Goal: Task Accomplishment & Management: Use online tool/utility

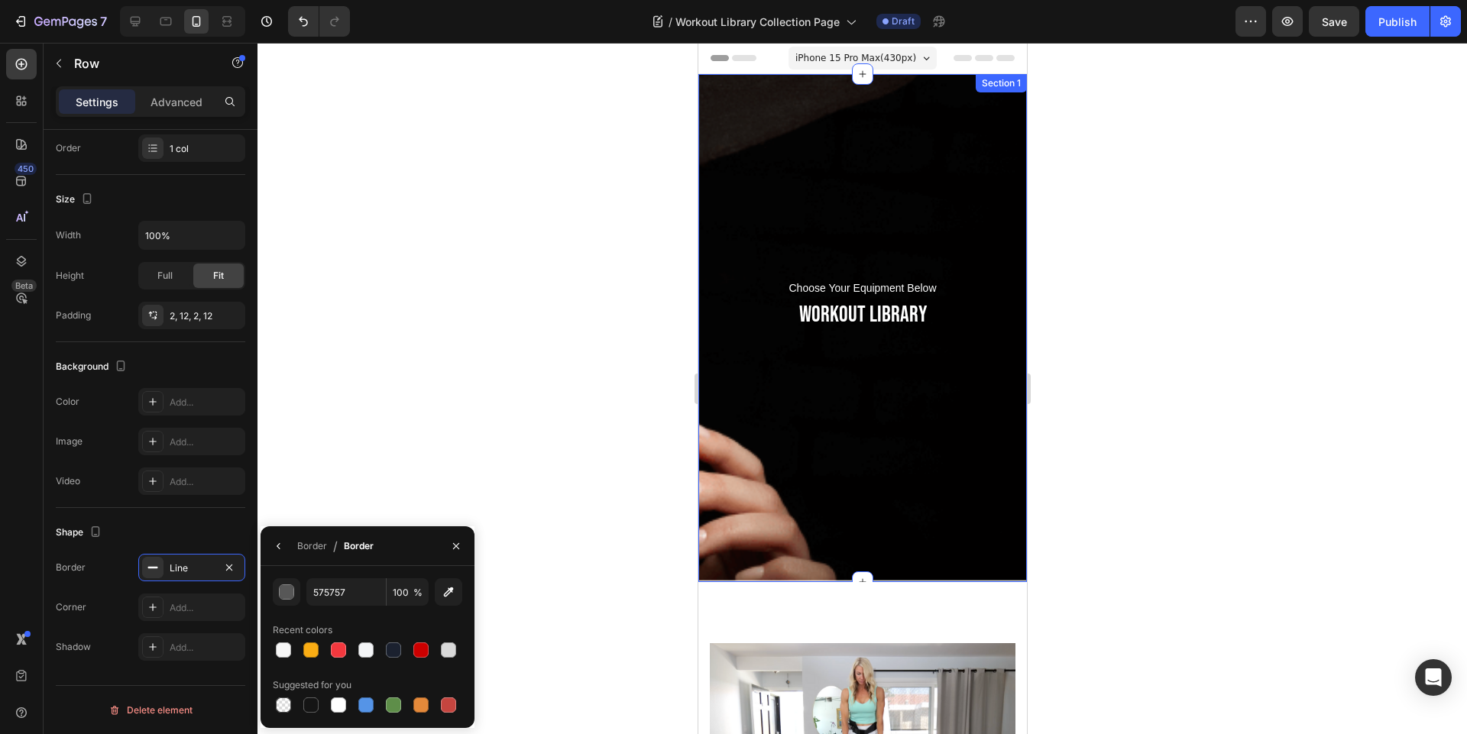
click at [820, 135] on div "Choose Your Equipment Below Text block WORKOUT LIBRARY Heading Row Section 1" at bounding box center [861, 328] width 328 height 508
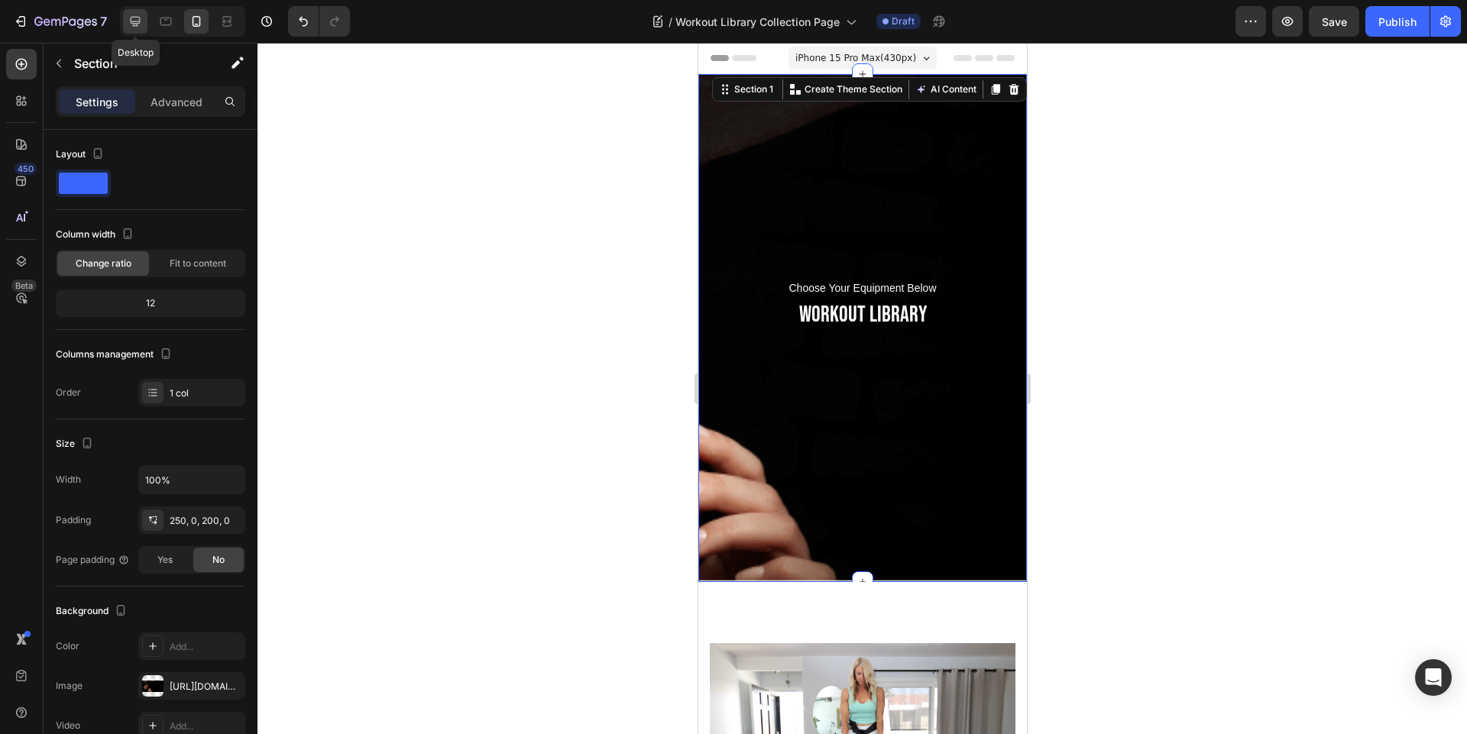
click at [125, 22] on div at bounding box center [135, 21] width 24 height 24
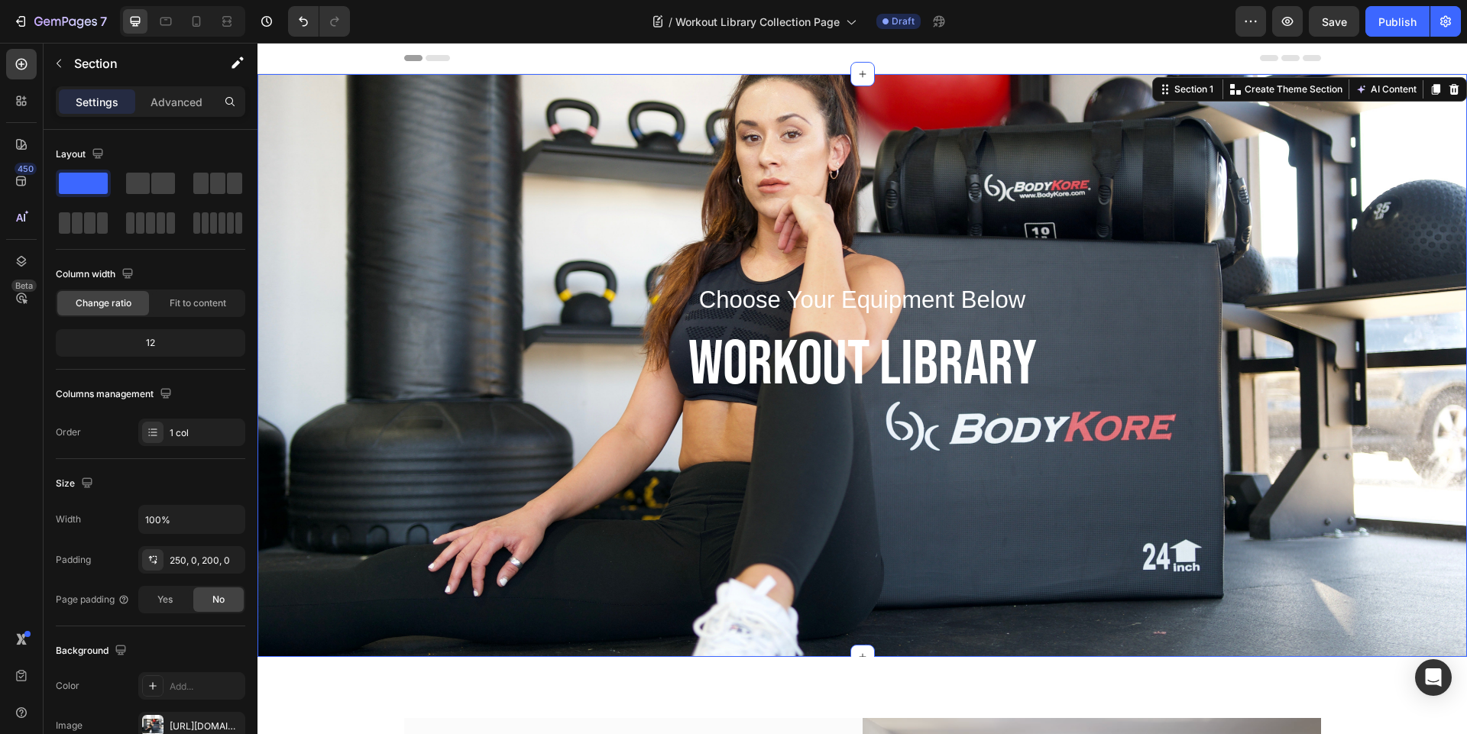
click at [743, 183] on div "Choose Your Equipment Below Text block WORKOUT LIBRARY Heading Row Section 1 Cr…" at bounding box center [861, 365] width 1209 height 583
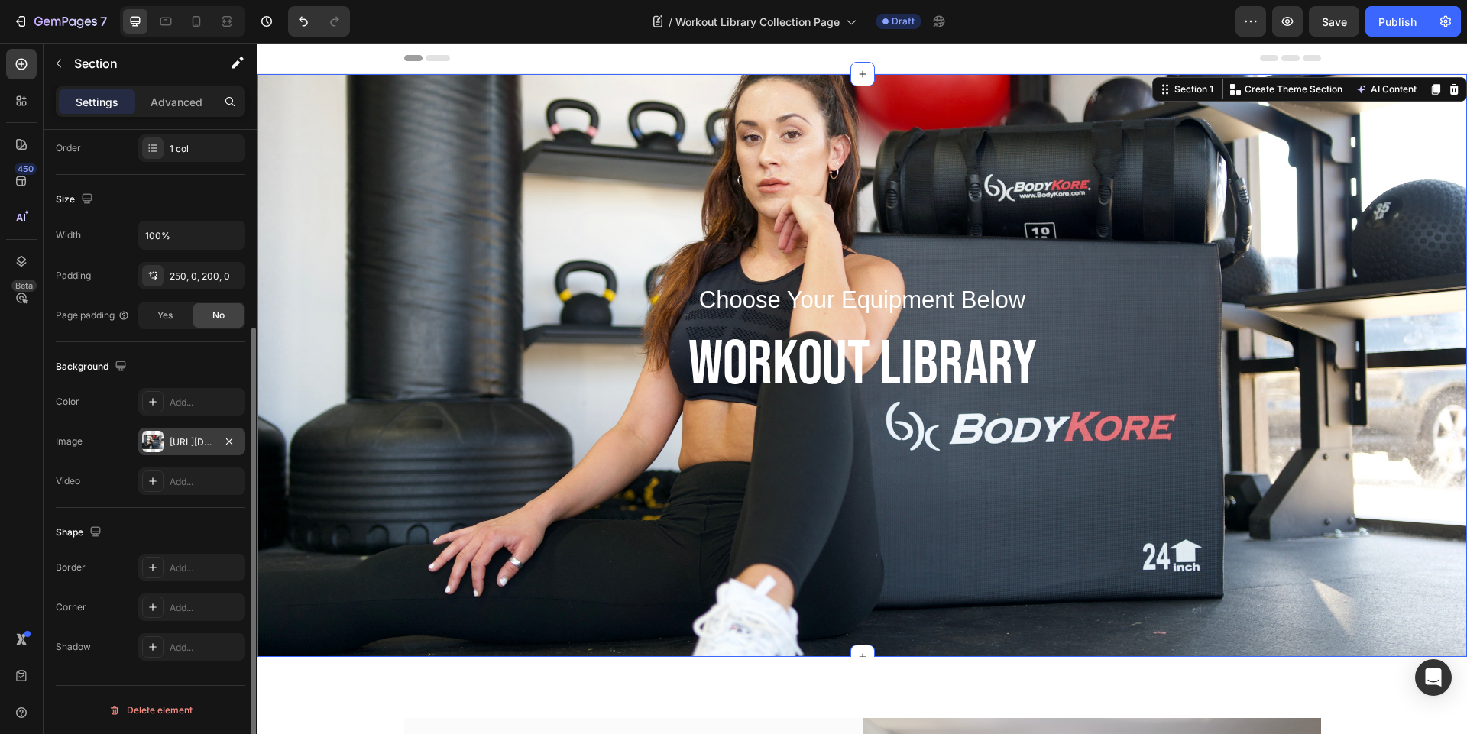
click at [171, 439] on div "[URL][DOMAIN_NAME]" at bounding box center [192, 442] width 44 height 14
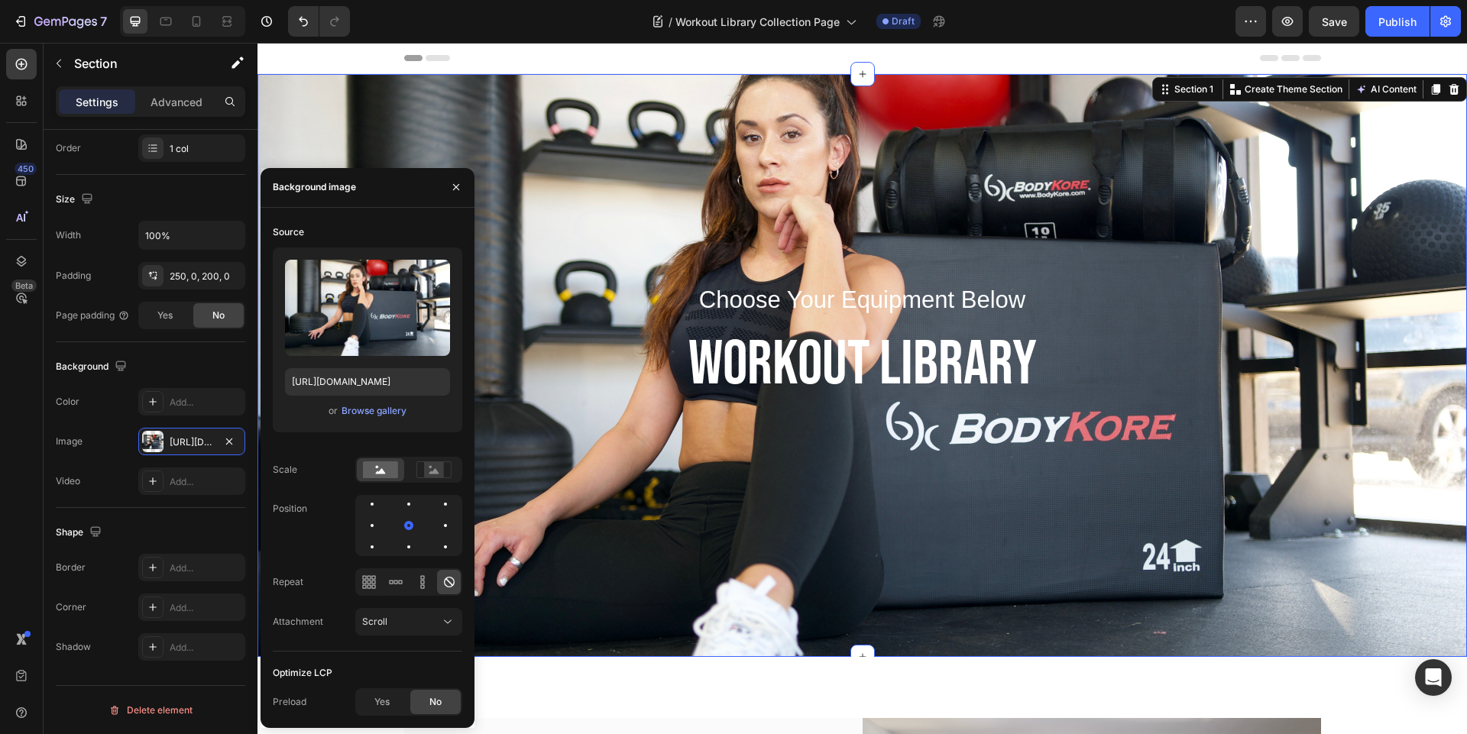
click at [663, 118] on div "Choose Your Equipment Below Text block WORKOUT LIBRARY Heading Row Section 1 Cr…" at bounding box center [861, 365] width 1209 height 583
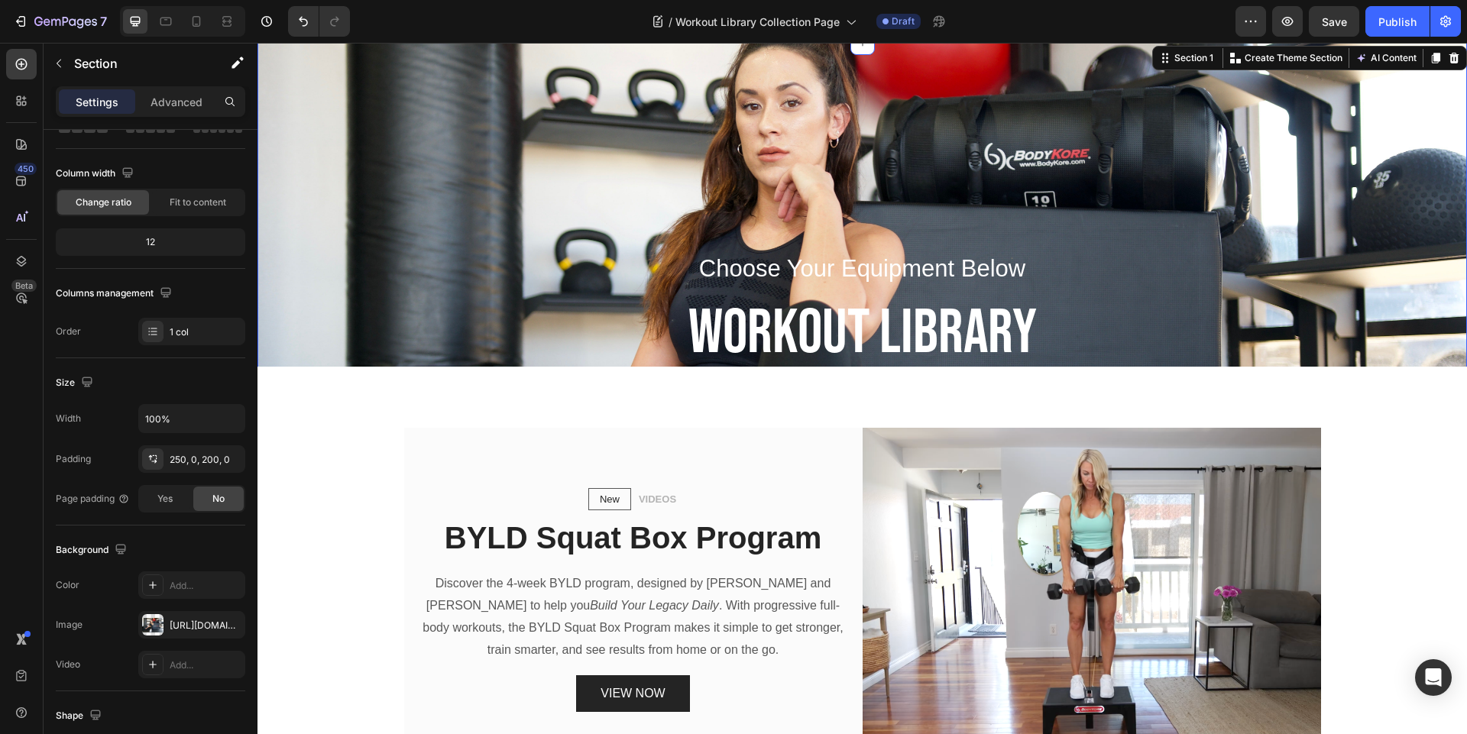
scroll to position [458, 0]
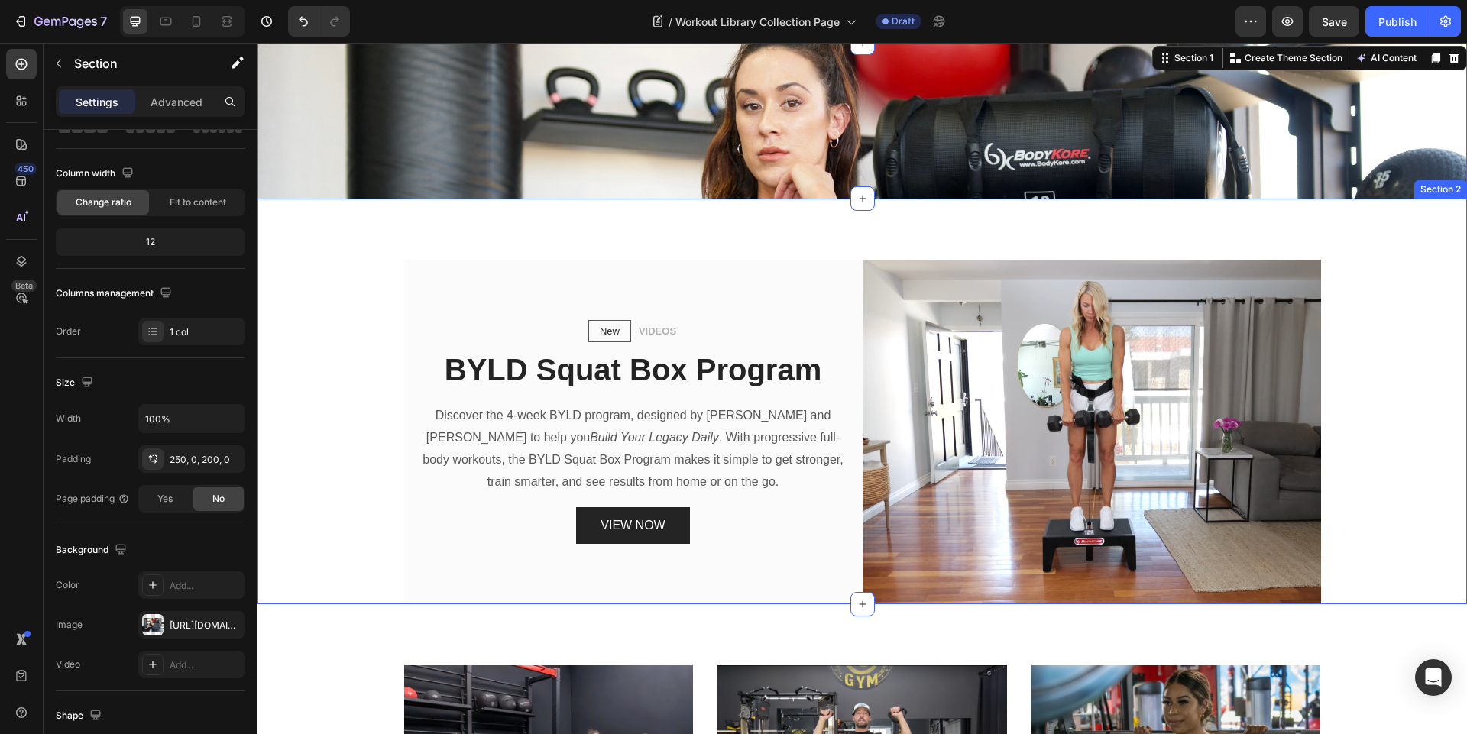
click at [772, 242] on div "New Text block Row VIDEOS Text block Row BYLD Squat Box Program Heading Discove…" at bounding box center [861, 402] width 1209 height 406
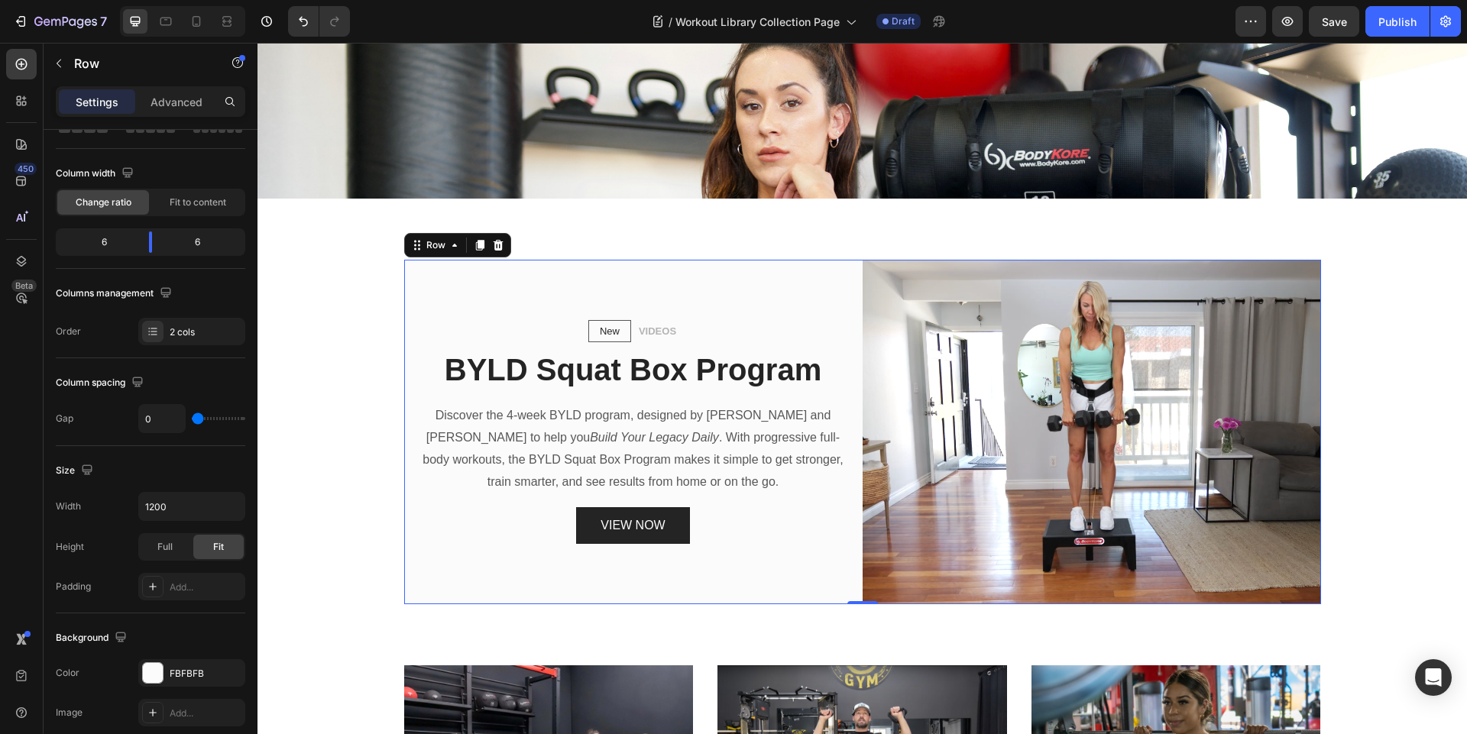
click at [770, 274] on div "New Text block Row VIDEOS Text block Row BYLD Squat Box Program Heading Discove…" at bounding box center [633, 432] width 458 height 345
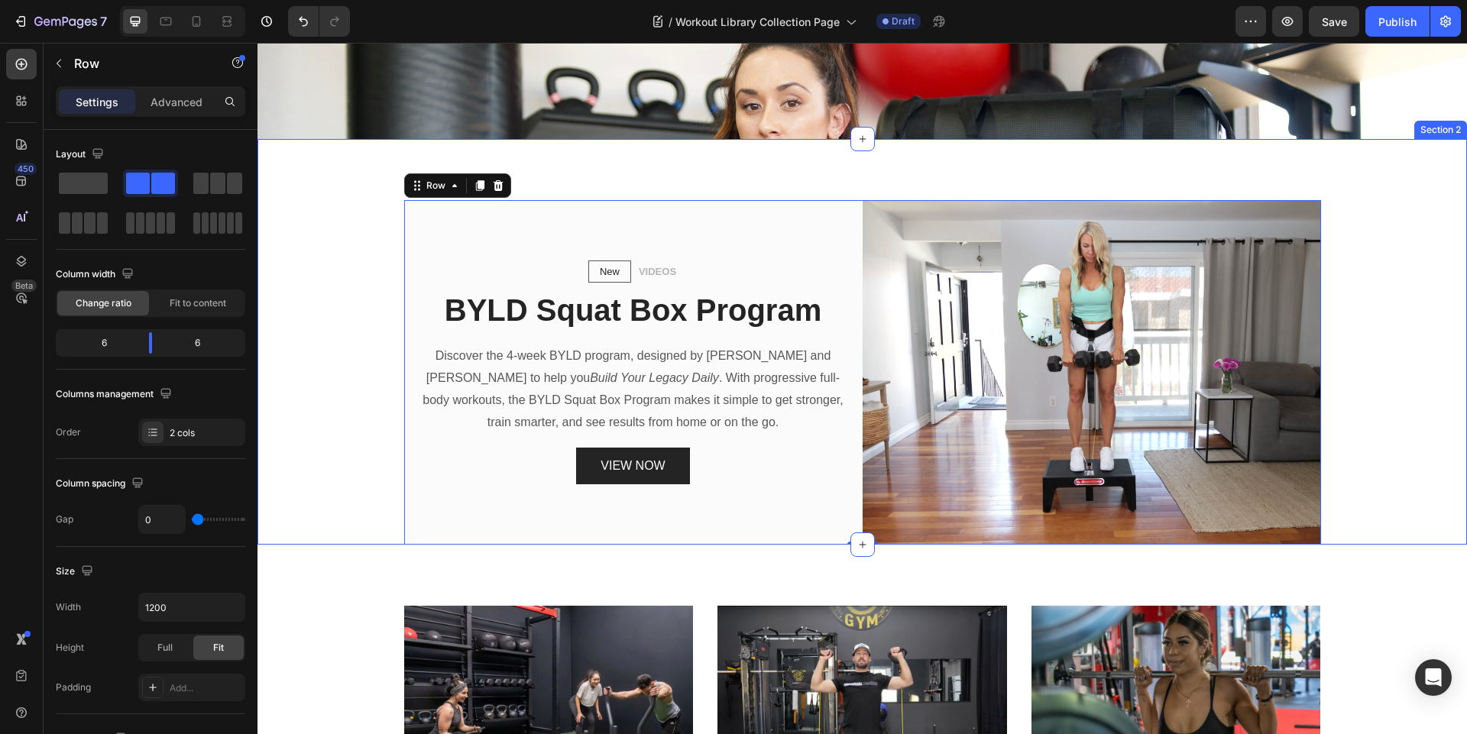
scroll to position [550, 0]
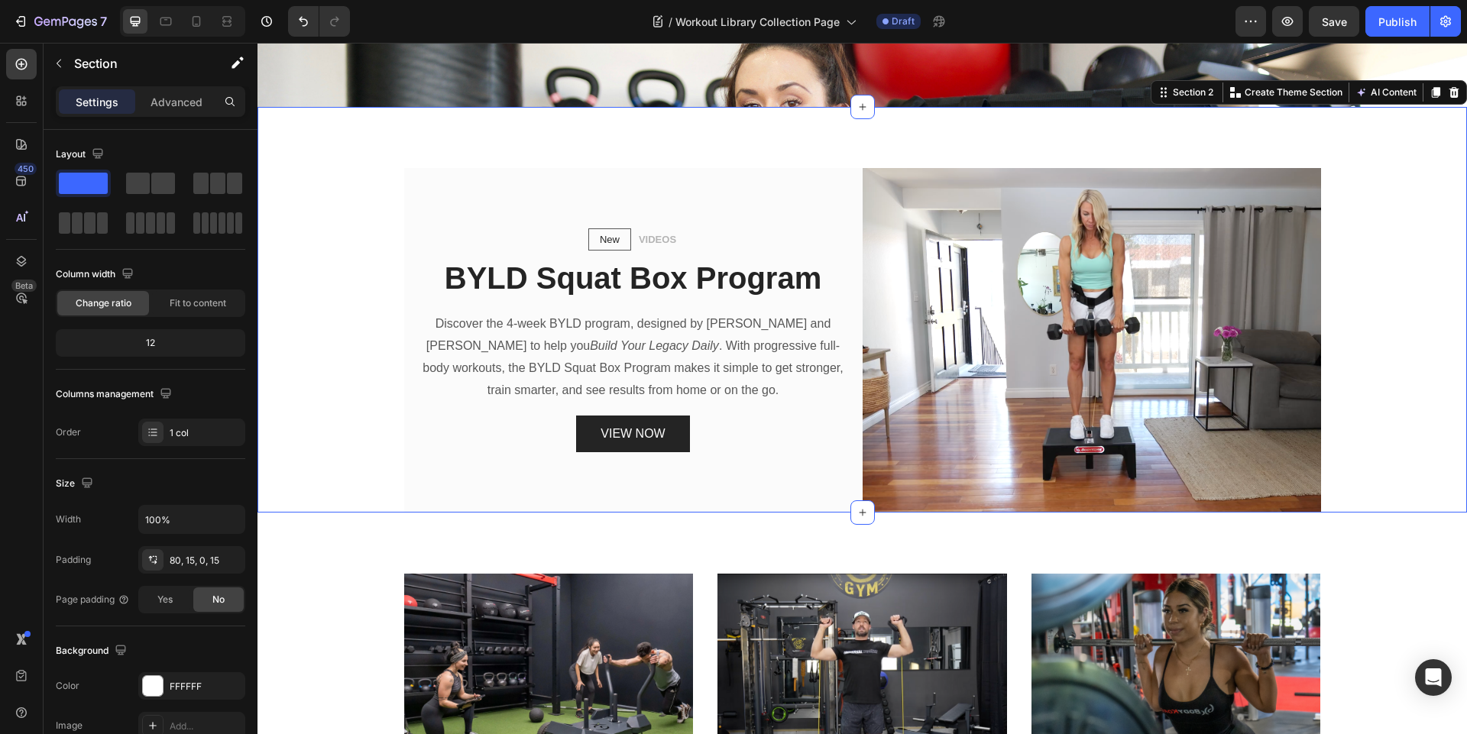
click at [736, 139] on div "New Text block Row VIDEOS Text block Row BYLD Squat Box Program Heading Discove…" at bounding box center [861, 310] width 1209 height 406
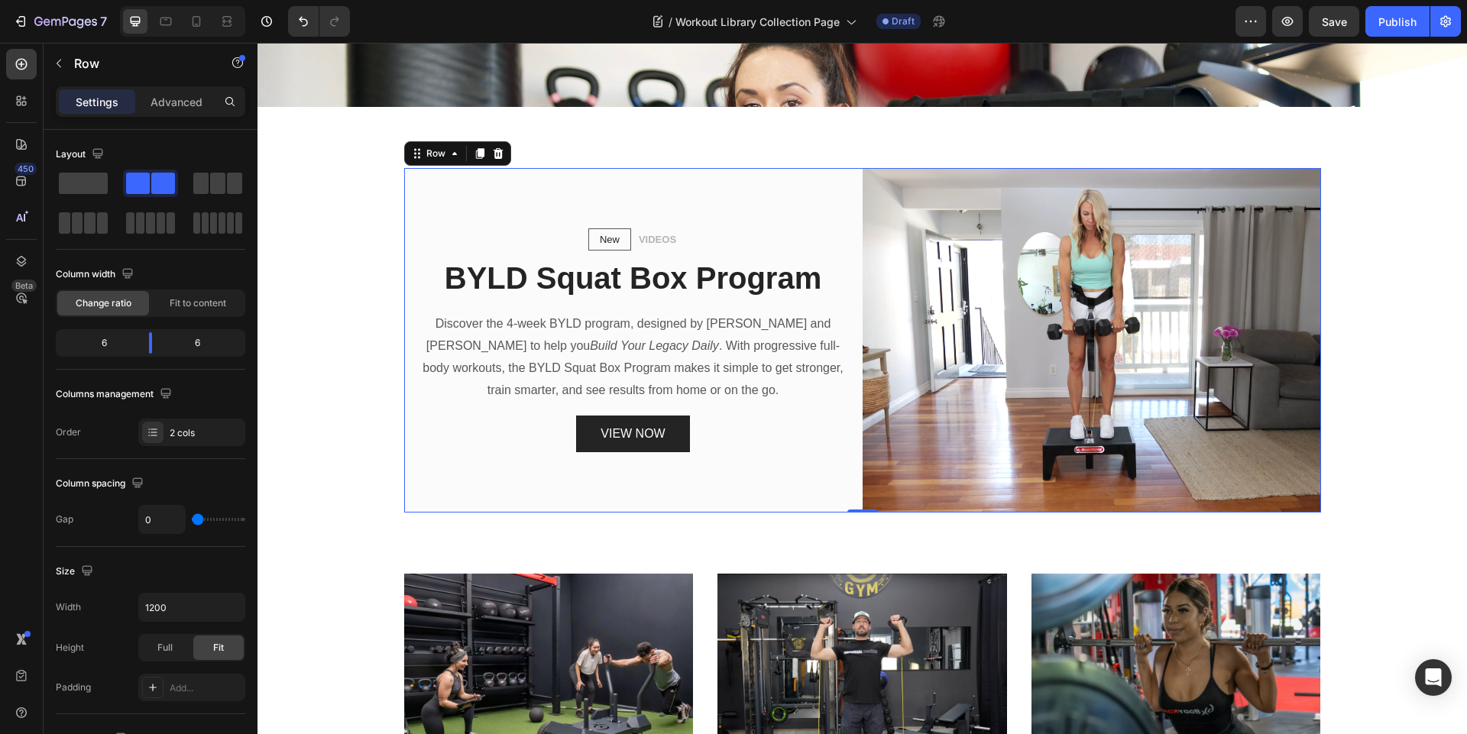
click at [730, 181] on div "New Text block Row VIDEOS Text block Row BYLD Squat Box Program Heading Discove…" at bounding box center [633, 340] width 458 height 345
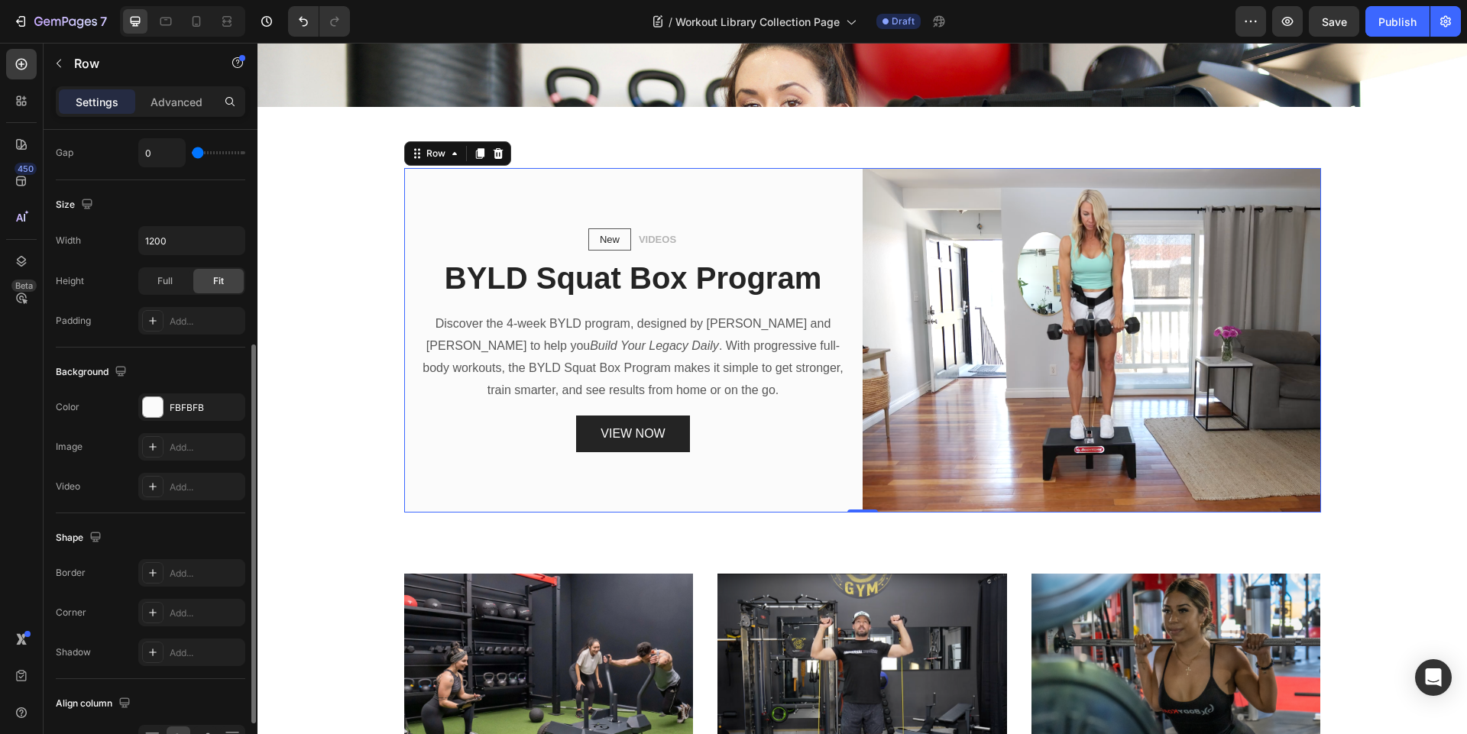
scroll to position [458, 0]
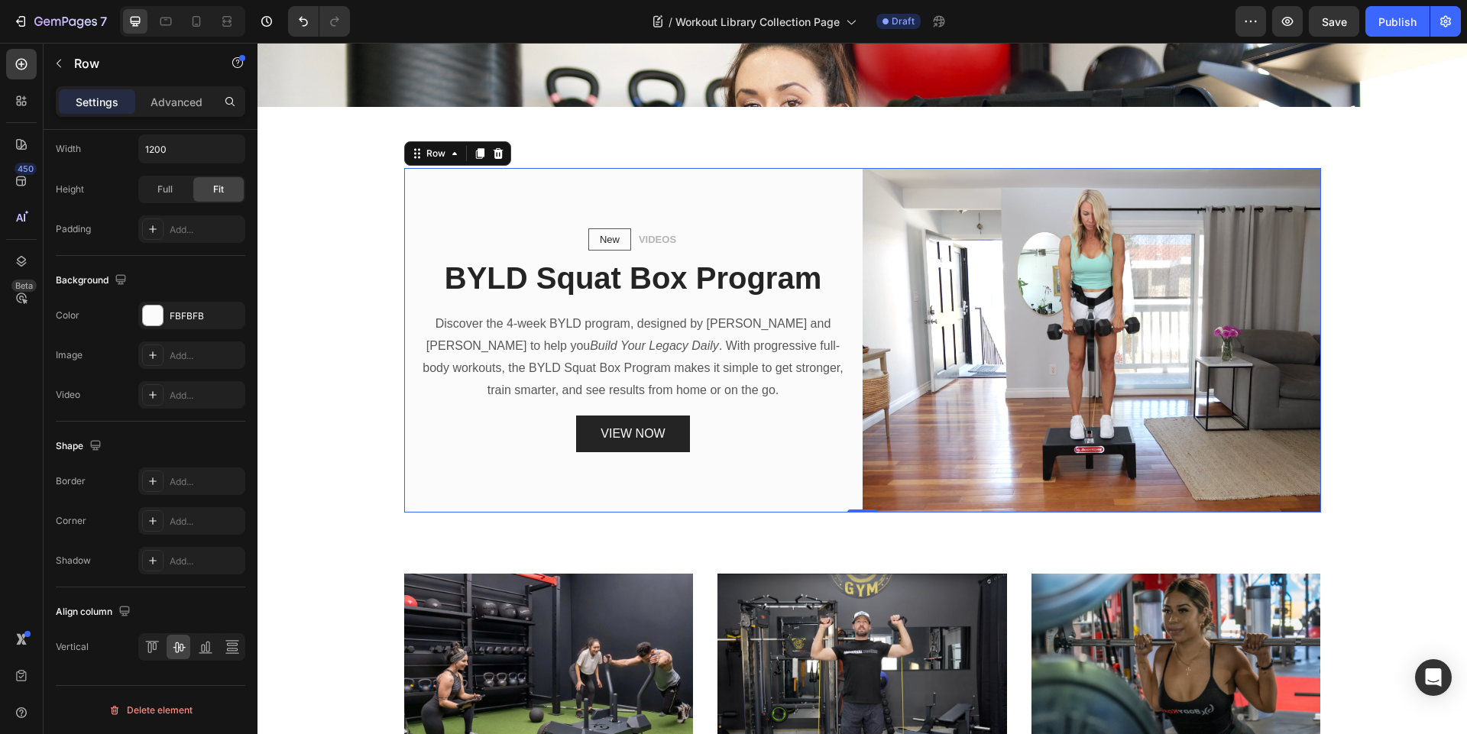
click at [682, 198] on div "New Text block Row VIDEOS Text block Row BYLD Squat Box Program Heading Discove…" at bounding box center [633, 340] width 458 height 345
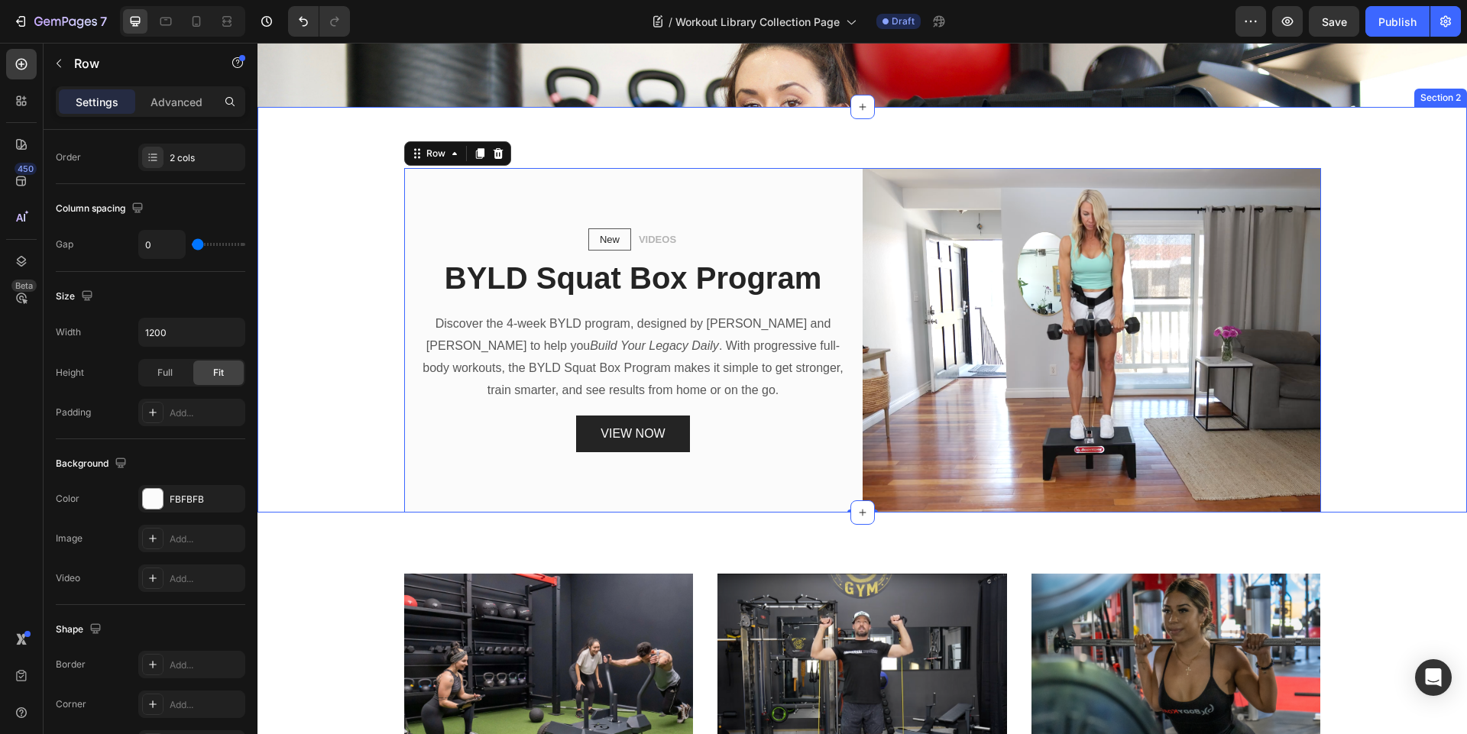
click at [324, 233] on div "New Text block Row VIDEOS Text block Row BYLD Squat Box Program Heading Discove…" at bounding box center [862, 340] width 1186 height 345
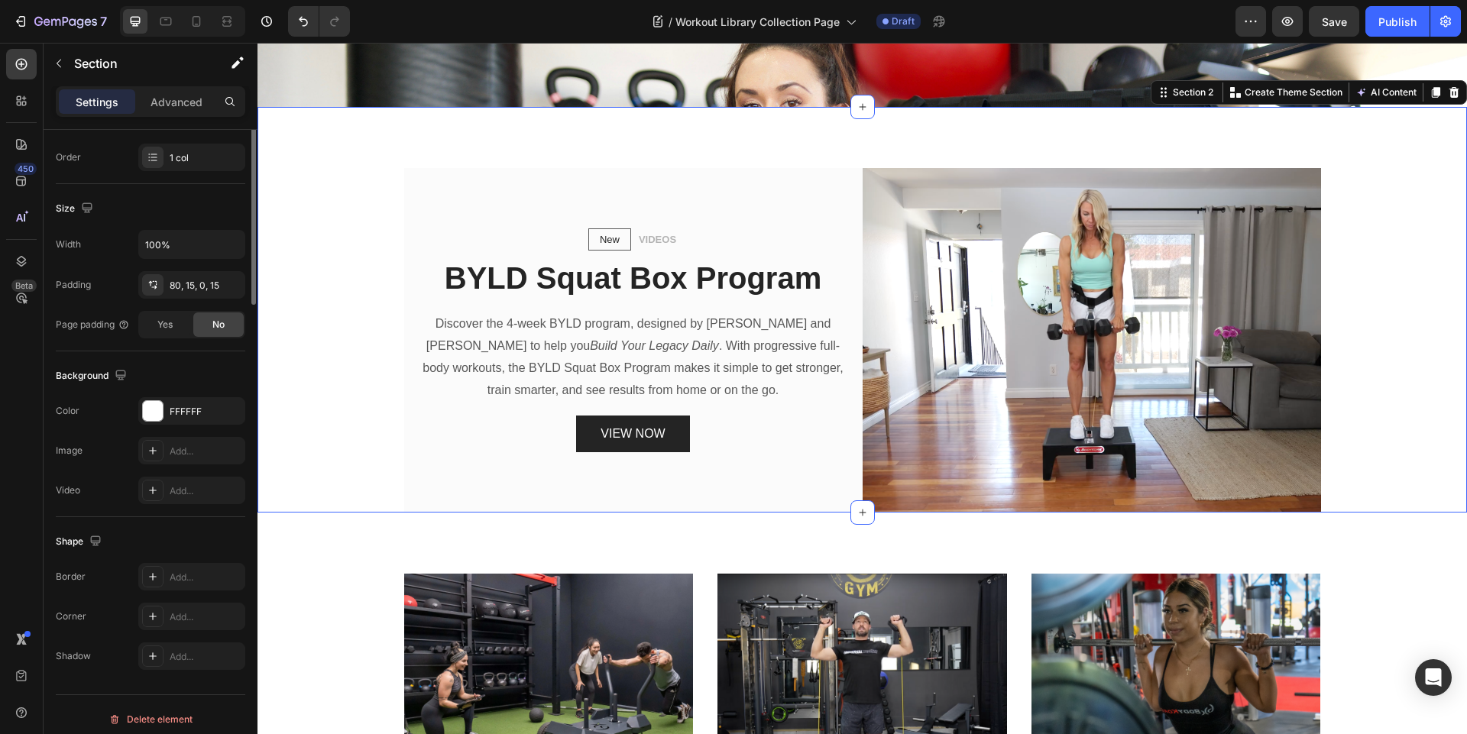
scroll to position [0, 0]
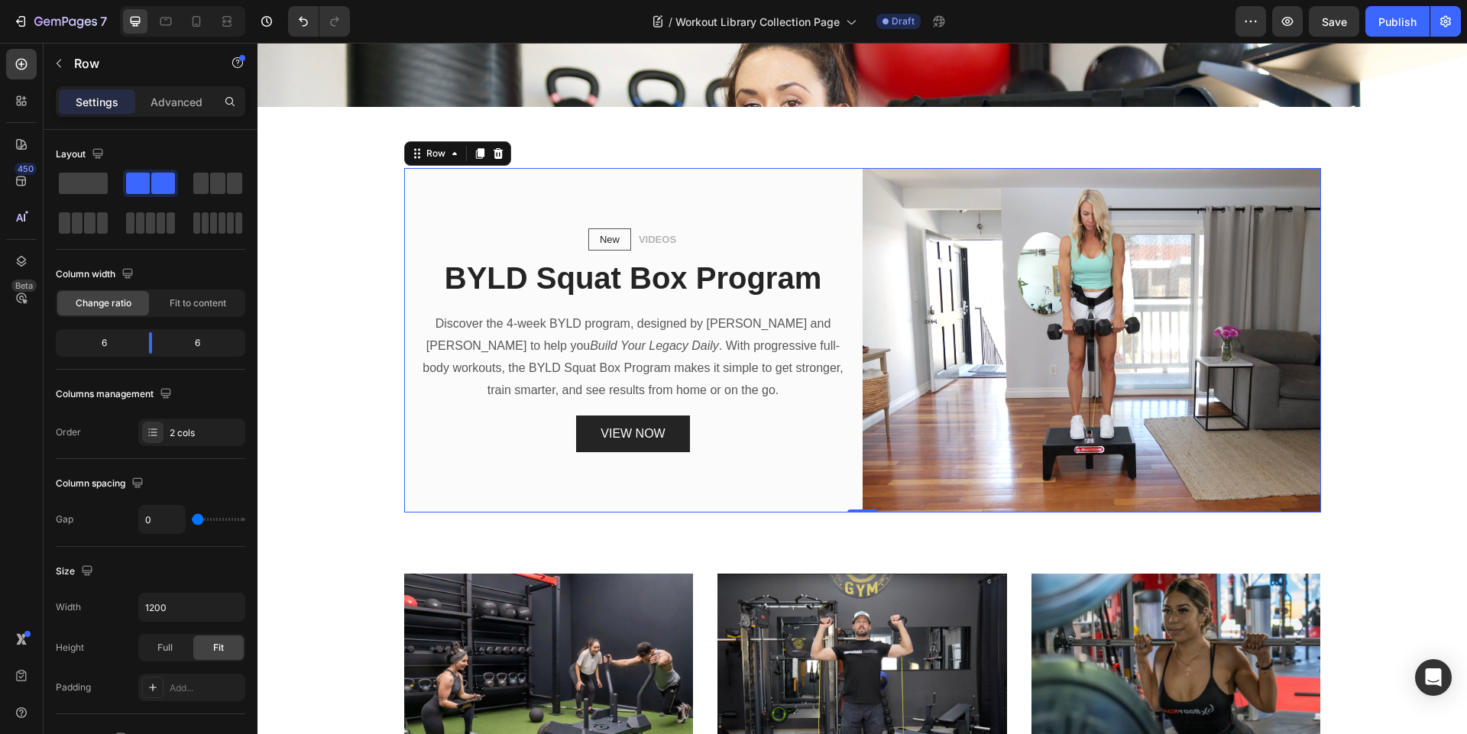
click at [775, 206] on div "New Text block Row VIDEOS Text block Row BYLD Squat Box Program Heading Discove…" at bounding box center [633, 340] width 458 height 345
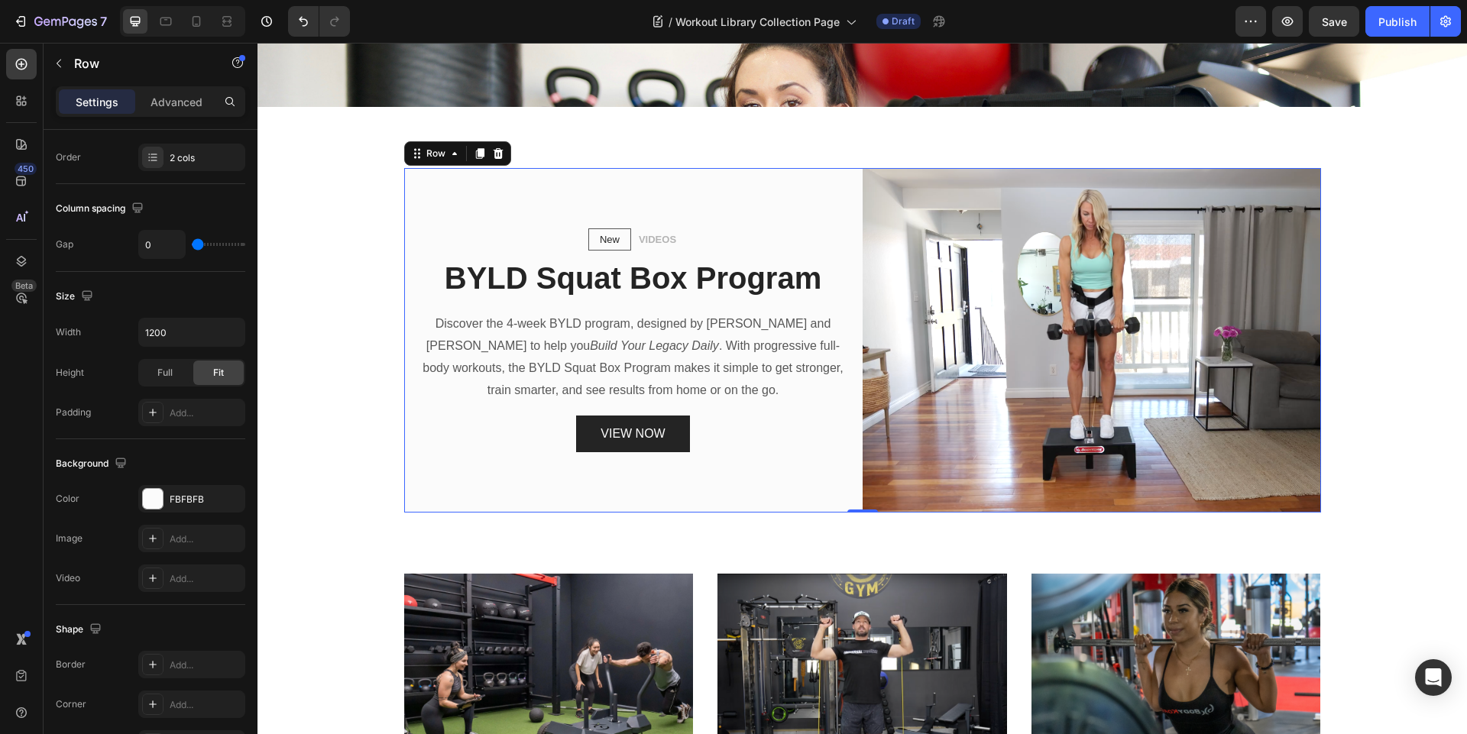
click at [741, 192] on div "New Text block Row VIDEOS Text block Row BYLD Squat Box Program Heading Discove…" at bounding box center [633, 340] width 458 height 345
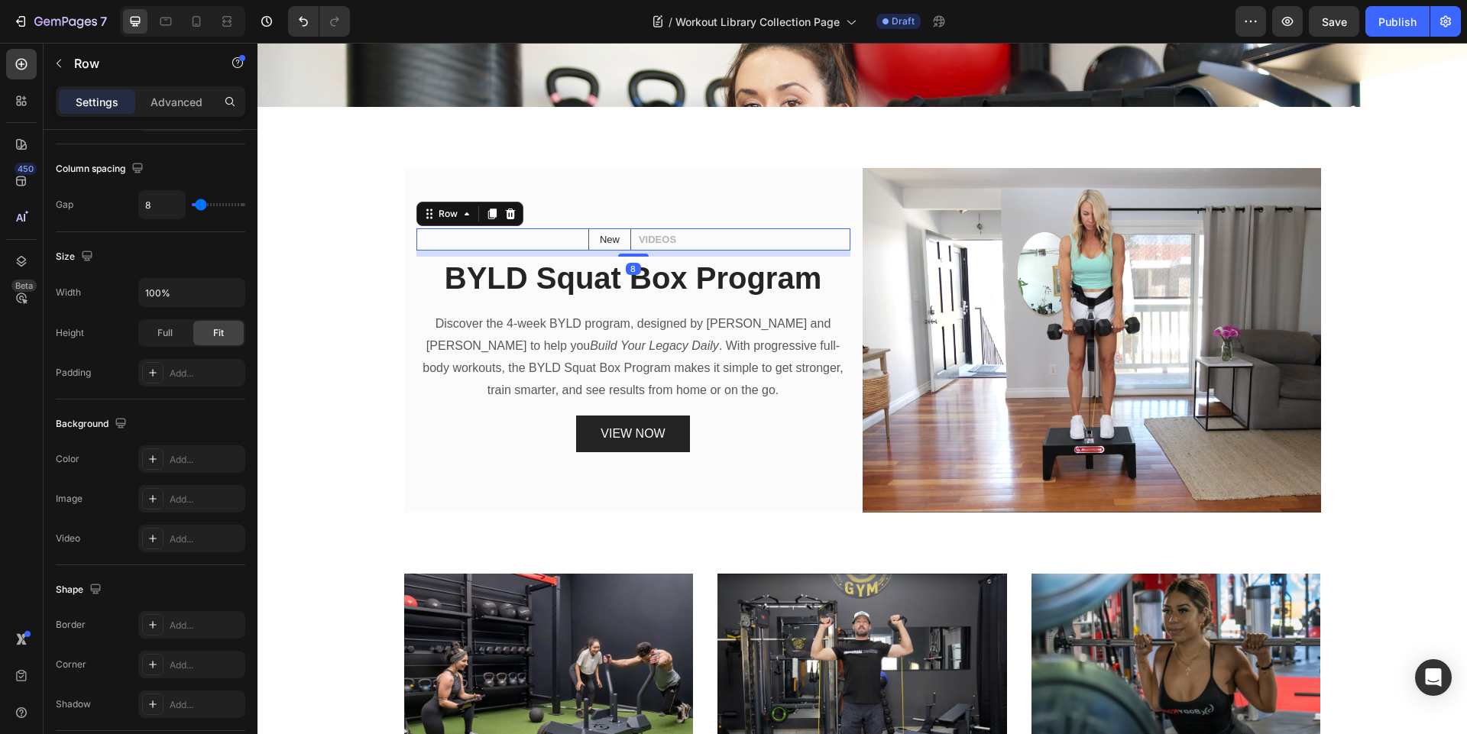
click at [456, 233] on div "New Text block Row VIDEOS Text block Row 8" at bounding box center [633, 239] width 434 height 23
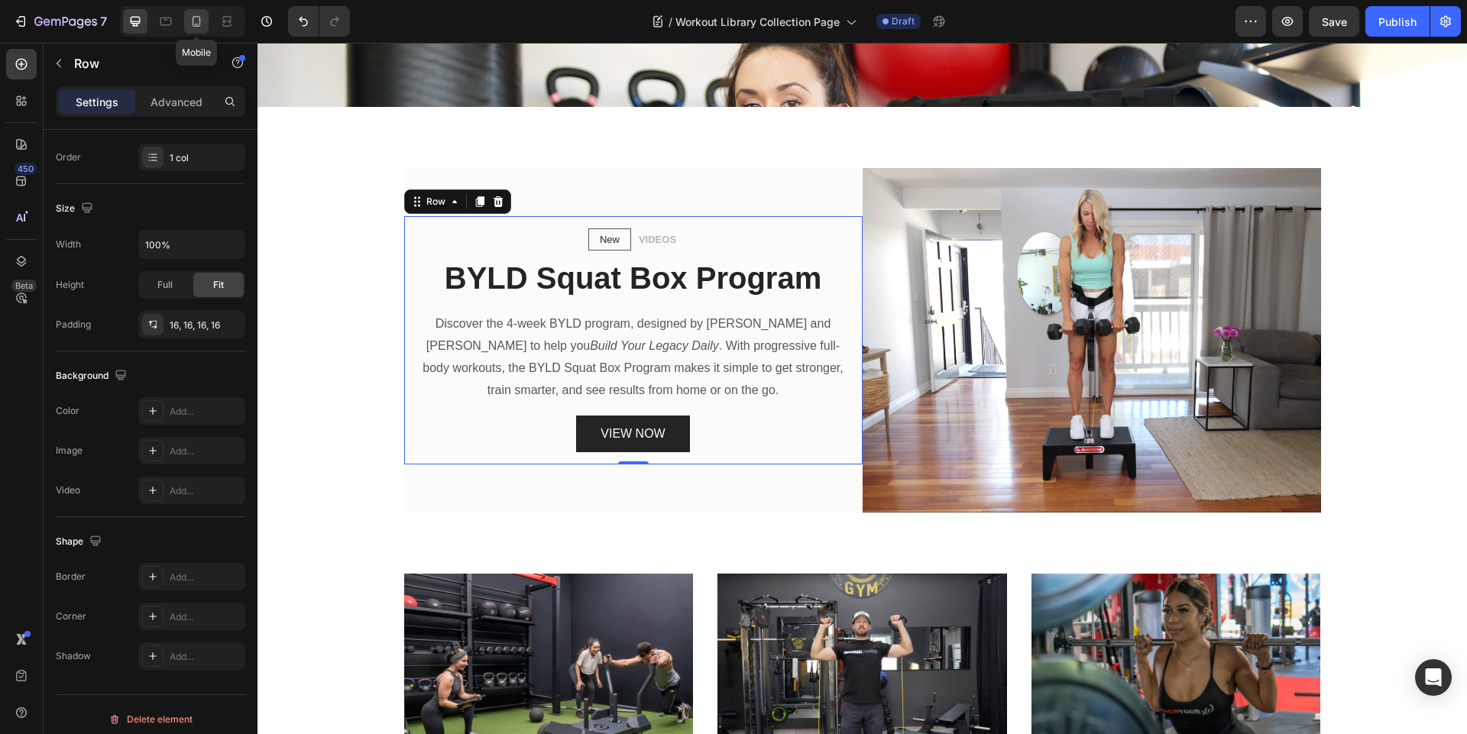
click at [193, 24] on icon at bounding box center [197, 21] width 8 height 11
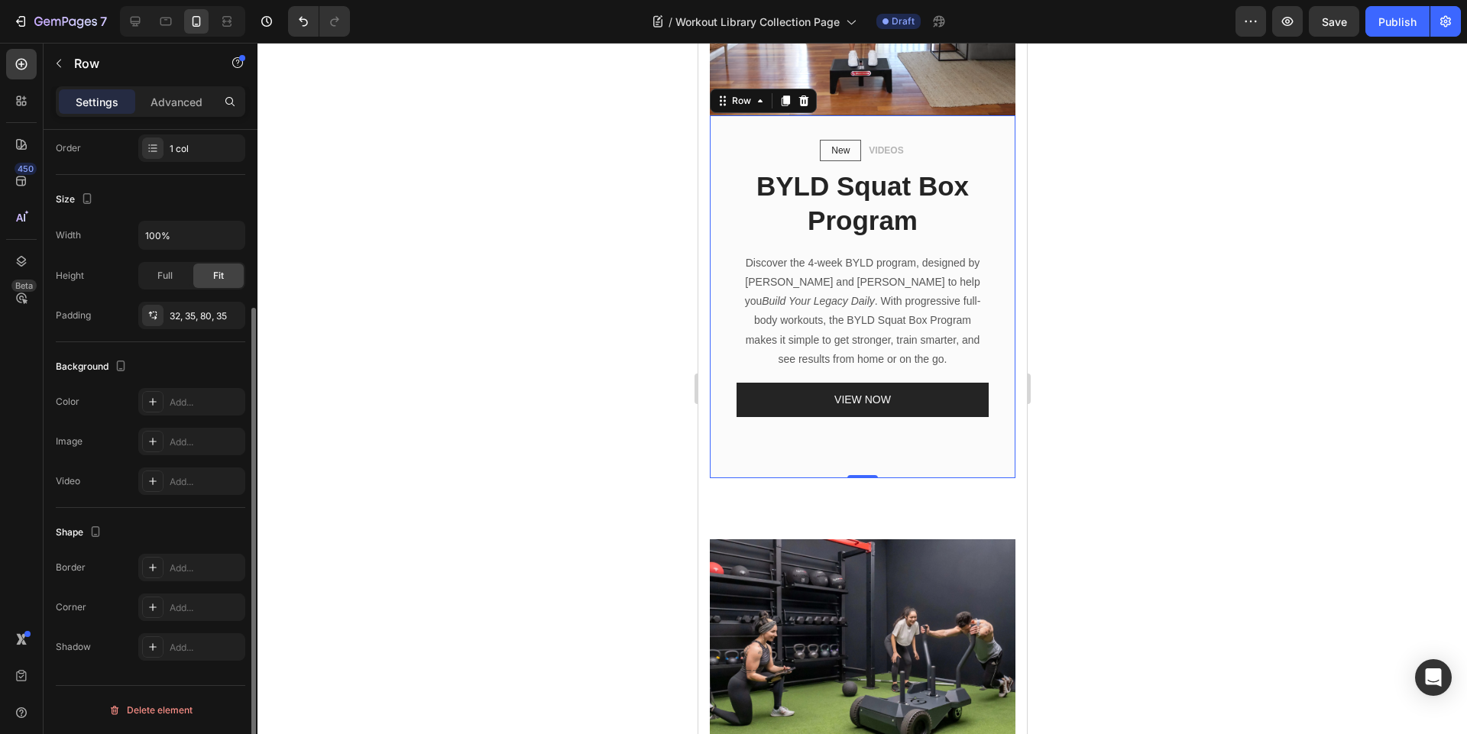
scroll to position [768, 0]
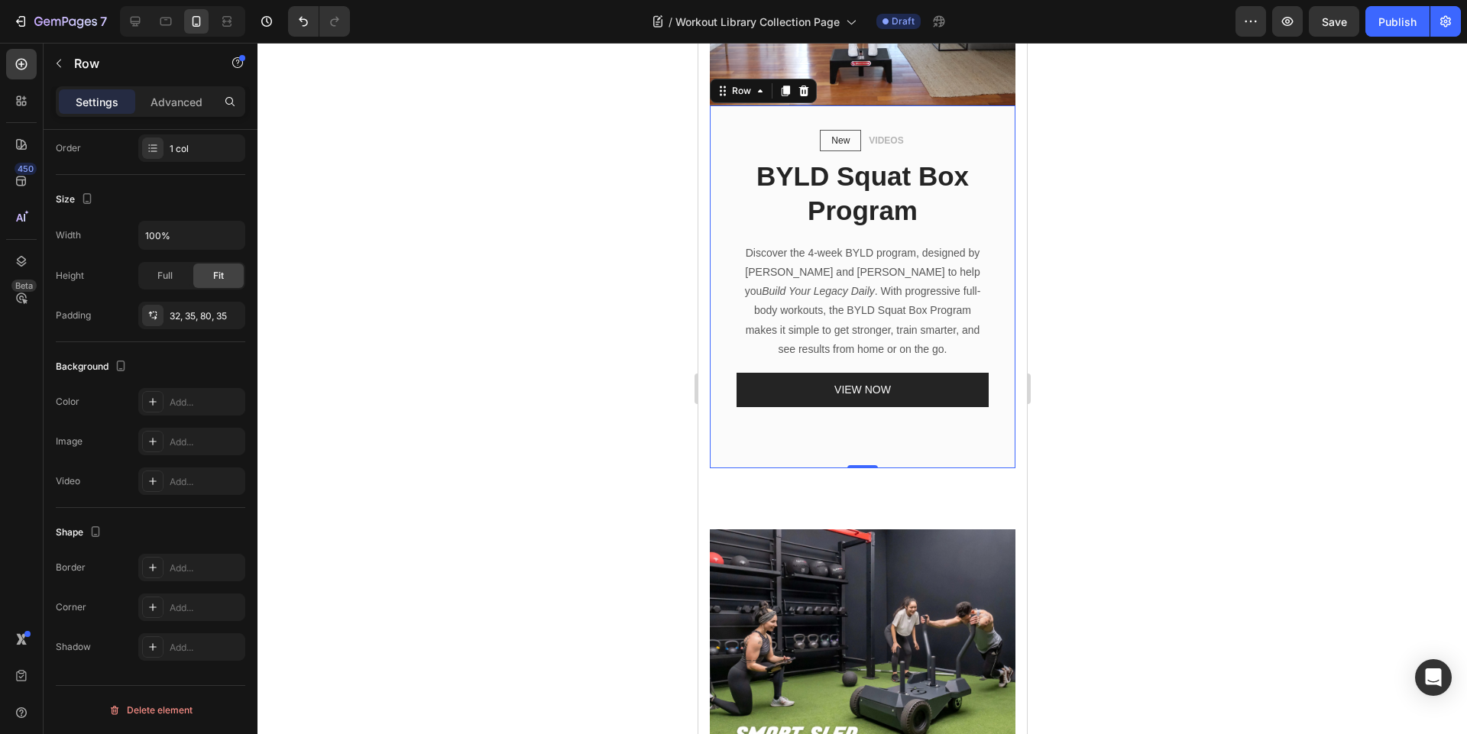
click at [930, 112] on div "New Text block Row VIDEOS Text block Row BYLD Squat Box Program Heading Discove…" at bounding box center [862, 286] width 306 height 363
click at [882, 135] on div "VIDEOS Text block 0" at bounding box center [884, 140] width 37 height 17
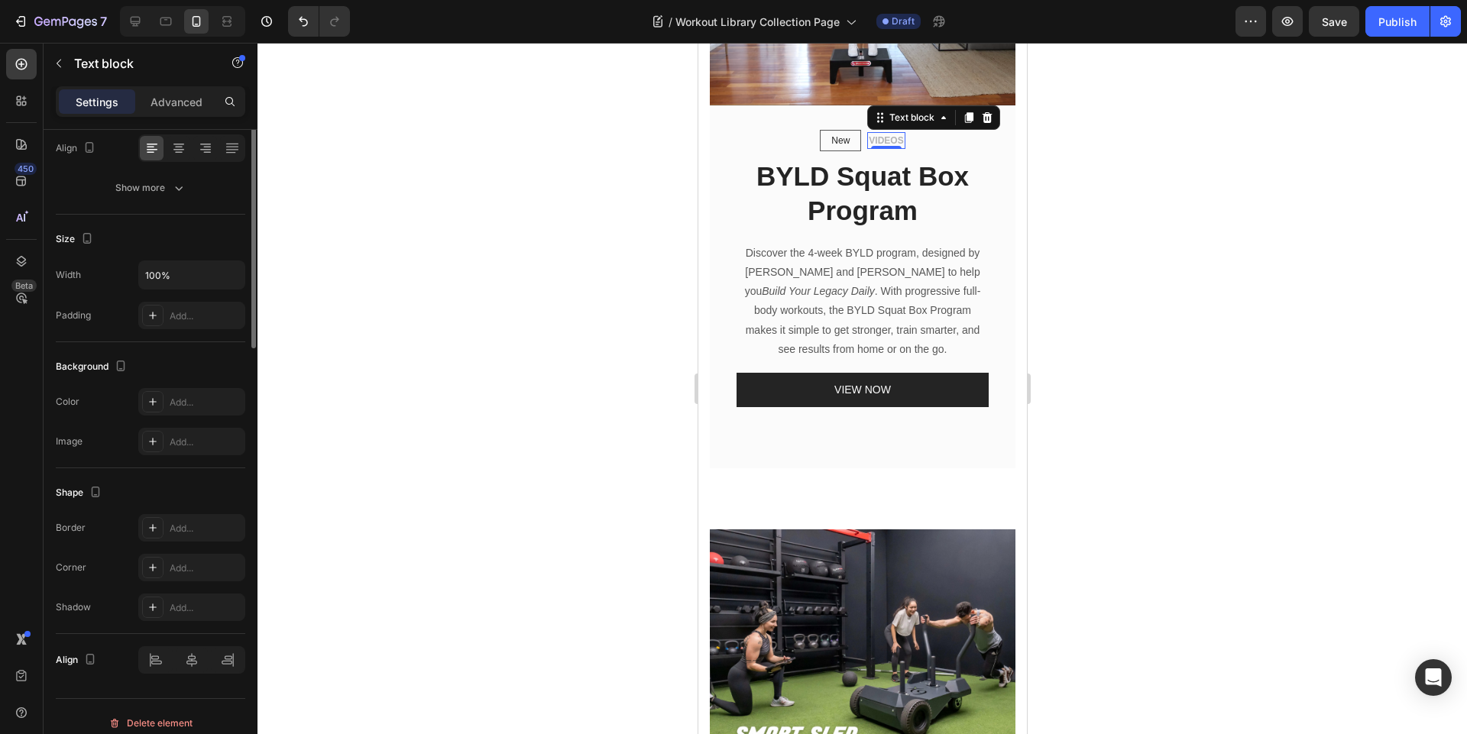
scroll to position [0, 0]
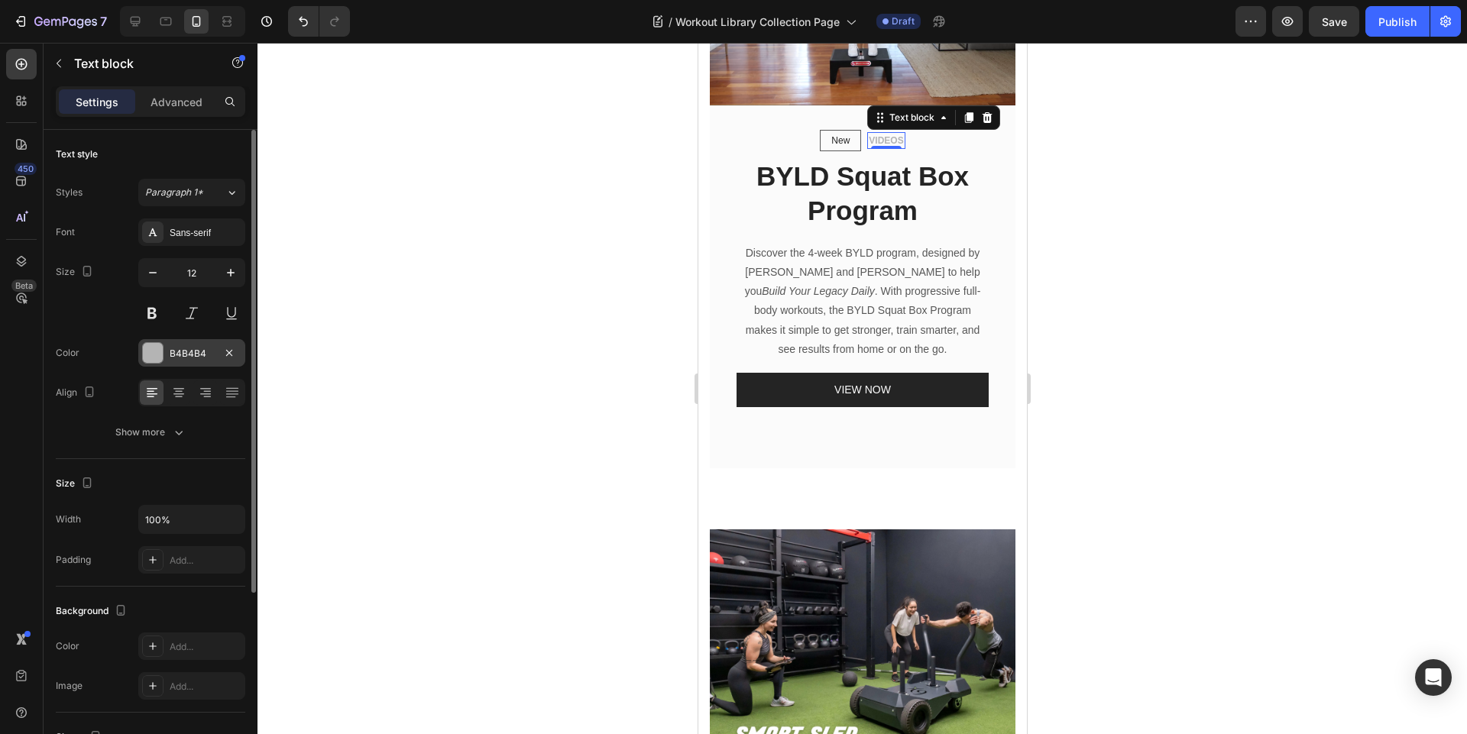
click at [183, 358] on div "B4B4B4" at bounding box center [192, 354] width 44 height 14
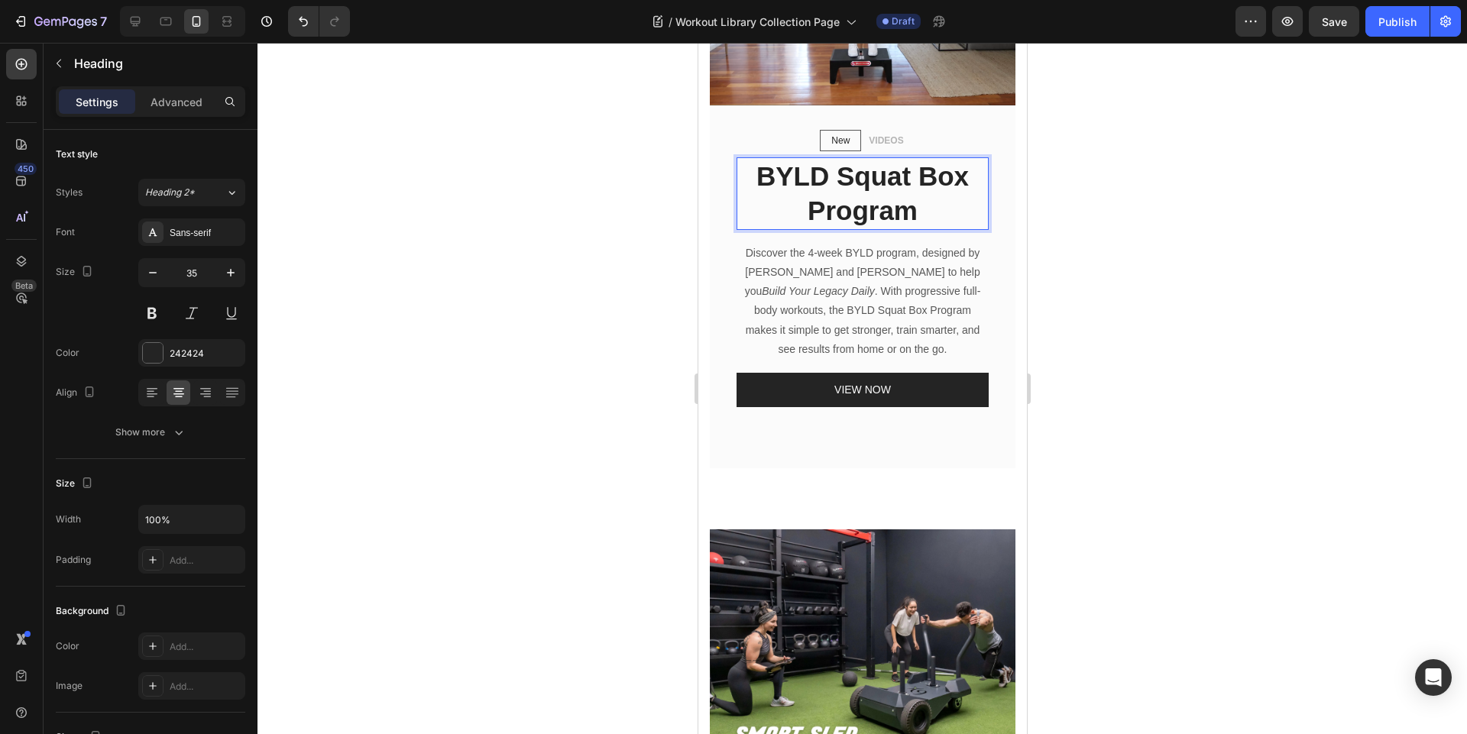
click at [934, 181] on h2 "BYLD Squat Box Program" at bounding box center [862, 193] width 252 height 73
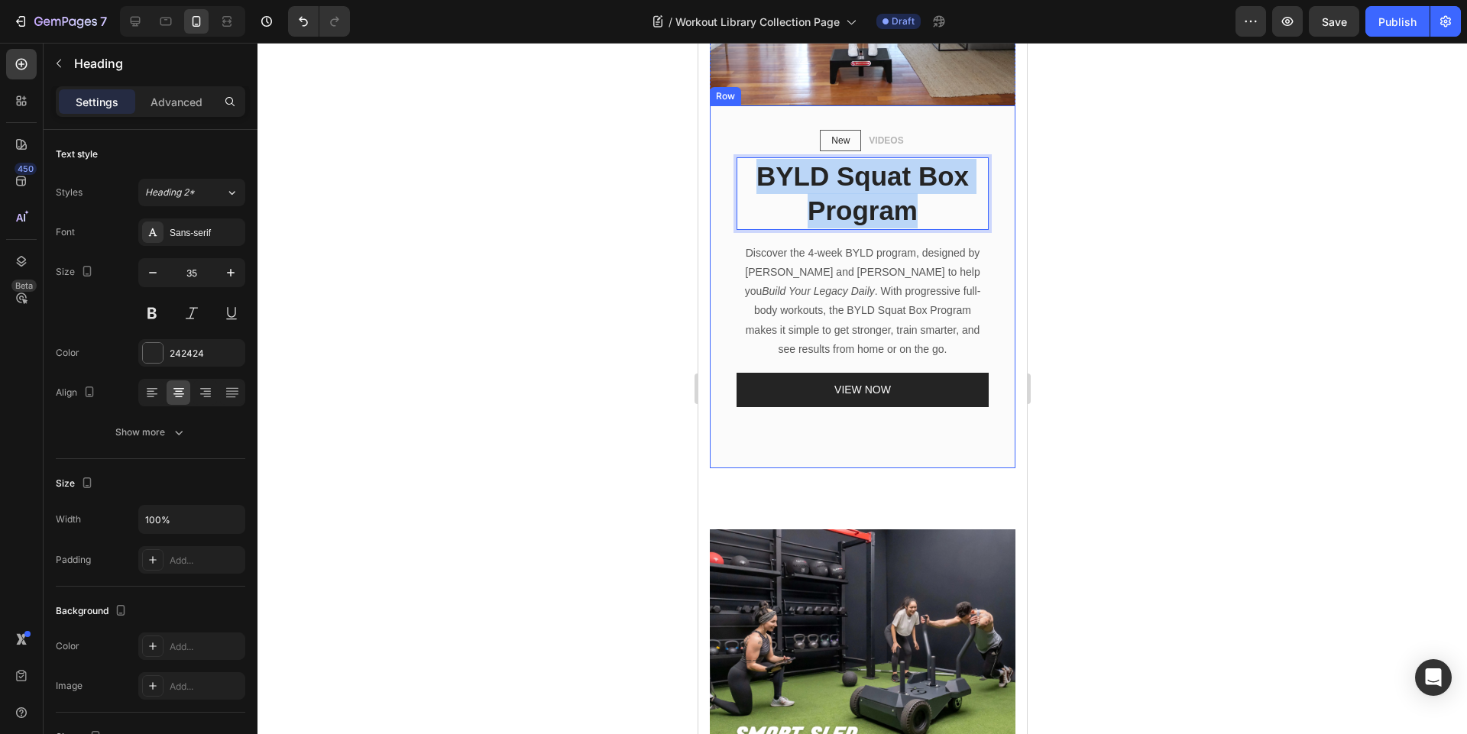
drag, startPoint x: 923, startPoint y: 204, endPoint x: 755, endPoint y: 147, distance: 177.6
click at [755, 147] on div "New Text block Row VIDEOS Text block Row BYLD Squat Box Program Heading 16 Disc…" at bounding box center [862, 268] width 252 height 277
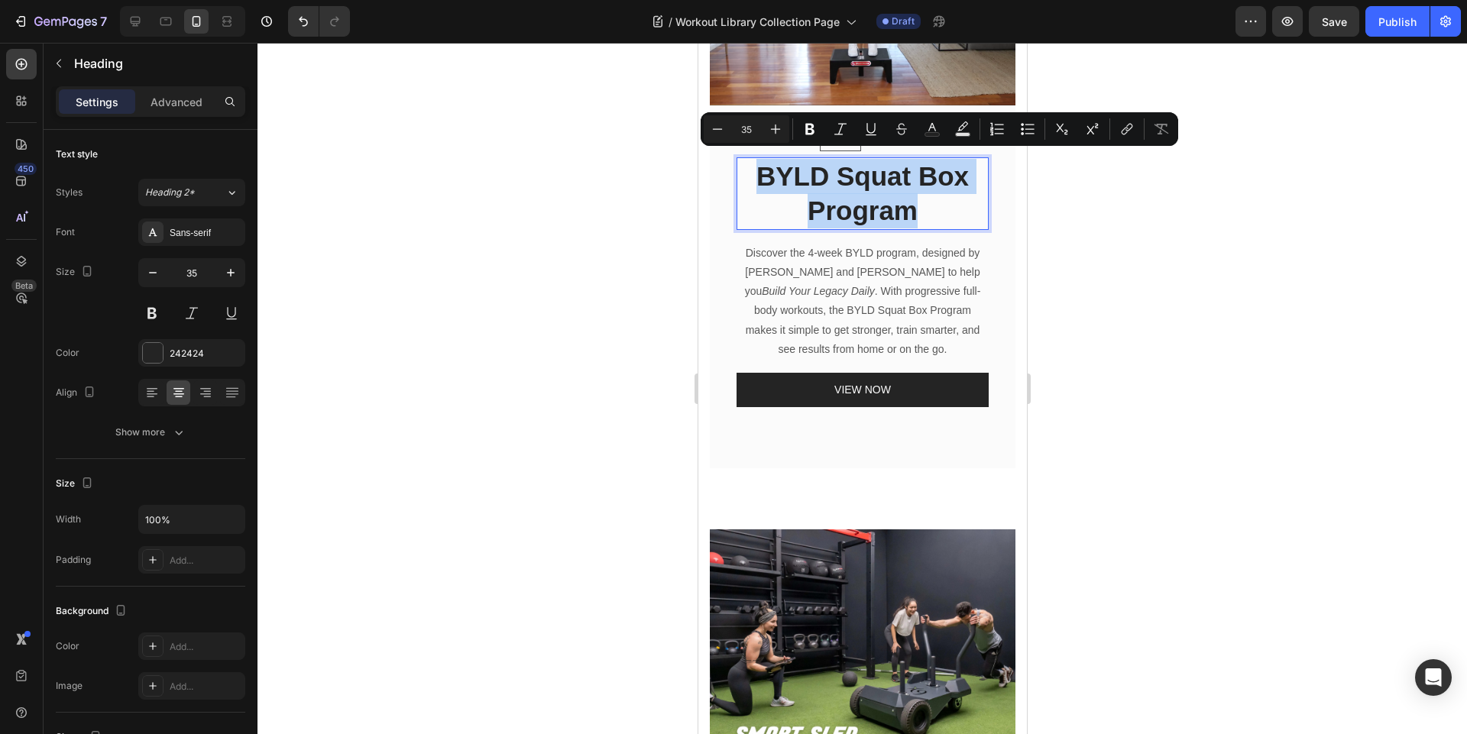
copy p "BYLD Squat Box Program"
click at [163, 21] on icon at bounding box center [165, 21] width 15 height 15
type input "40"
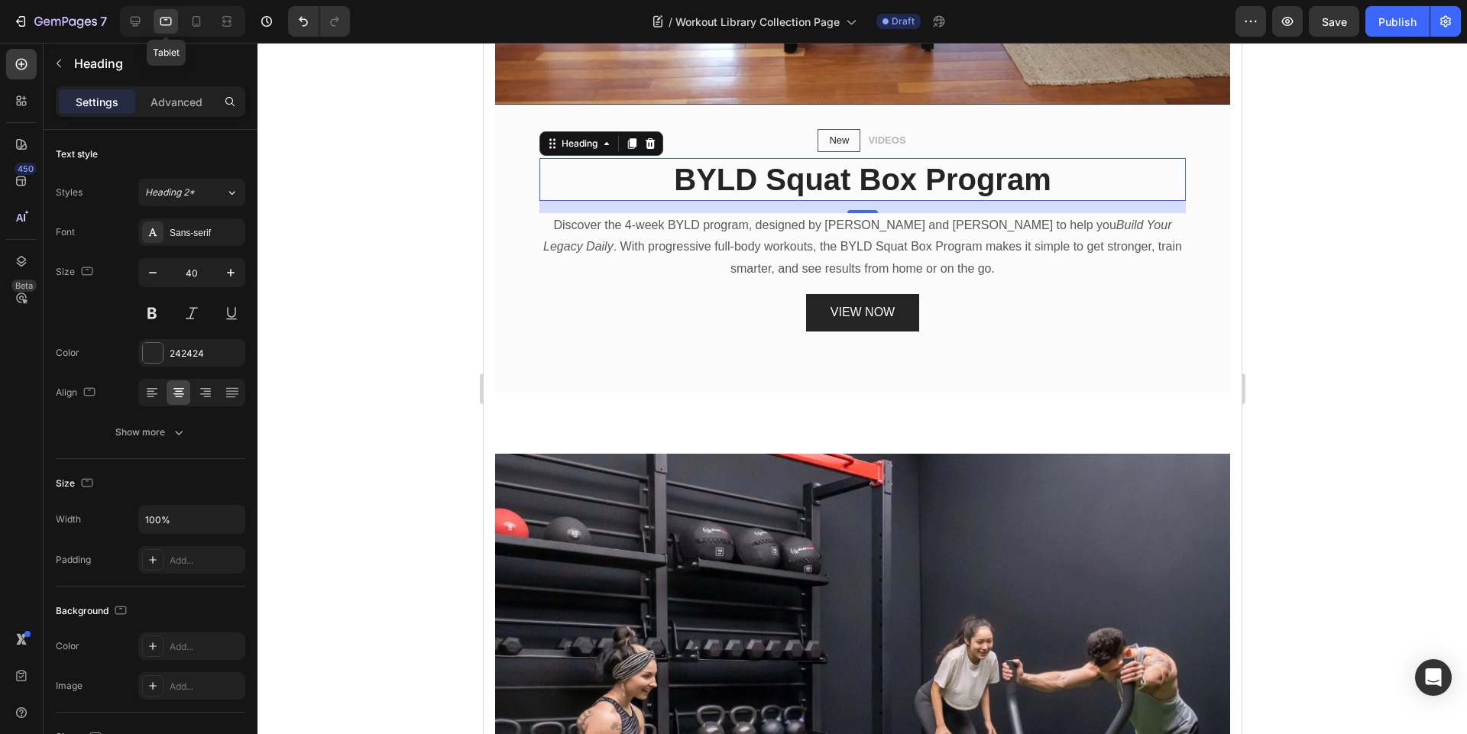
scroll to position [1151, 0]
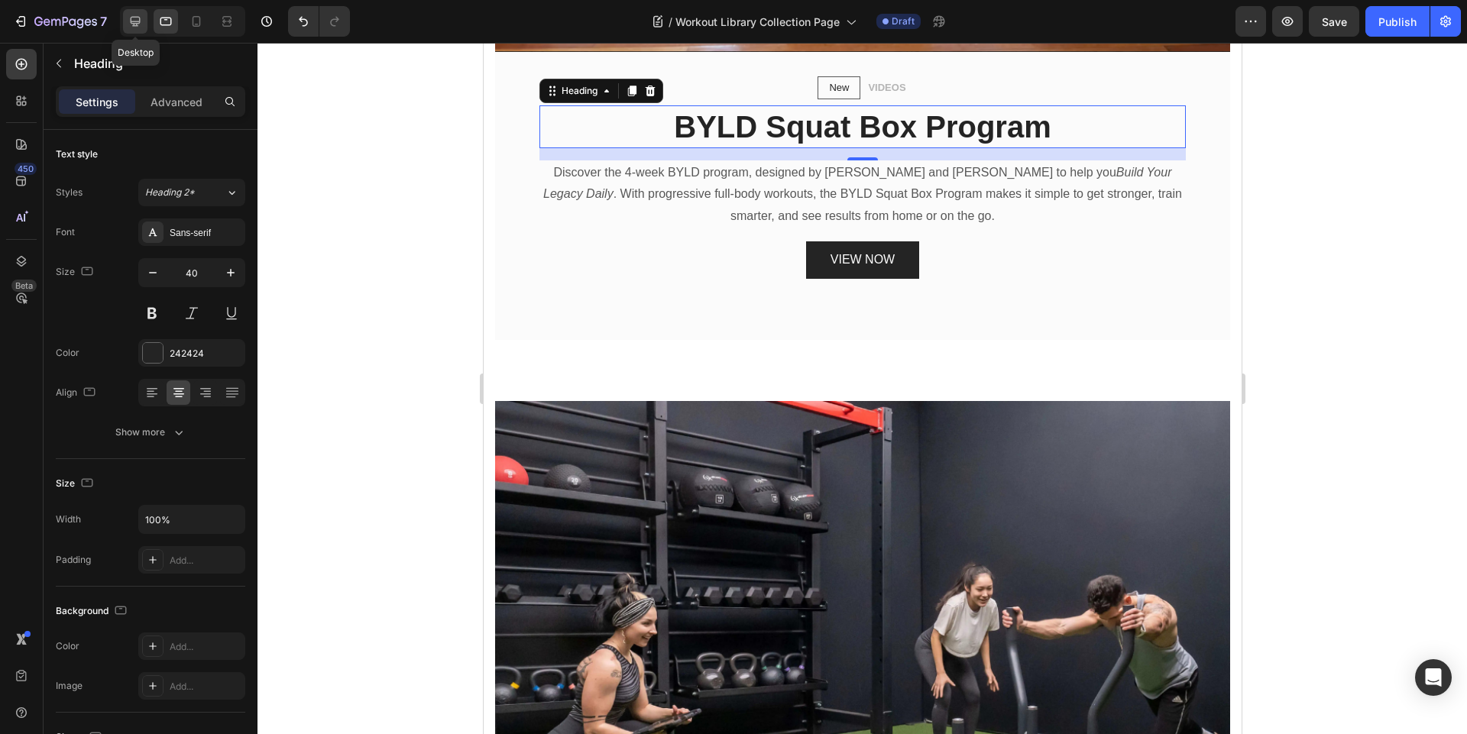
click at [131, 28] on icon at bounding box center [135, 21] width 15 height 15
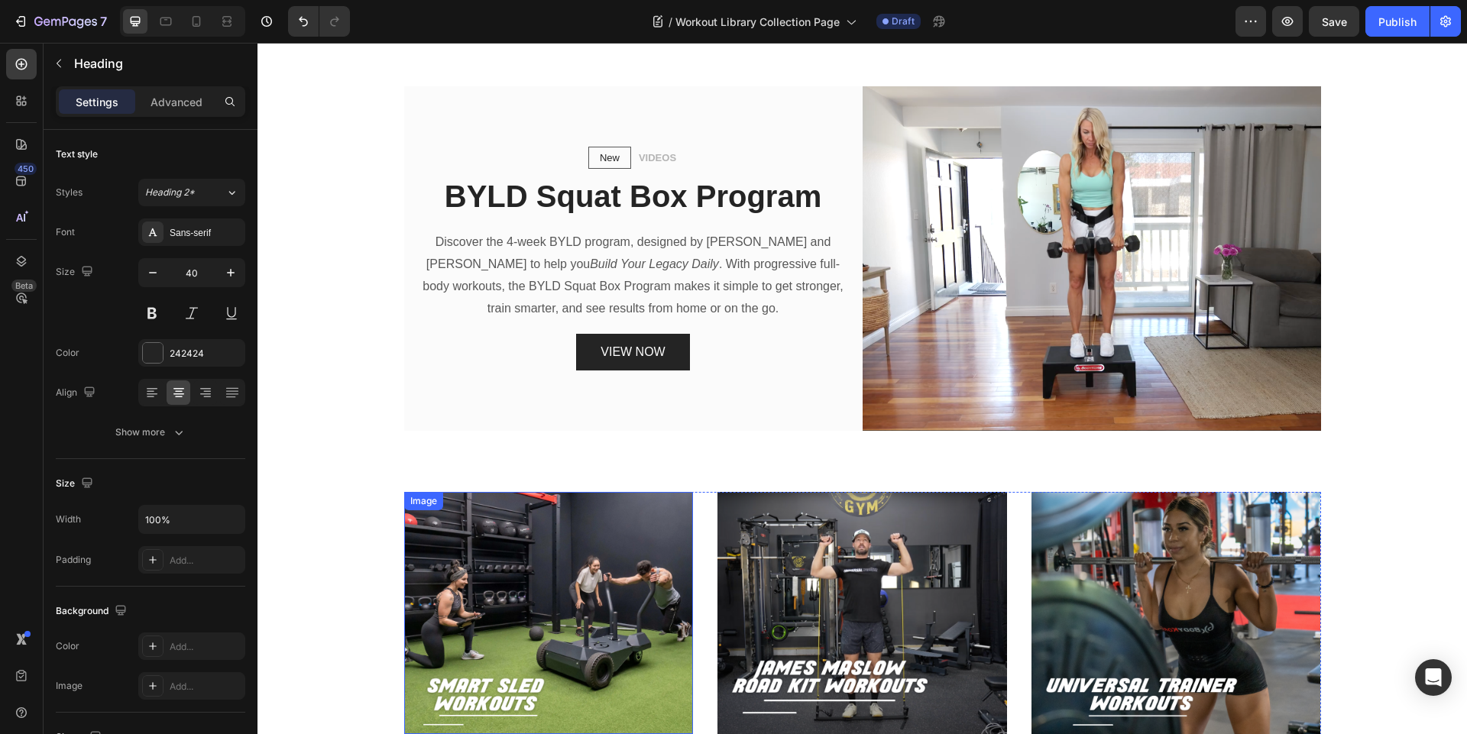
scroll to position [265, 0]
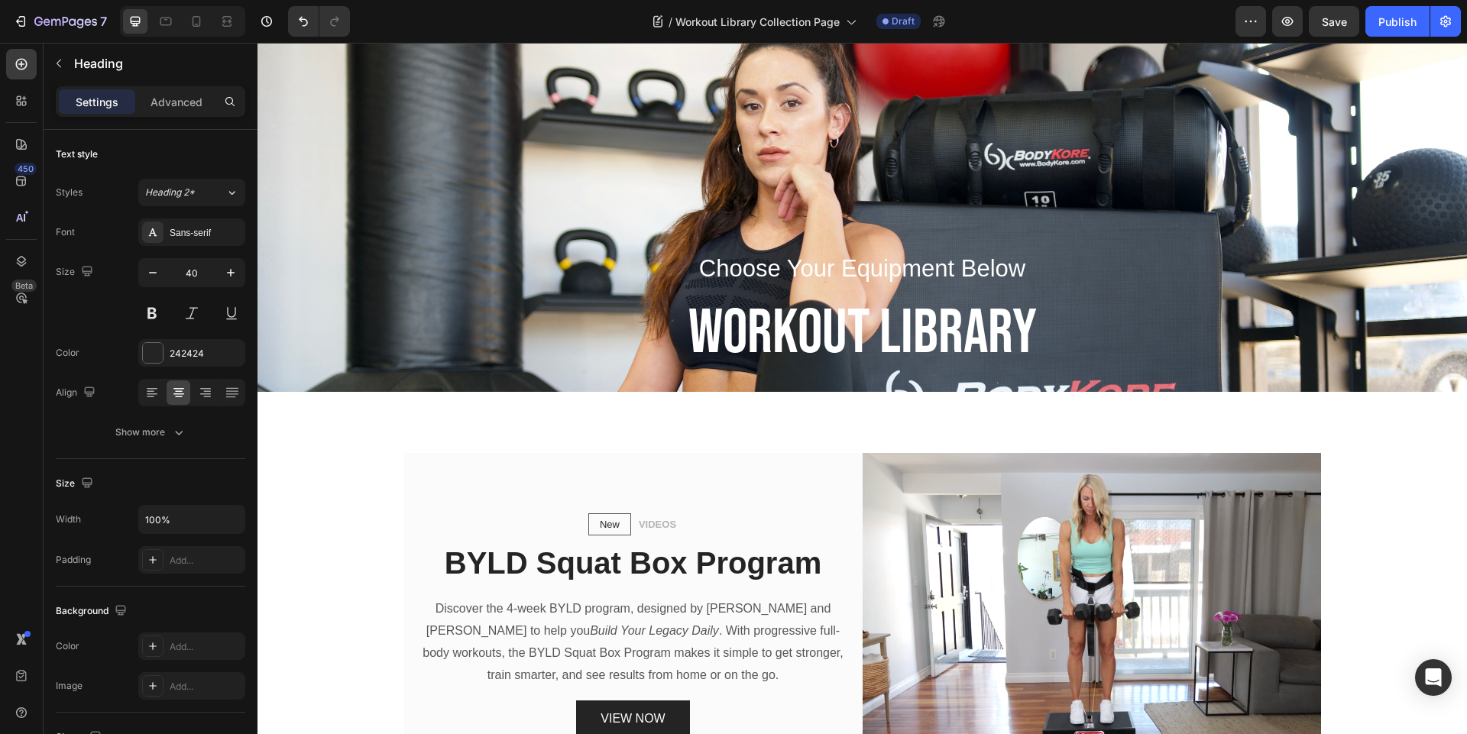
click at [631, 565] on h2 "BYLD Squat Box Program" at bounding box center [633, 563] width 434 height 43
click at [655, 558] on p "BYLD Squat Box Program" at bounding box center [633, 563] width 431 height 40
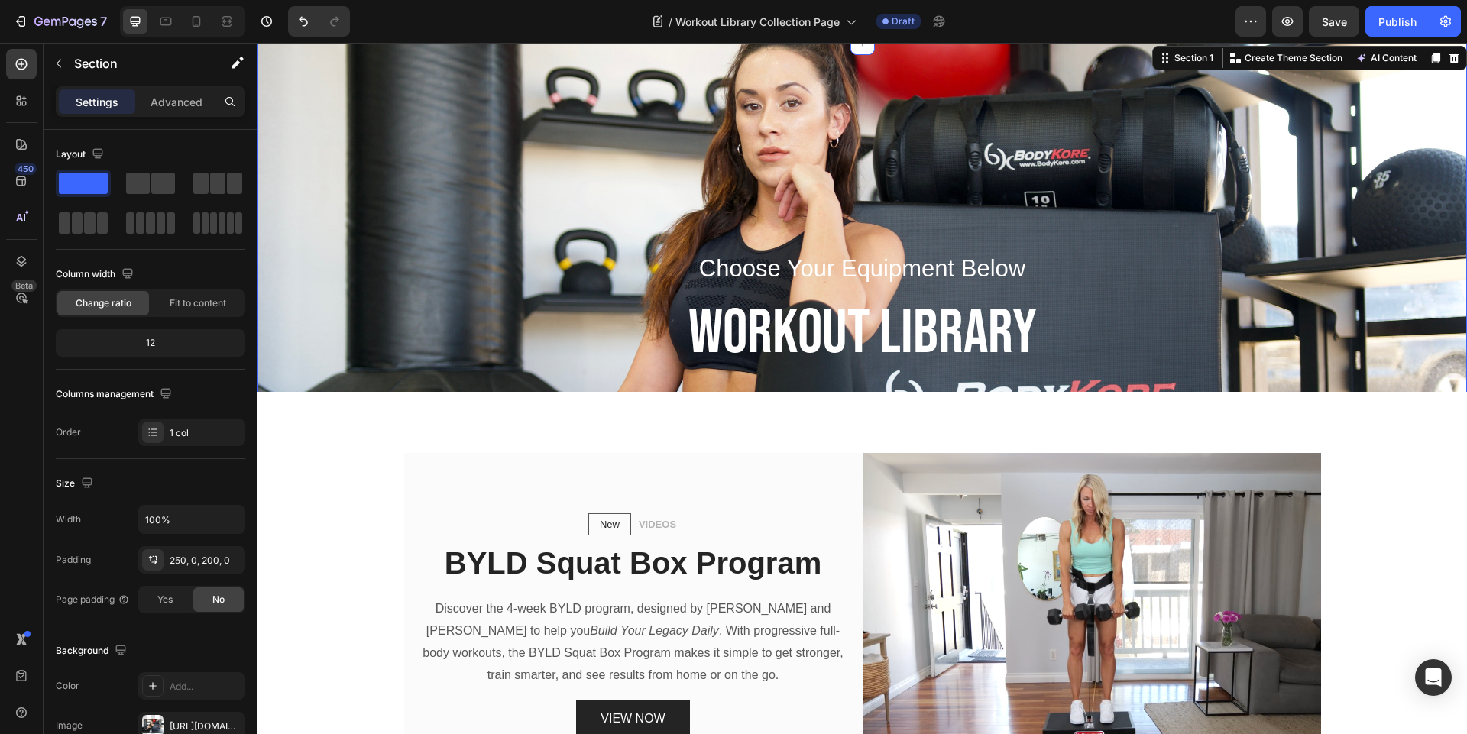
click at [419, 194] on div "Choose Your Equipment Below Text block WORKOUT LIBRARY Heading Row Section 1 Cr…" at bounding box center [861, 334] width 1209 height 583
click at [702, 558] on p "BYLD Squat Box Program" at bounding box center [633, 563] width 431 height 40
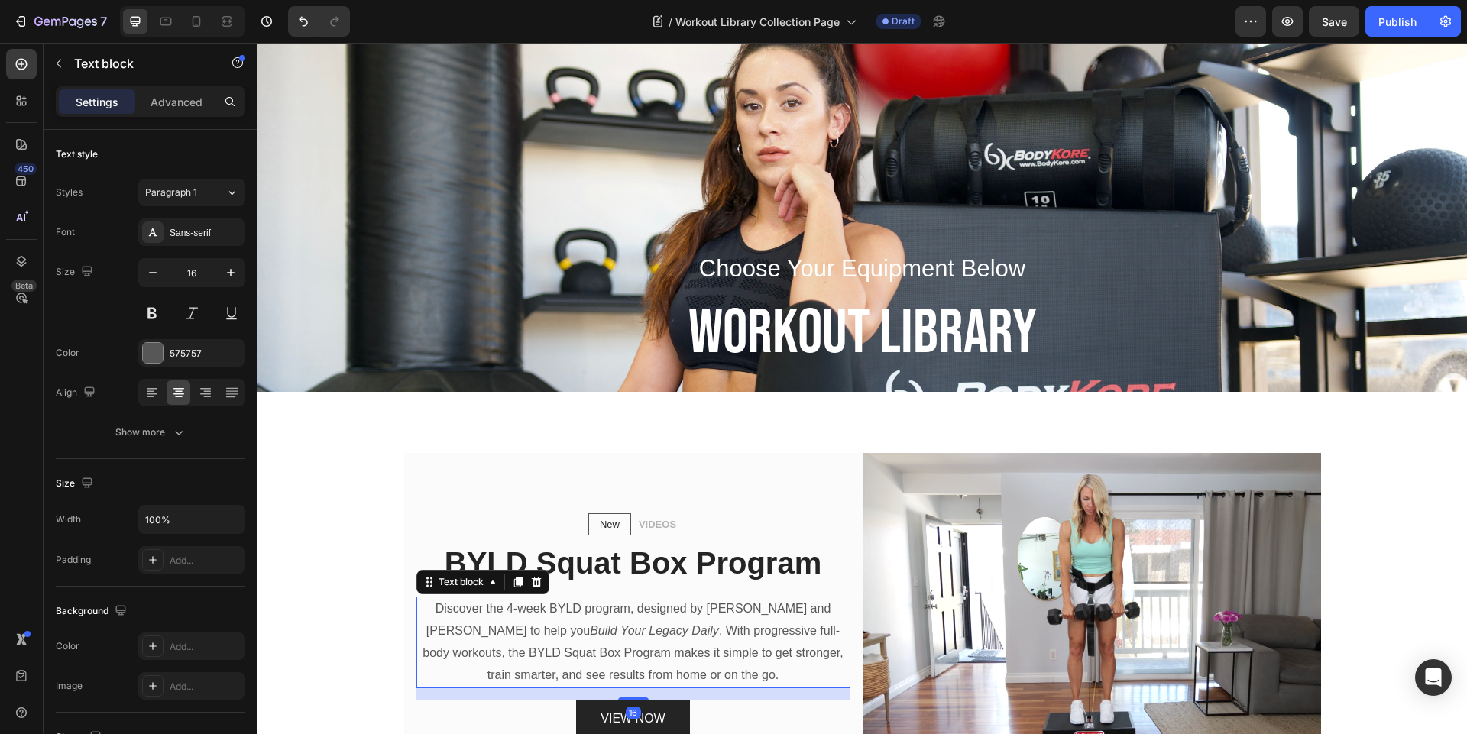
click at [692, 629] on p "Discover the 4-week BYLD program, designed by [PERSON_NAME] and [PERSON_NAME] t…" at bounding box center [633, 642] width 431 height 88
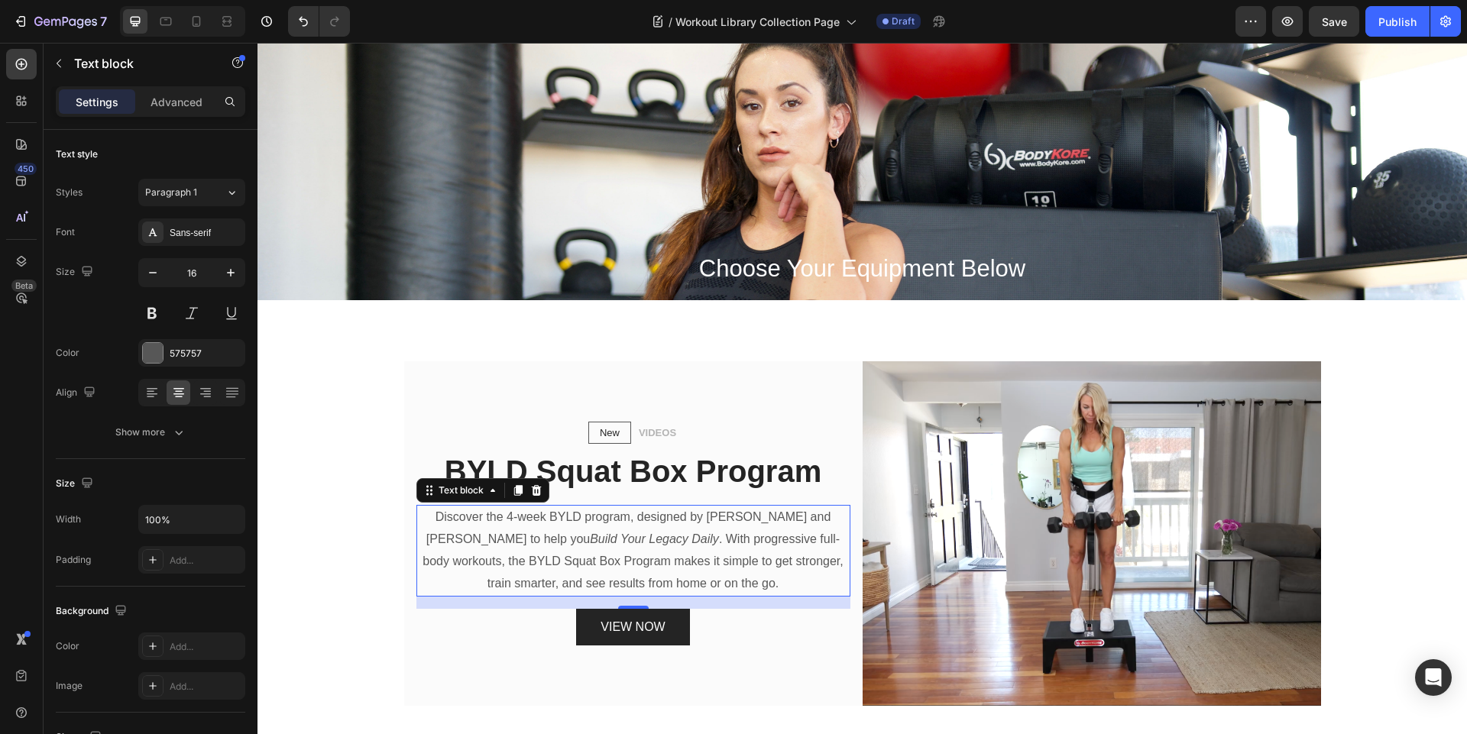
click at [726, 568] on p "Discover the 4-week BYLD program, designed by [PERSON_NAME] and [PERSON_NAME] t…" at bounding box center [633, 550] width 431 height 88
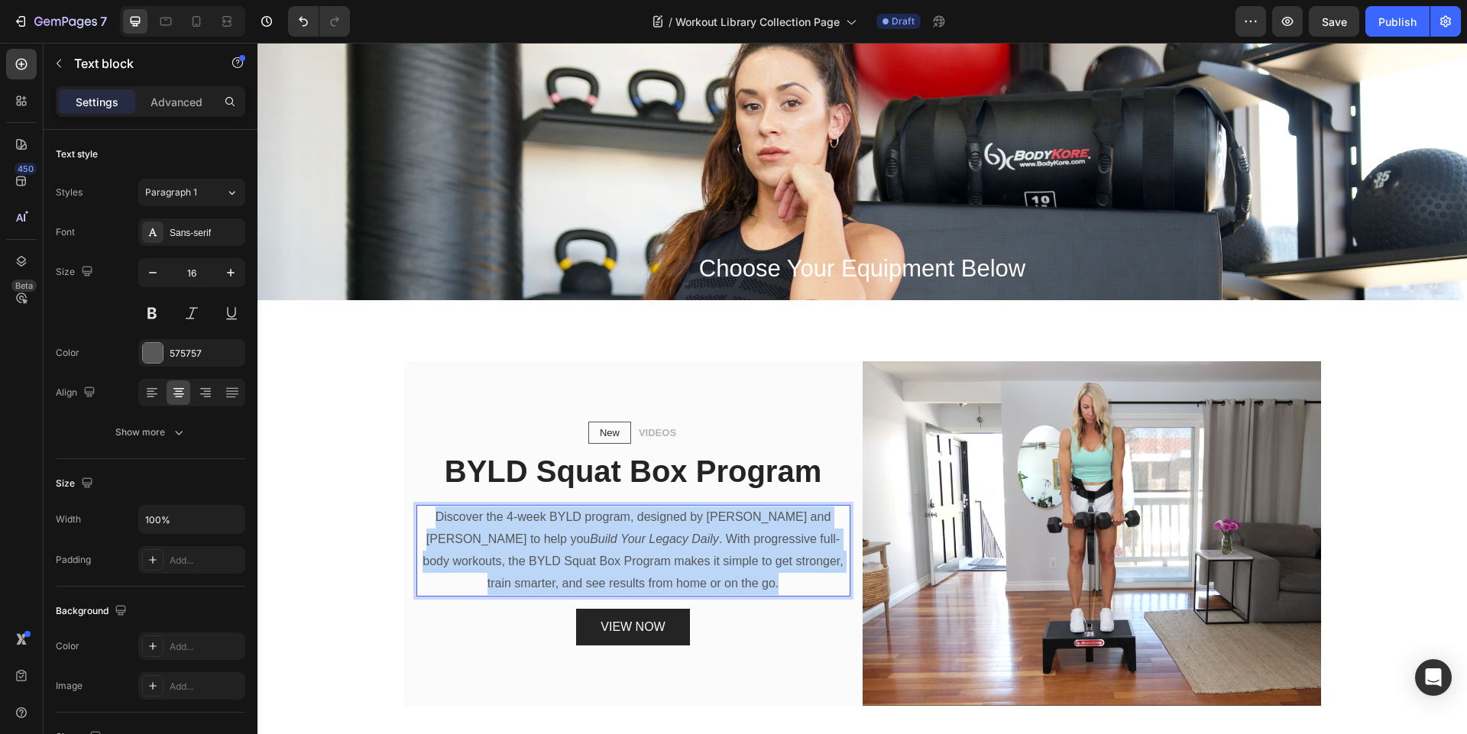
drag, startPoint x: 735, startPoint y: 584, endPoint x: 416, endPoint y: 518, distance: 326.0
click at [418, 518] on p "Discover the 4-week BYLD program, designed by [PERSON_NAME] and [PERSON_NAME] t…" at bounding box center [633, 550] width 431 height 88
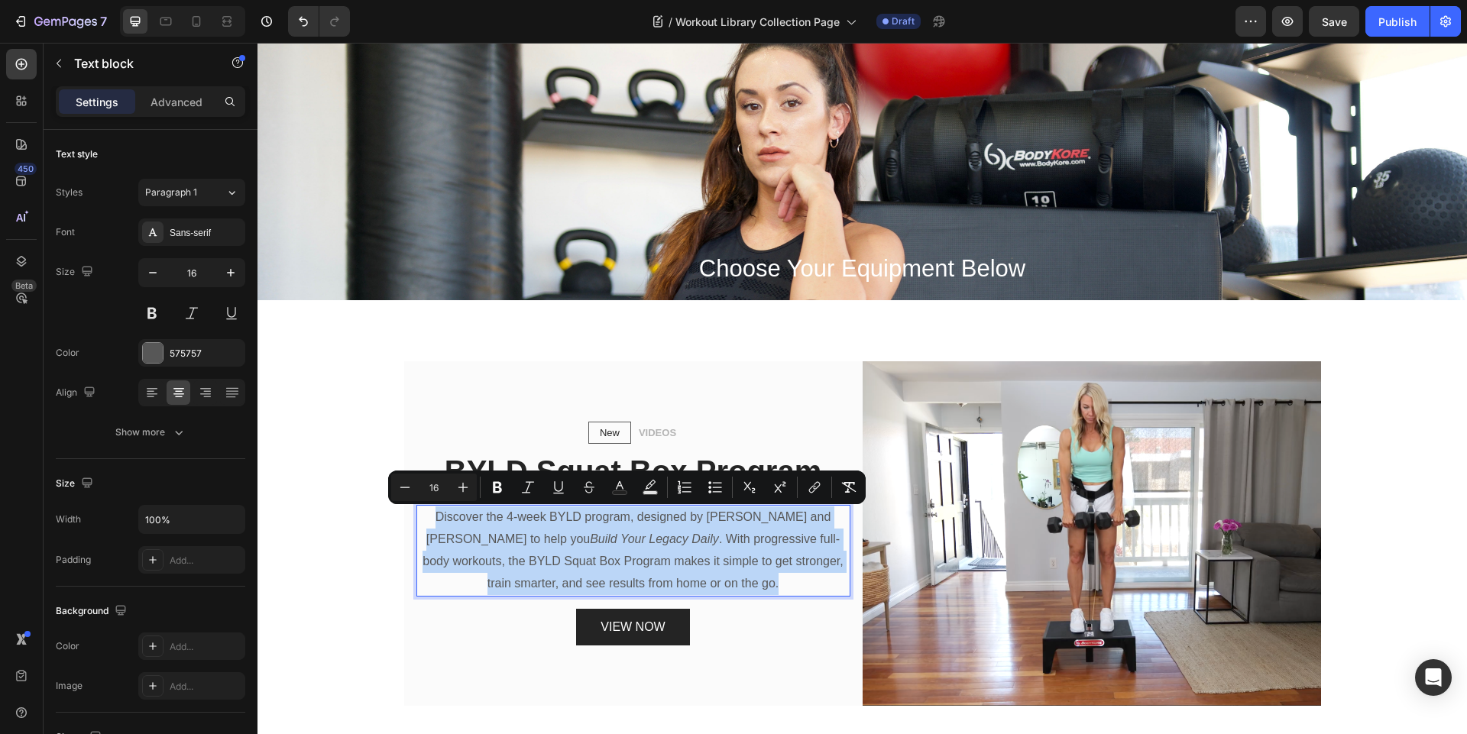
copy p "Discover the 4-week BYLD program, designed by [PERSON_NAME] and [PERSON_NAME] t…"
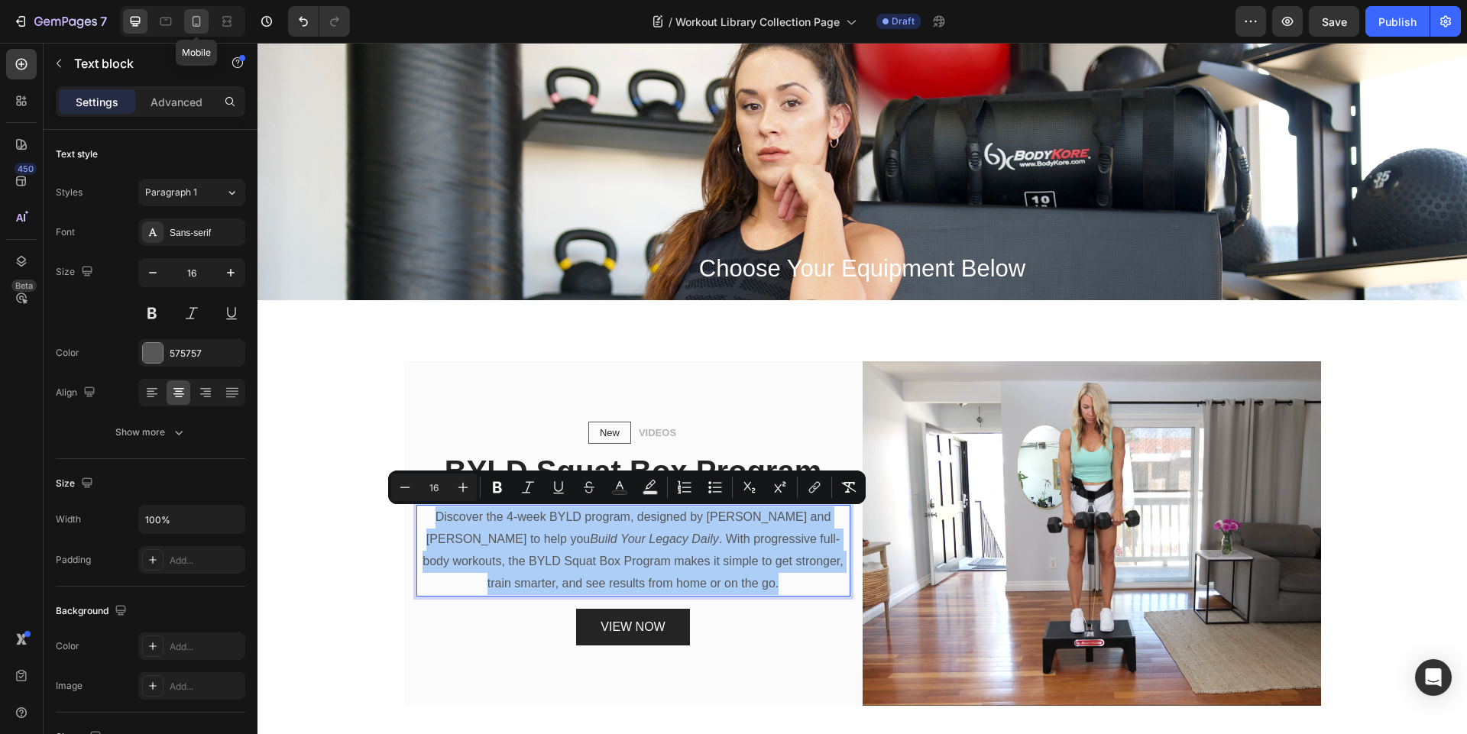
click at [194, 25] on icon at bounding box center [196, 21] width 15 height 15
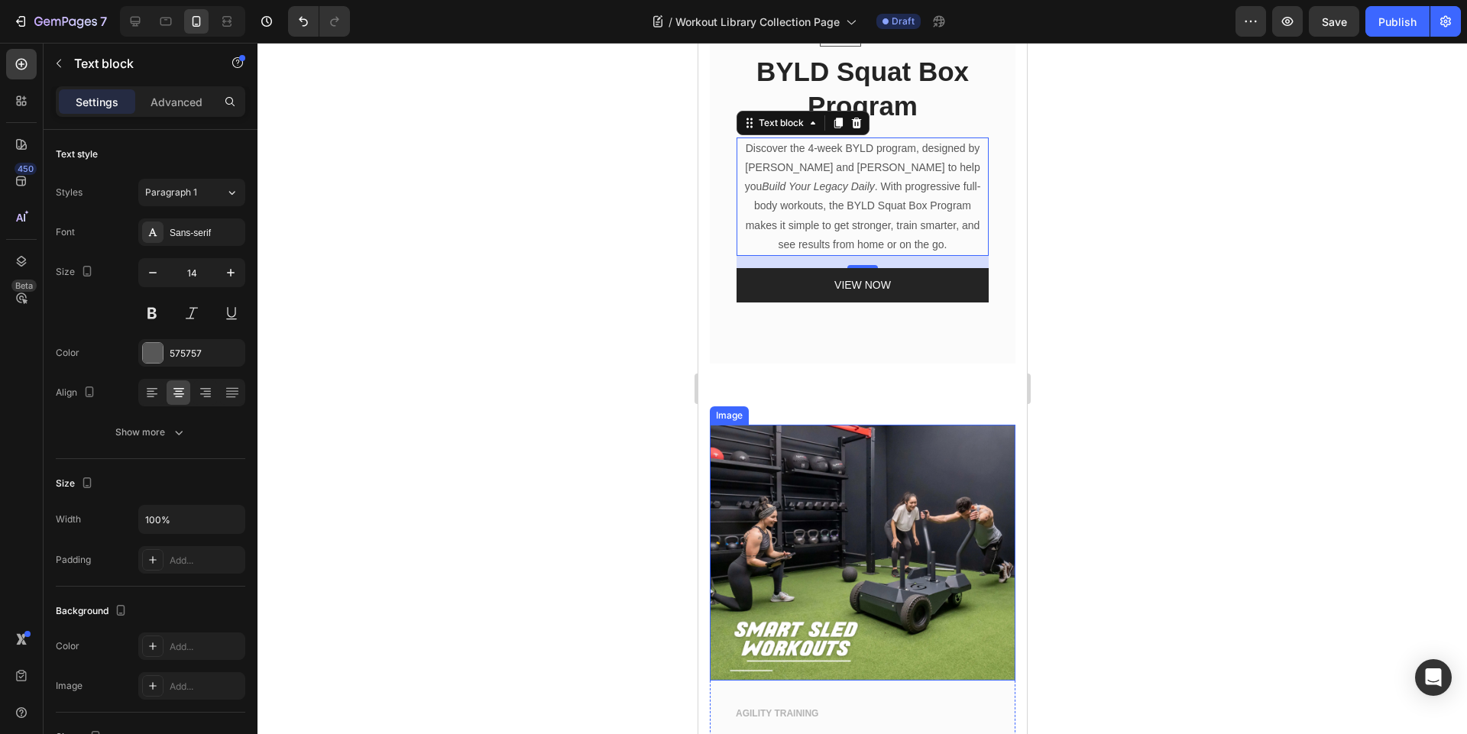
scroll to position [905, 0]
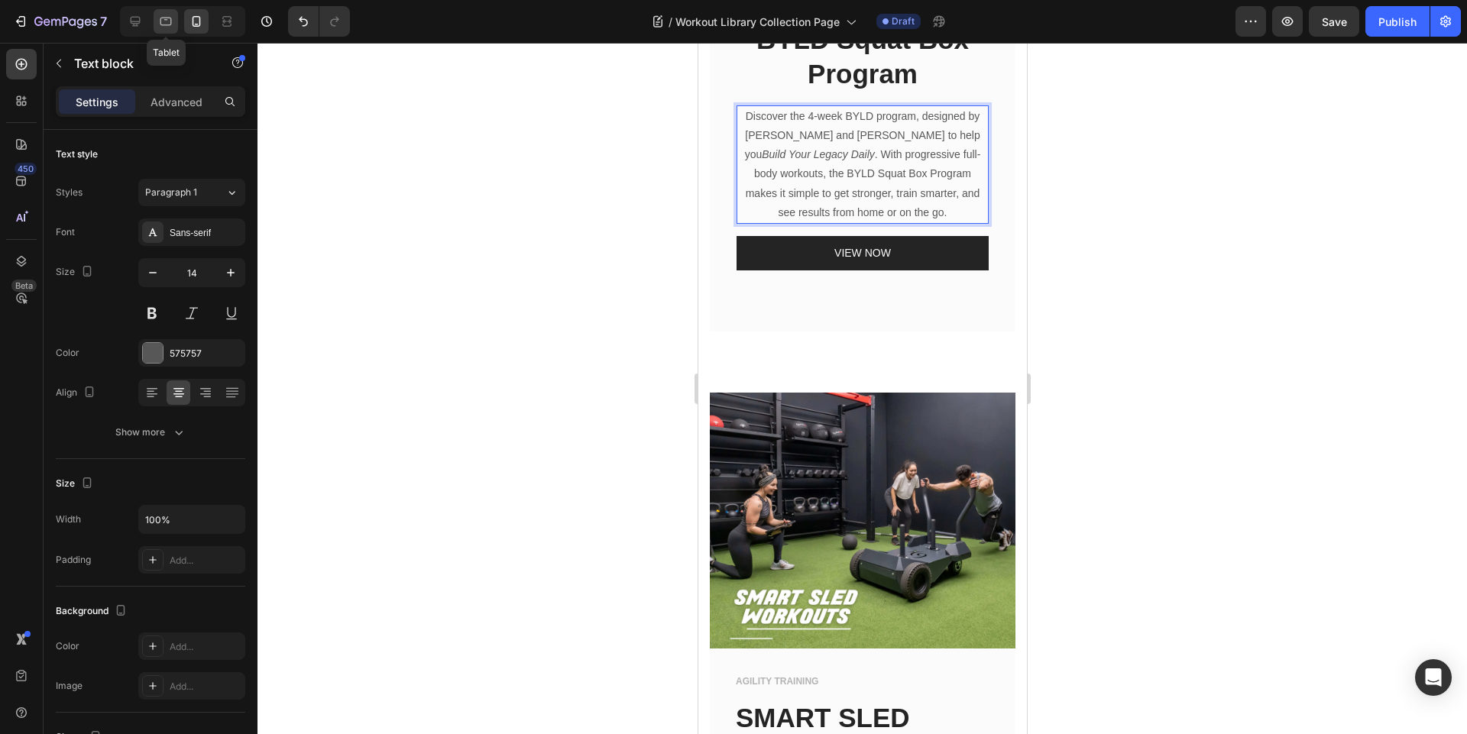
click at [164, 21] on icon at bounding box center [165, 21] width 15 height 15
type input "16"
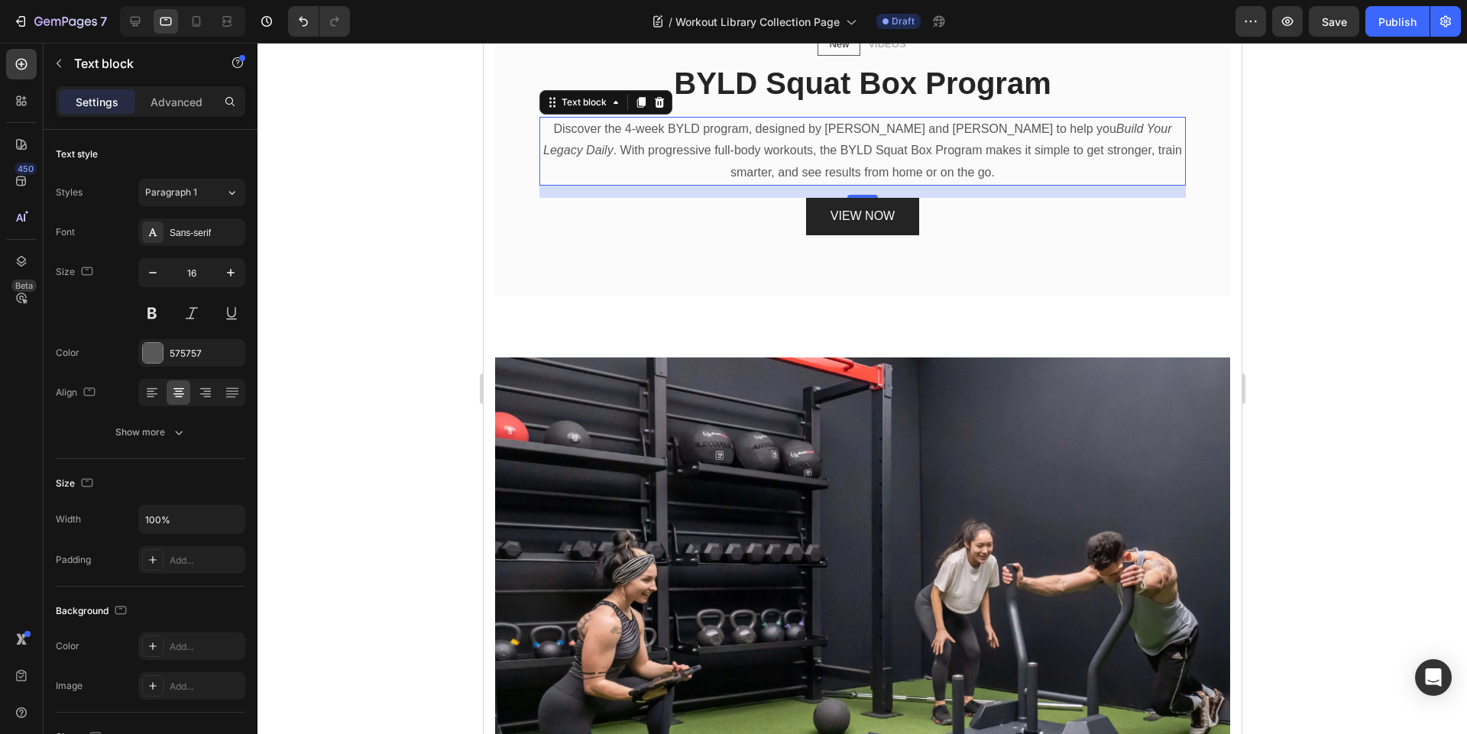
scroll to position [1206, 0]
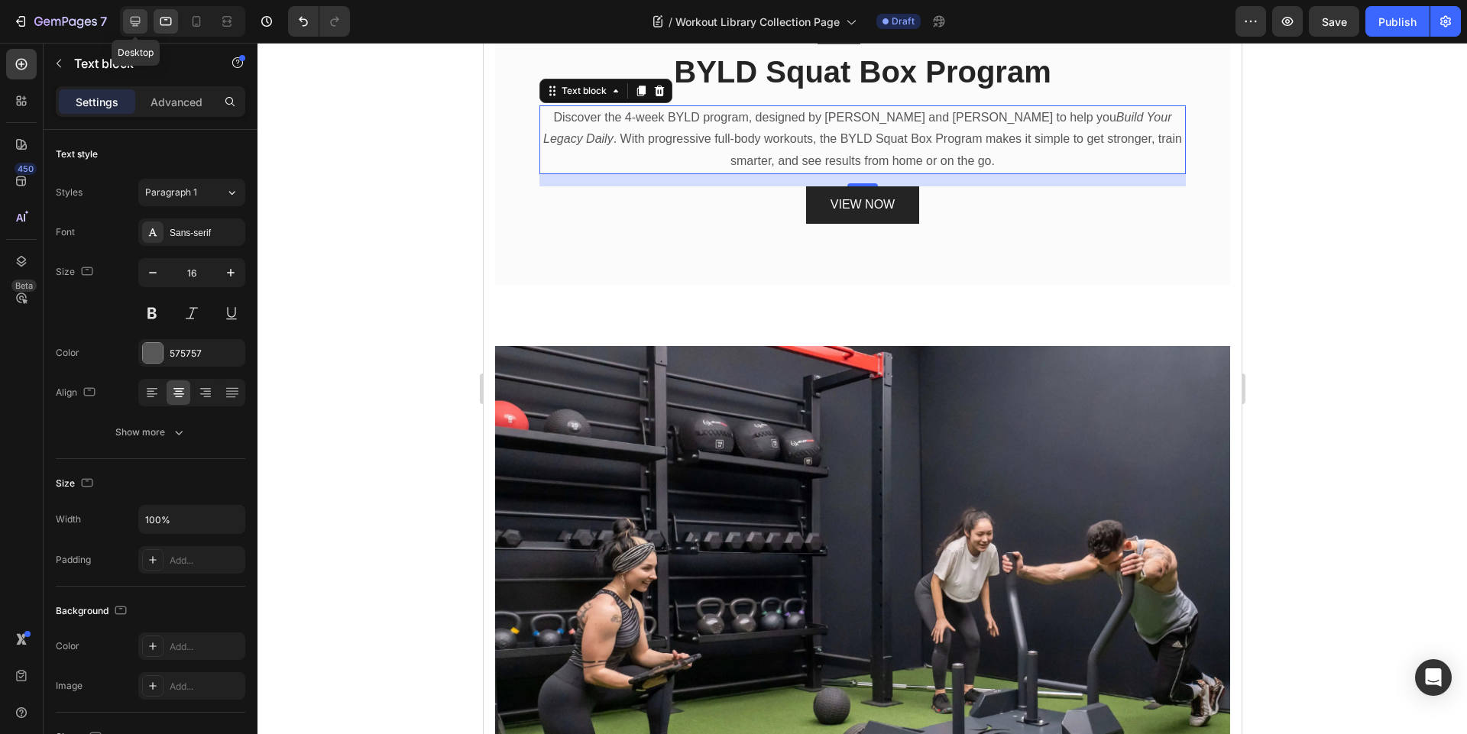
click at [129, 20] on icon at bounding box center [135, 21] width 15 height 15
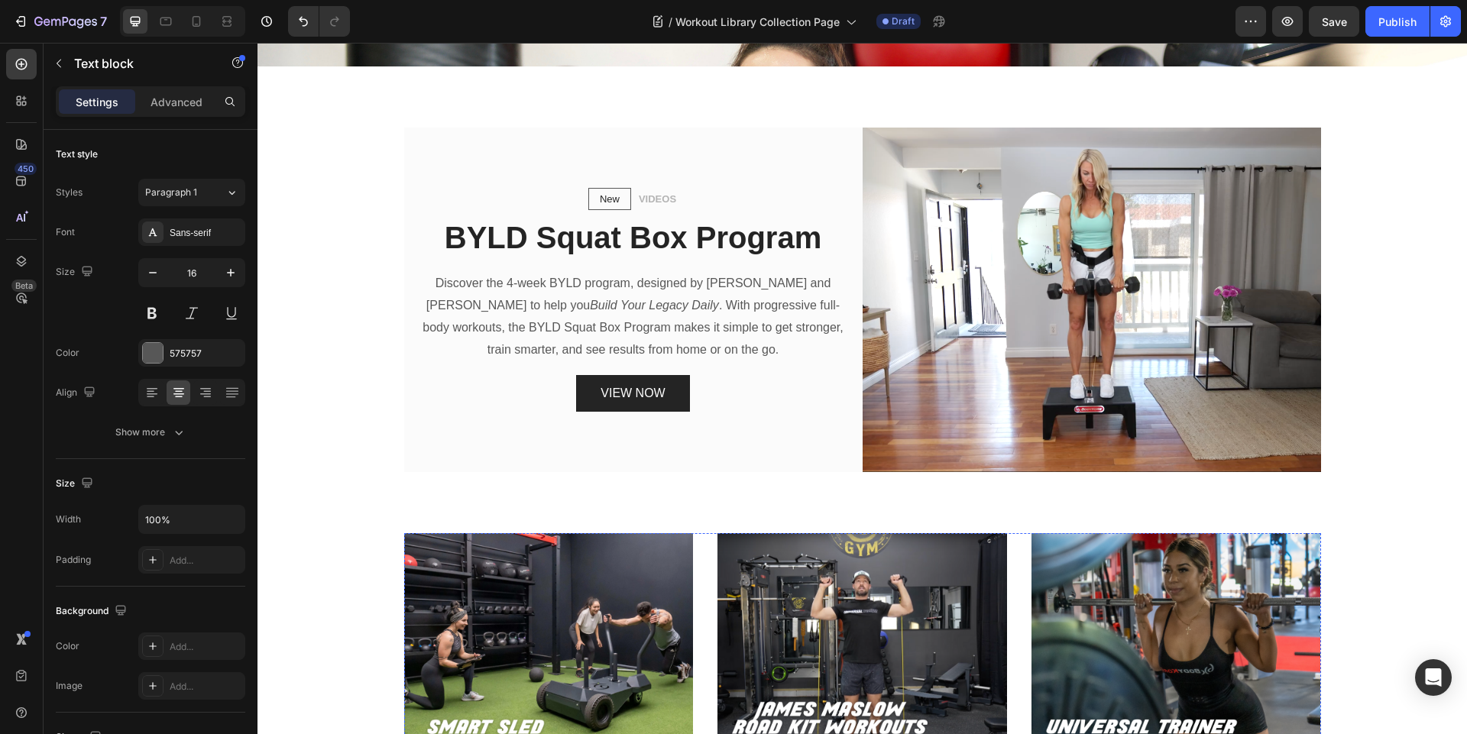
scroll to position [472, 0]
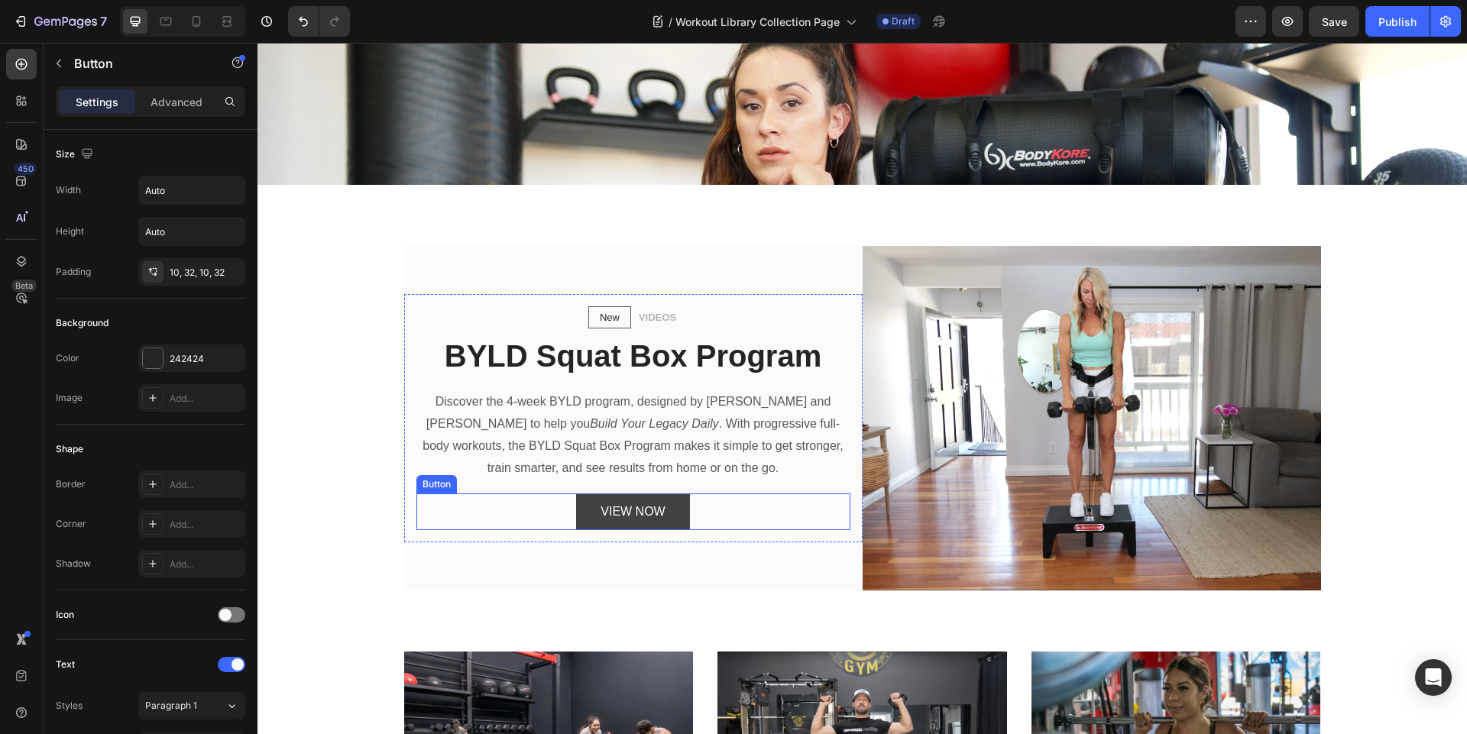
click at [678, 503] on button "VIEW NOW" at bounding box center [632, 512] width 113 height 37
click at [205, 25] on div at bounding box center [196, 21] width 24 height 24
type input "100%"
type input "14"
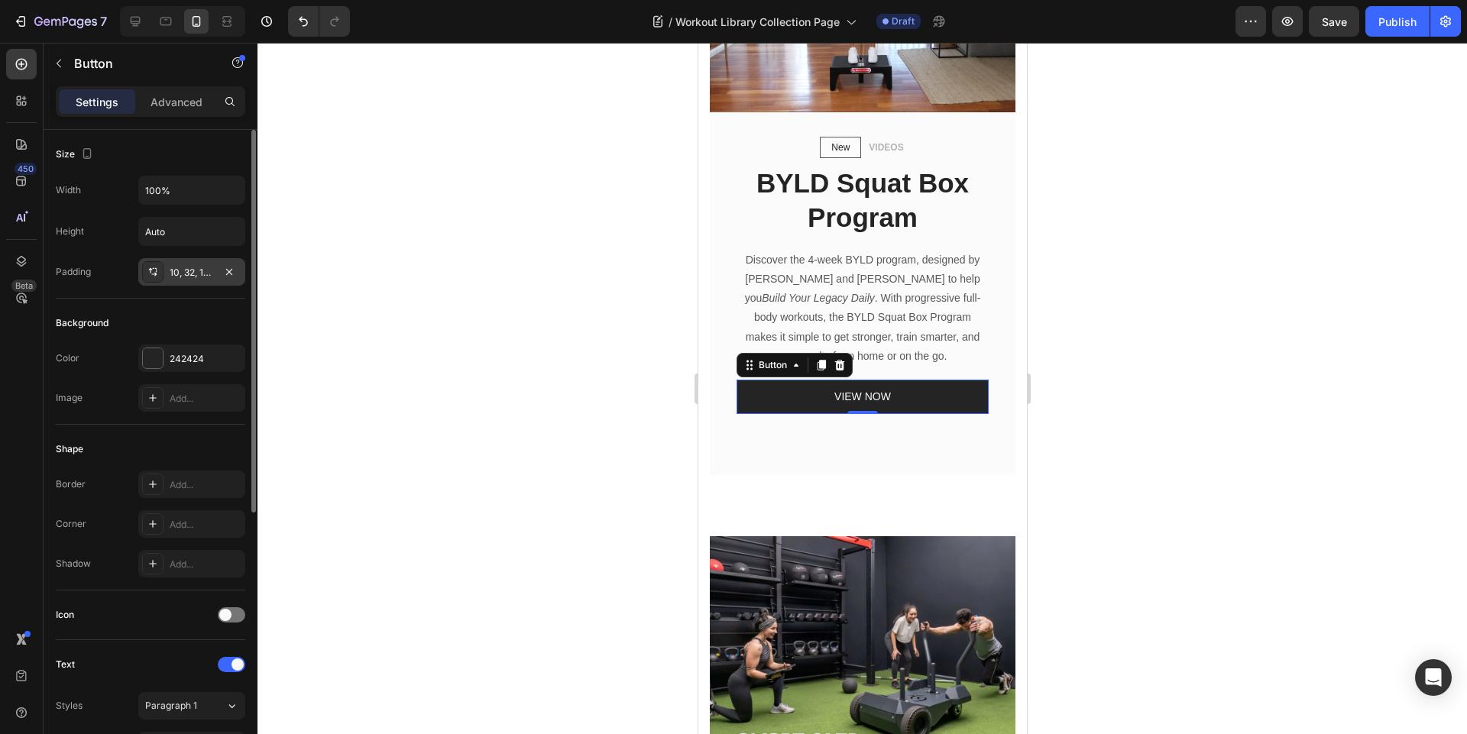
click at [186, 270] on div "10, 32, 10, 32" at bounding box center [192, 273] width 44 height 14
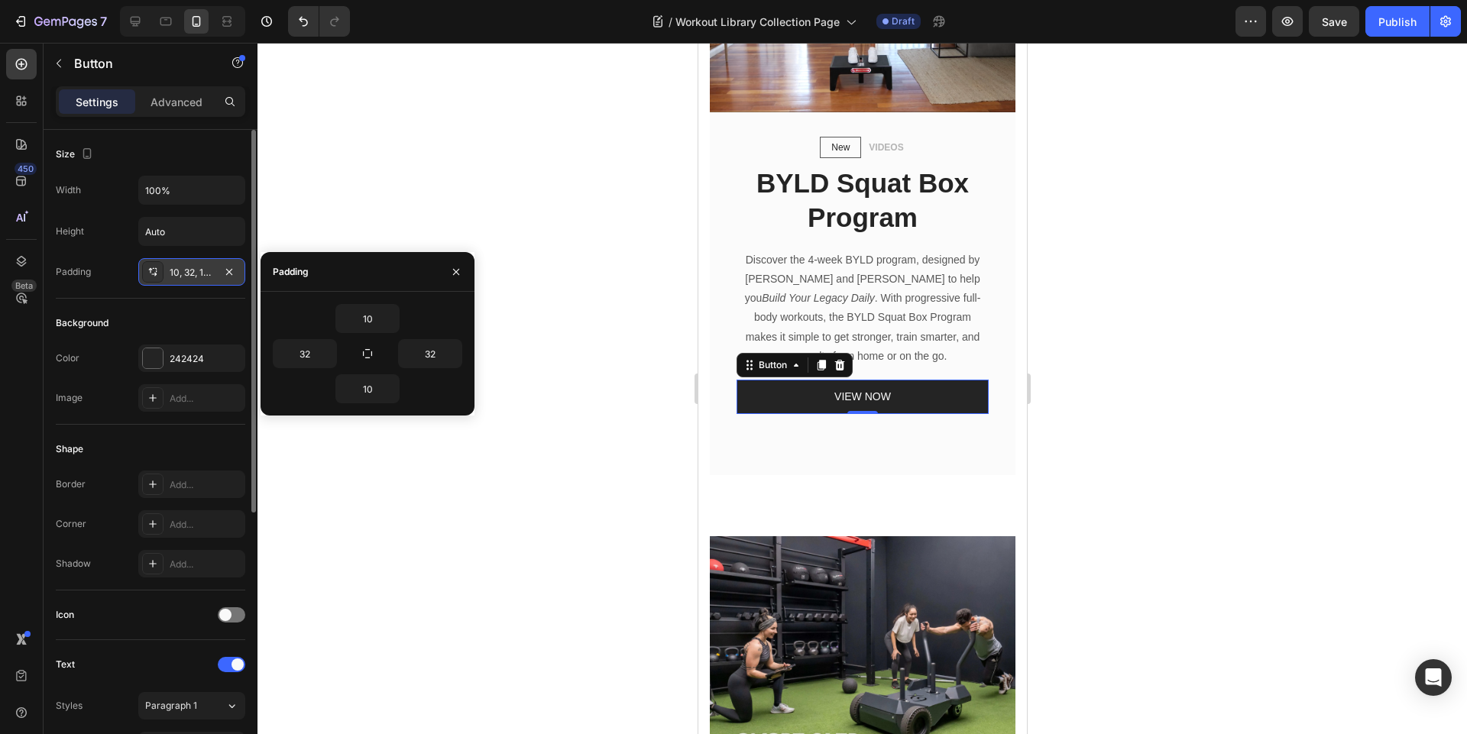
click at [186, 270] on div "10, 32, 10, 32" at bounding box center [192, 273] width 44 height 14
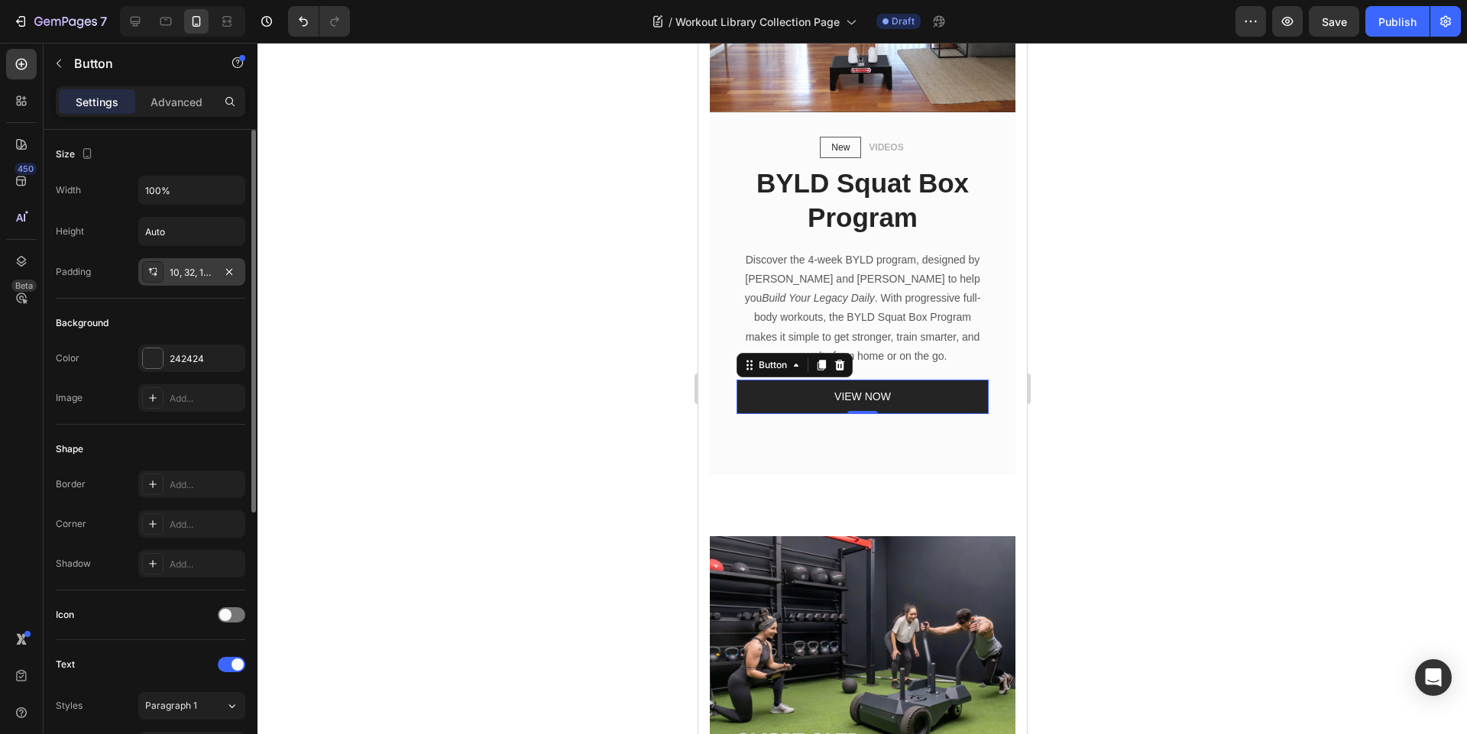
click at [190, 277] on div "10, 32, 10, 32" at bounding box center [192, 273] width 44 height 14
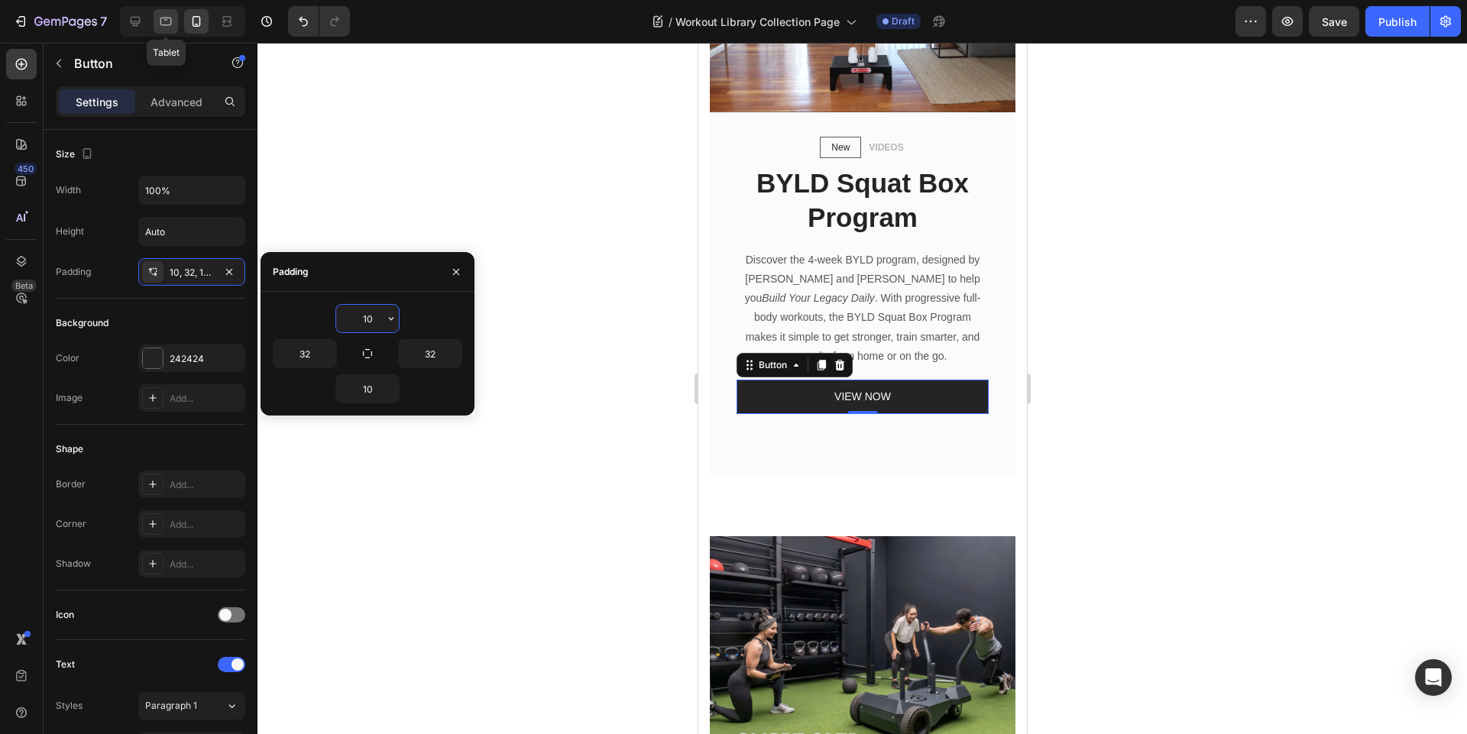
click at [161, 23] on icon at bounding box center [165, 22] width 11 height 8
type input "Auto"
type input "16"
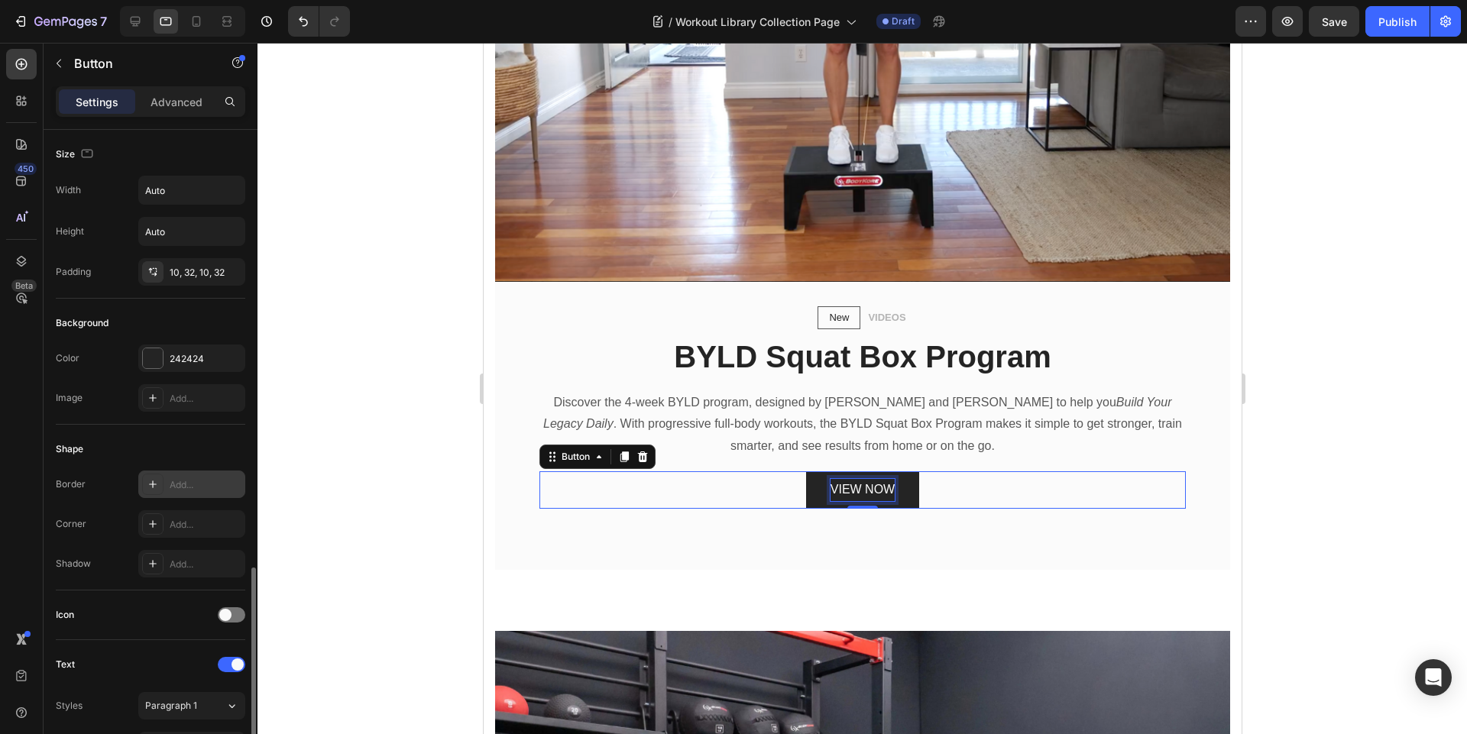
scroll to position [275, 0]
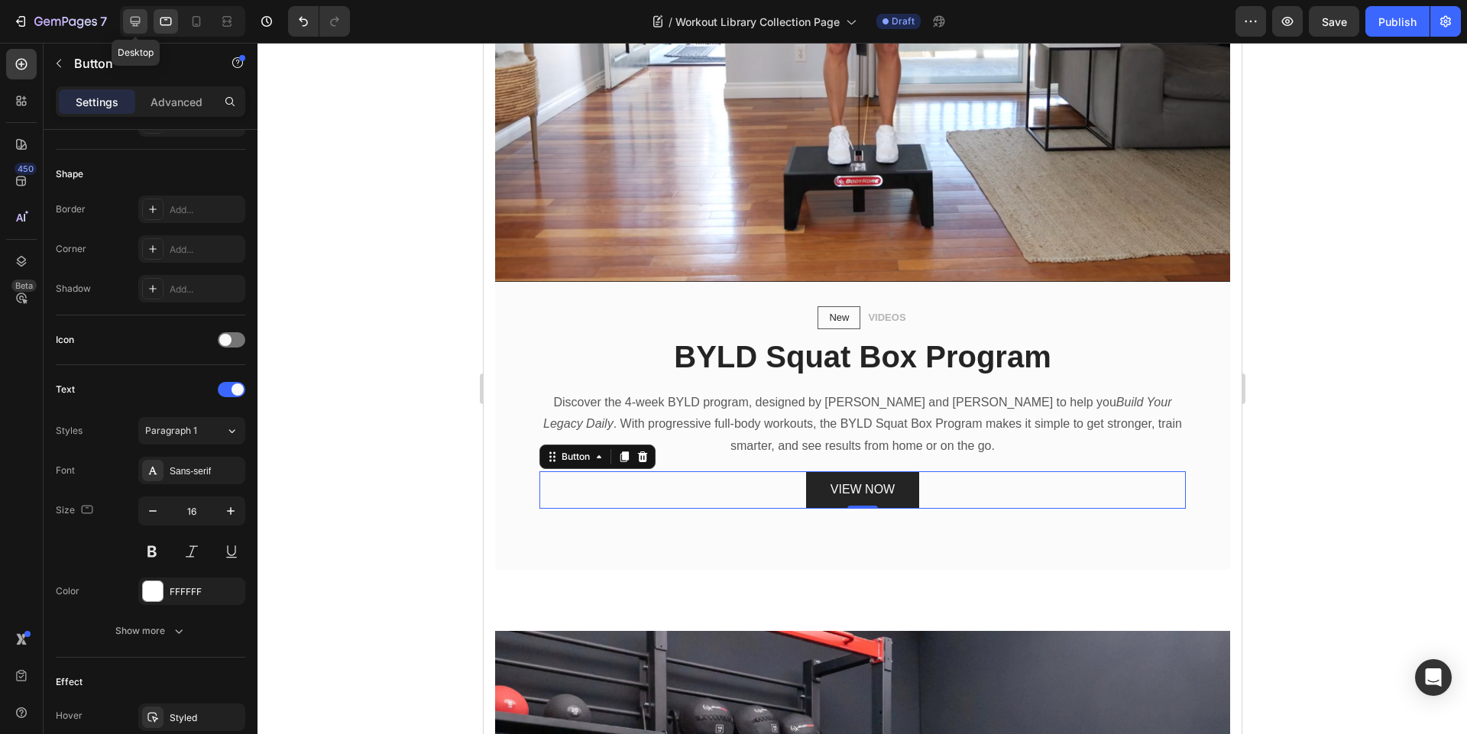
click at [134, 20] on icon at bounding box center [135, 21] width 15 height 15
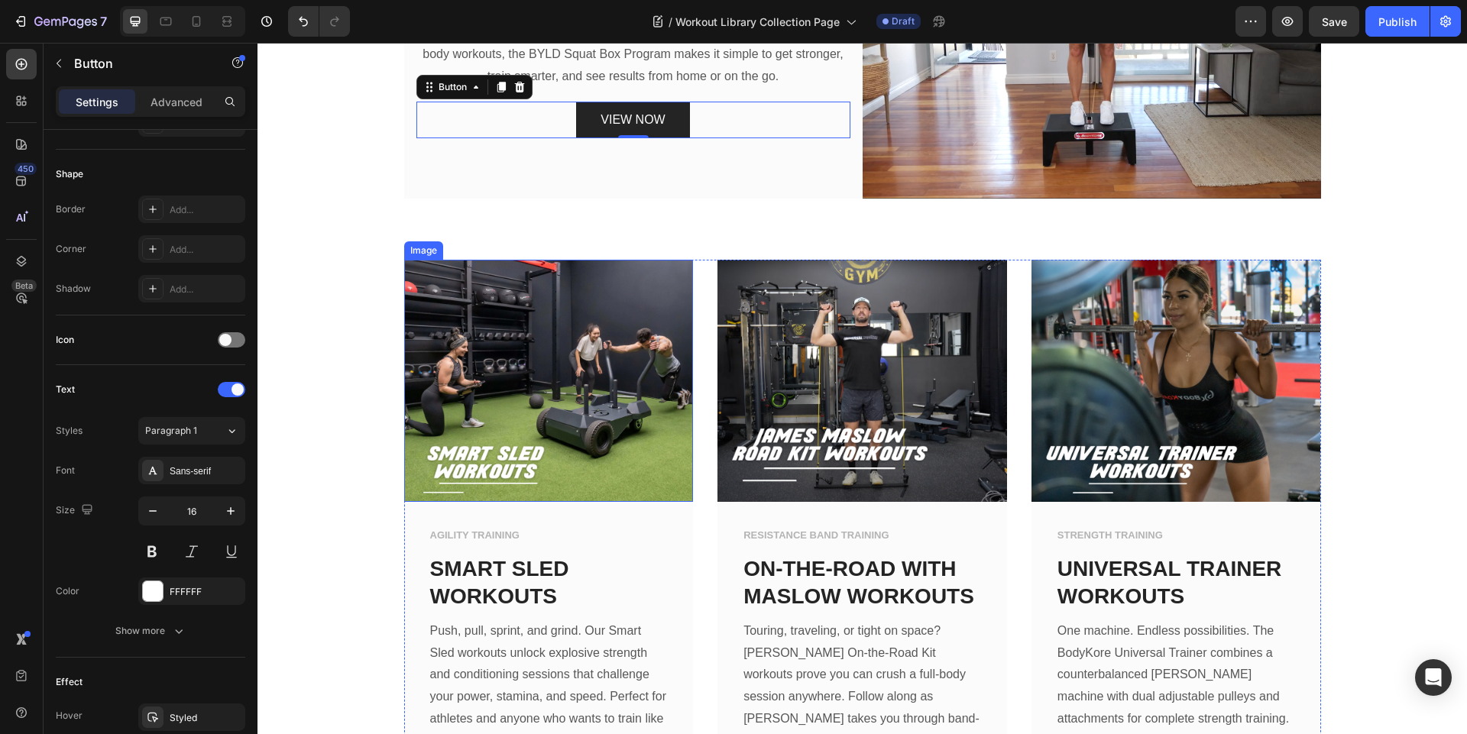
scroll to position [686, 0]
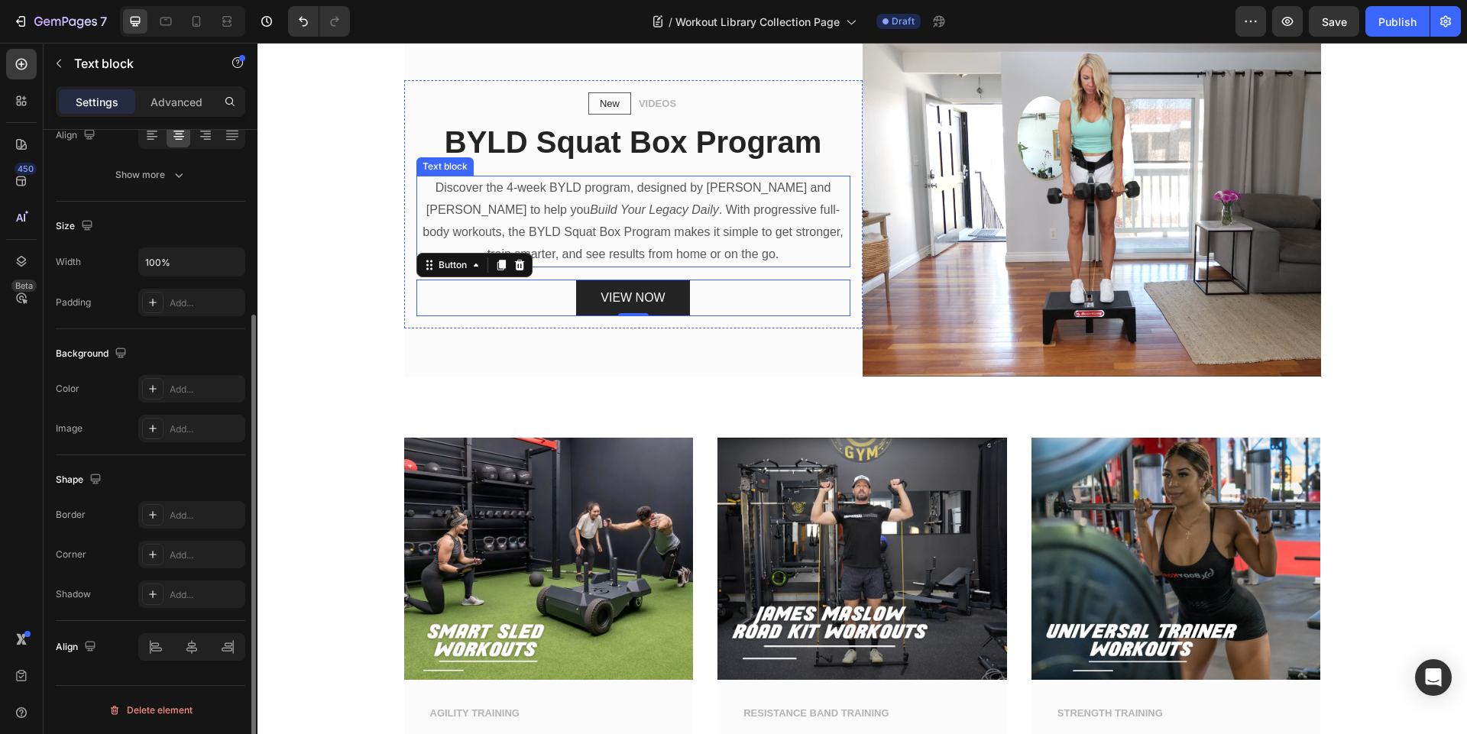
click at [647, 231] on p "Discover the 4-week BYLD program, designed by [PERSON_NAME] and [PERSON_NAME] t…" at bounding box center [633, 221] width 431 height 88
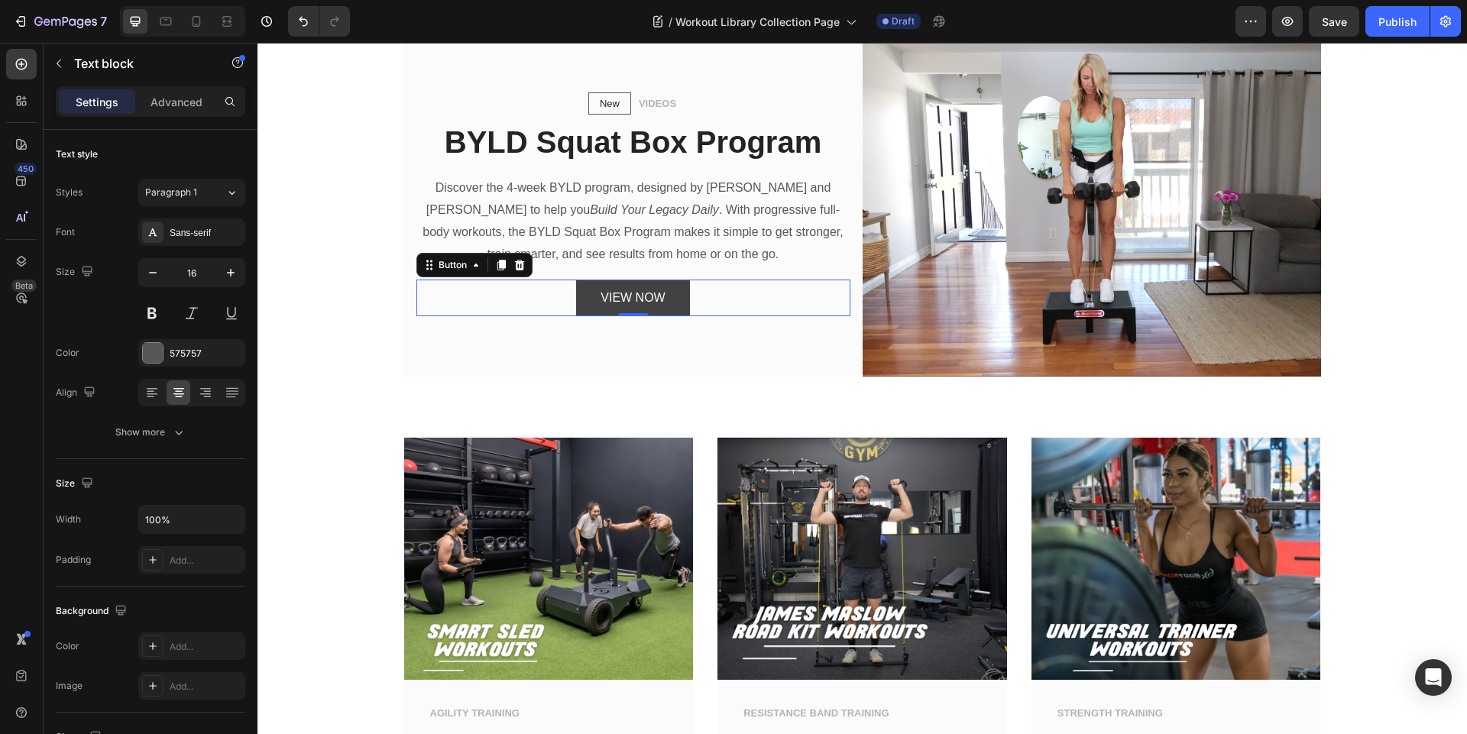
click at [679, 305] on button "VIEW NOW" at bounding box center [632, 298] width 113 height 37
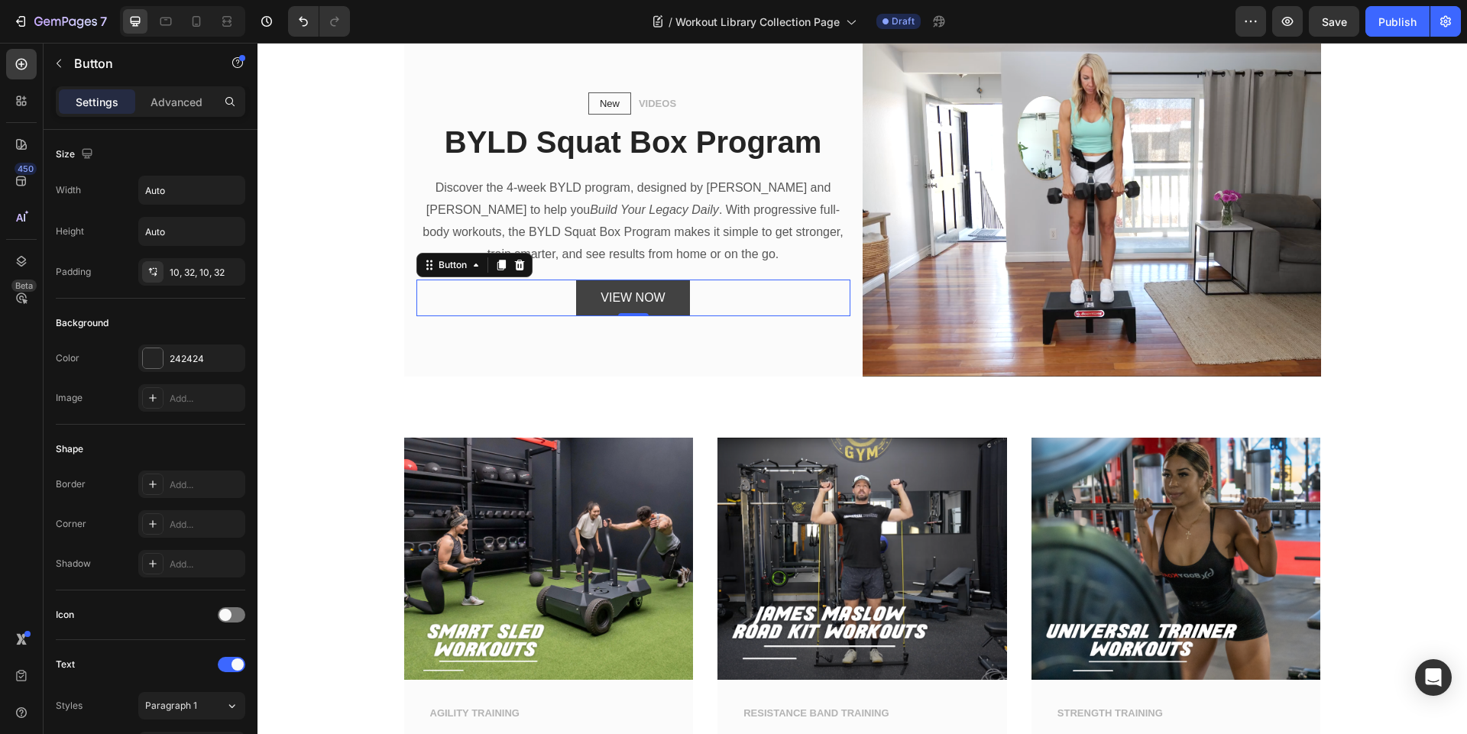
click at [583, 296] on button "VIEW NOW" at bounding box center [632, 298] width 113 height 37
click at [481, 298] on div "VIEW NOW Button 0" at bounding box center [633, 298] width 434 height 37
click at [668, 297] on button "VIEW NOW" at bounding box center [632, 298] width 113 height 37
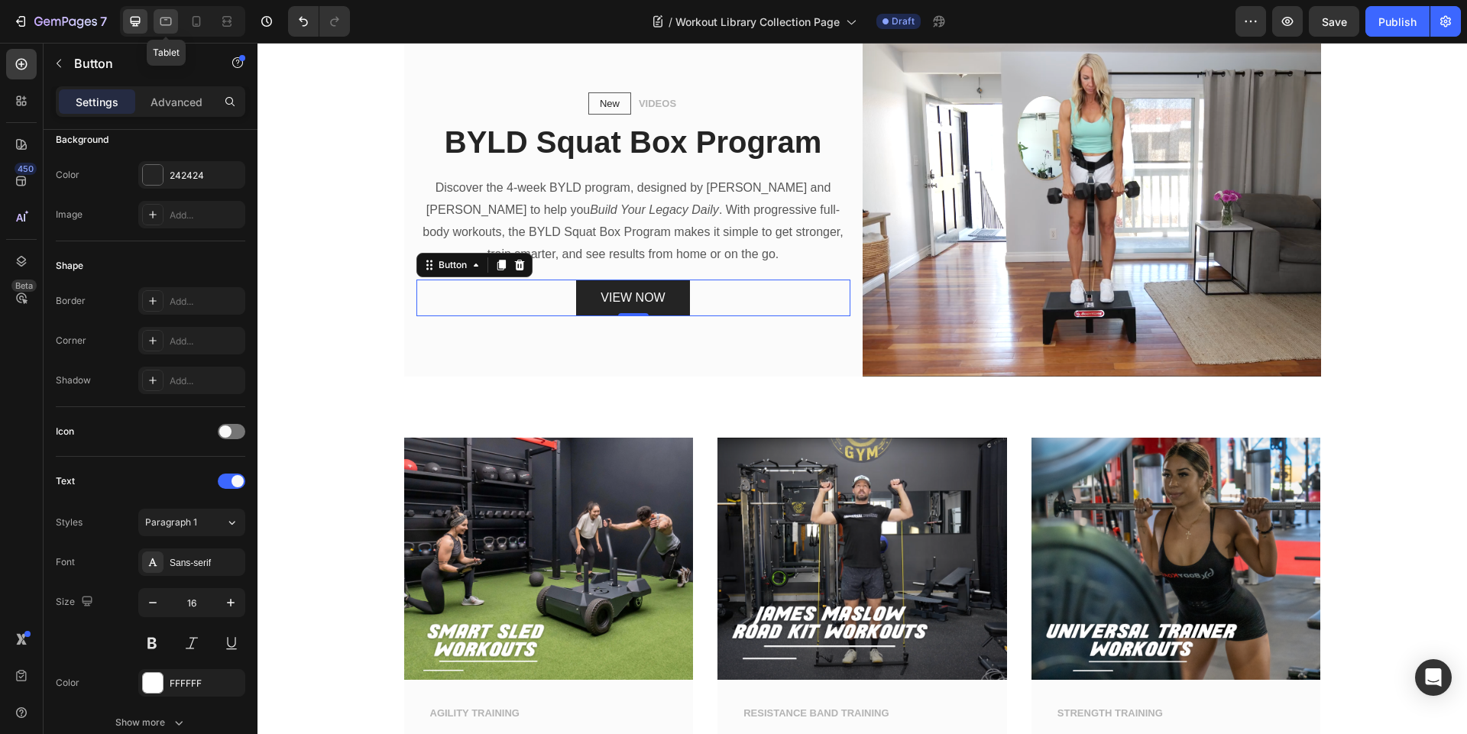
click at [159, 14] on icon at bounding box center [165, 21] width 15 height 15
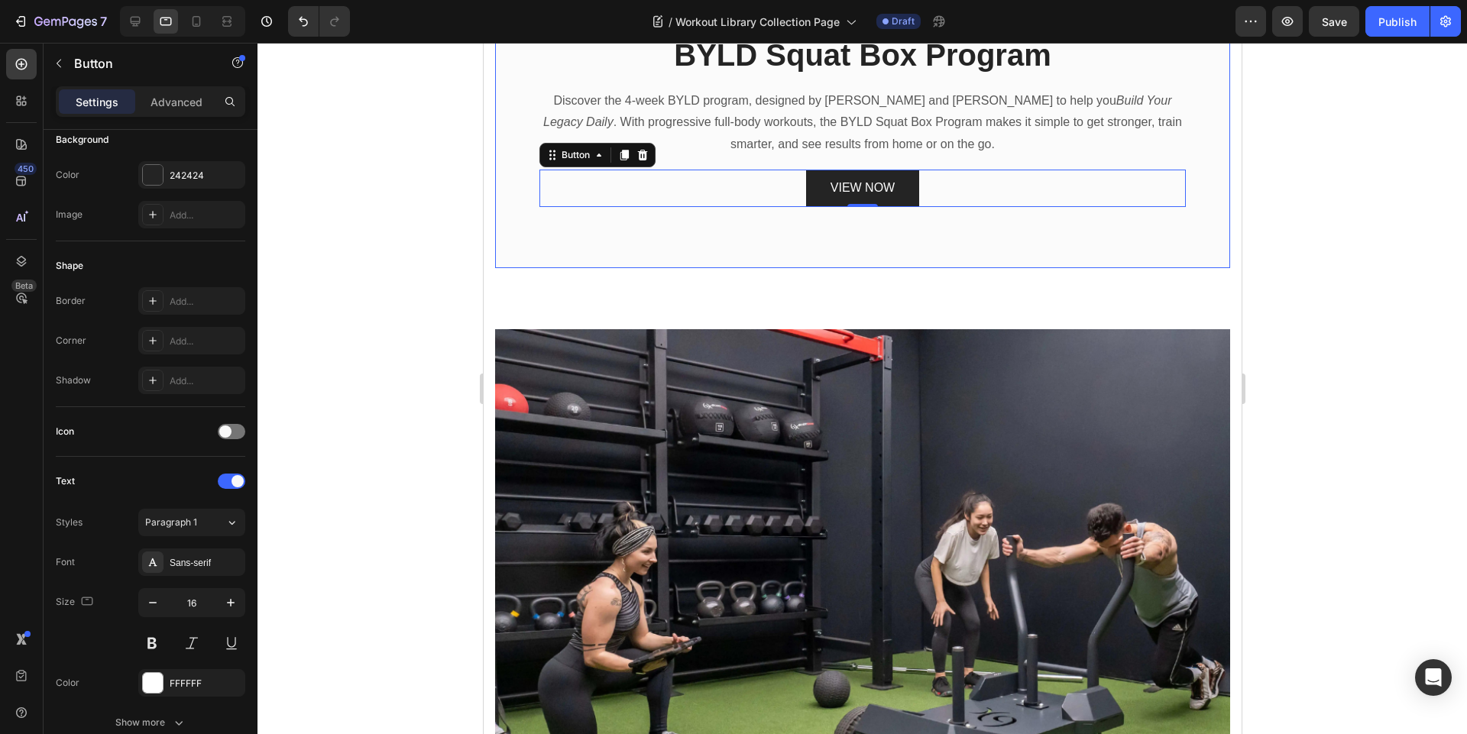
scroll to position [1287, 0]
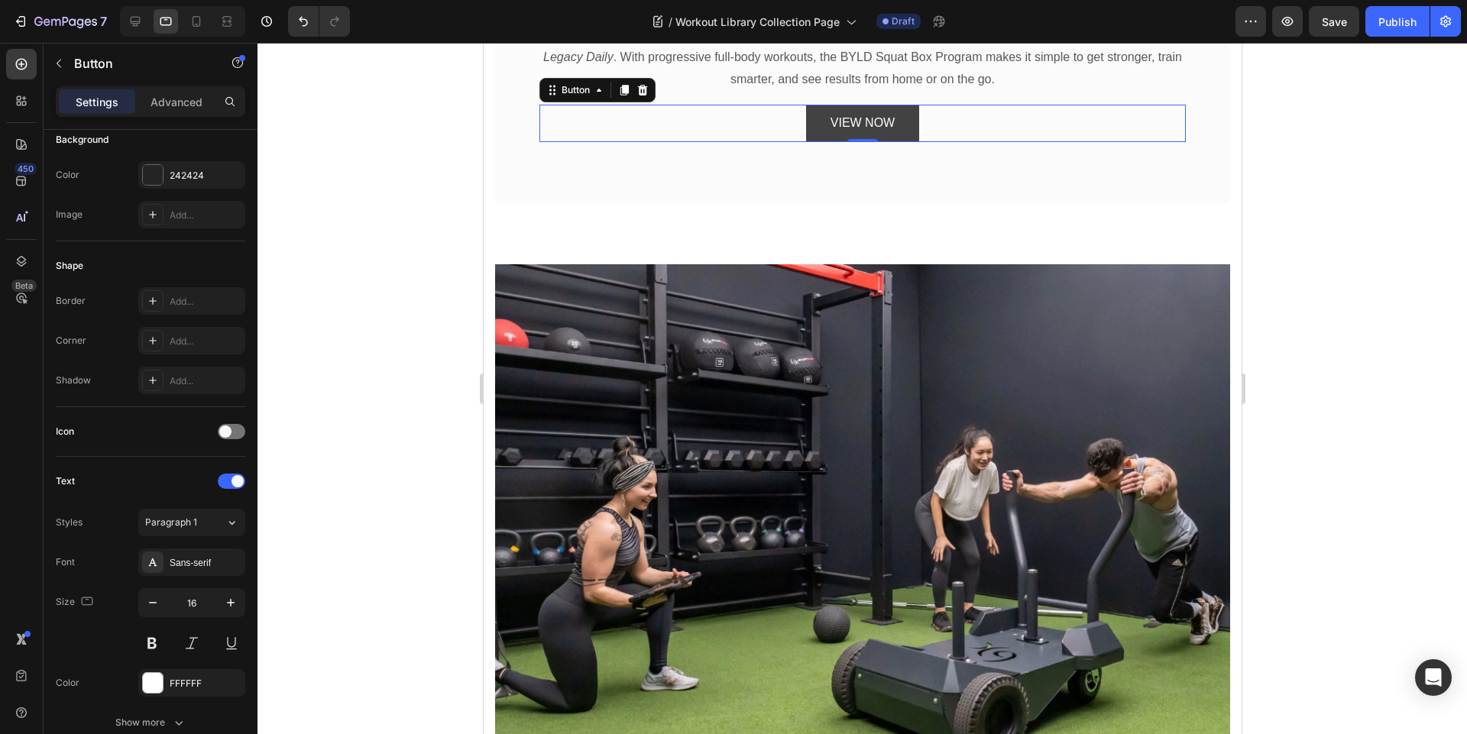
click at [897, 117] on button "VIEW NOW" at bounding box center [861, 123] width 113 height 37
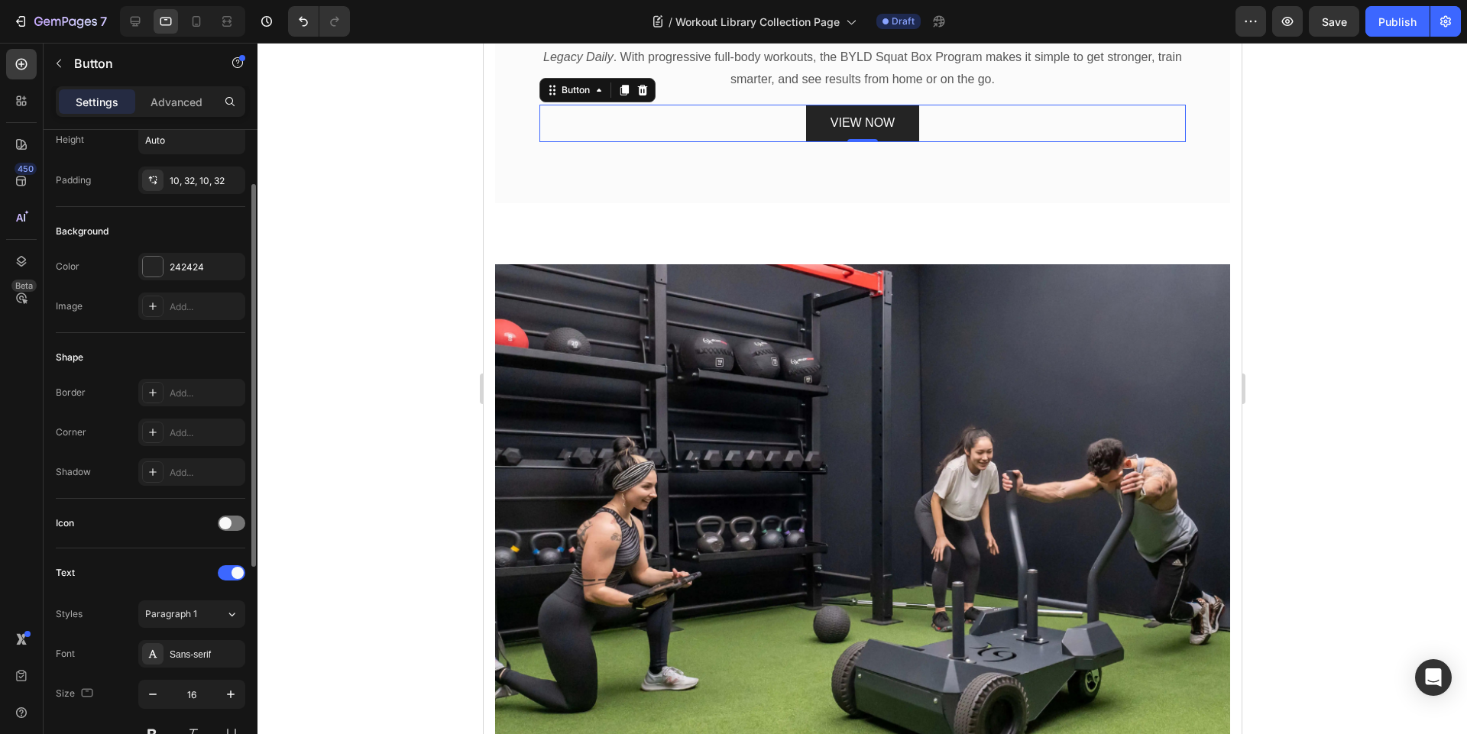
scroll to position [0, 0]
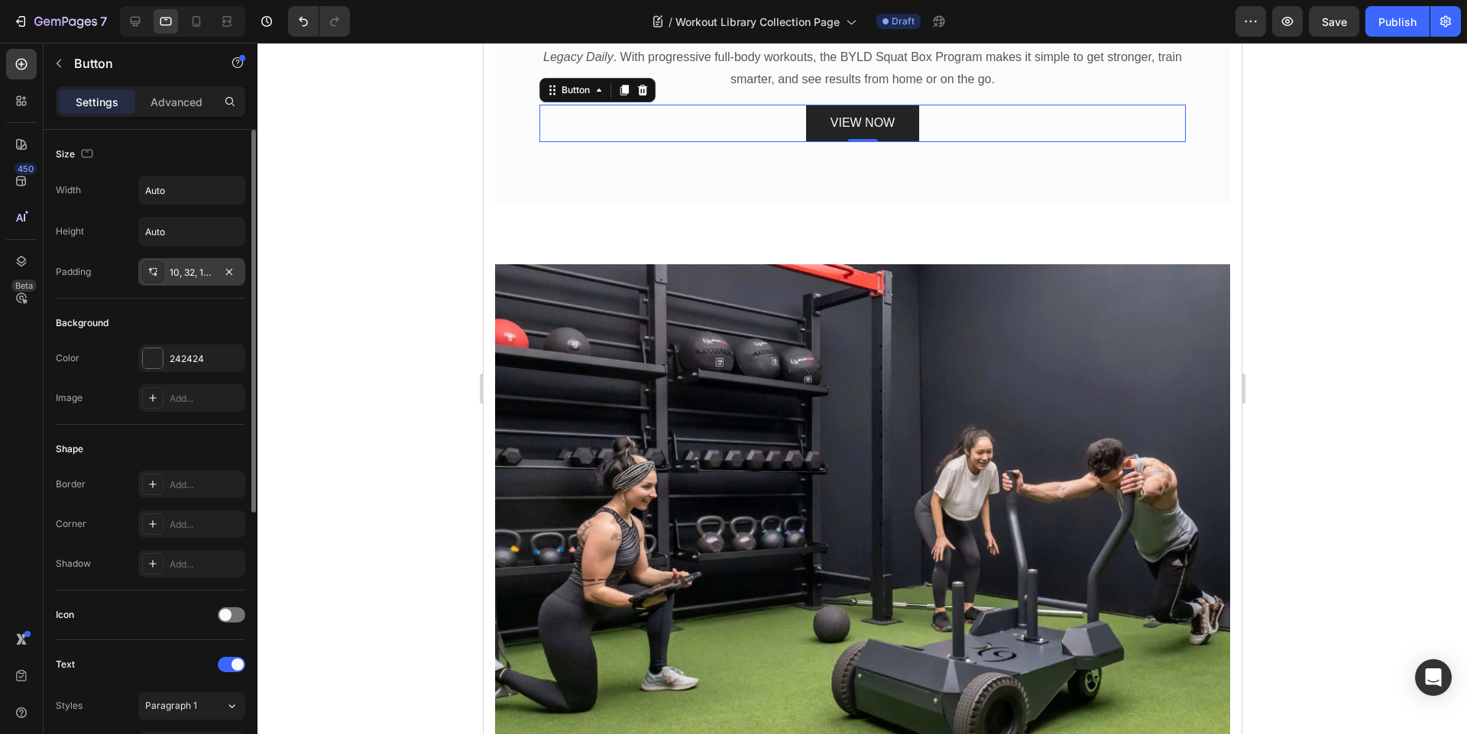
click at [193, 273] on div "10, 32, 10, 32" at bounding box center [192, 273] width 44 height 14
click at [142, 20] on icon at bounding box center [135, 21] width 15 height 15
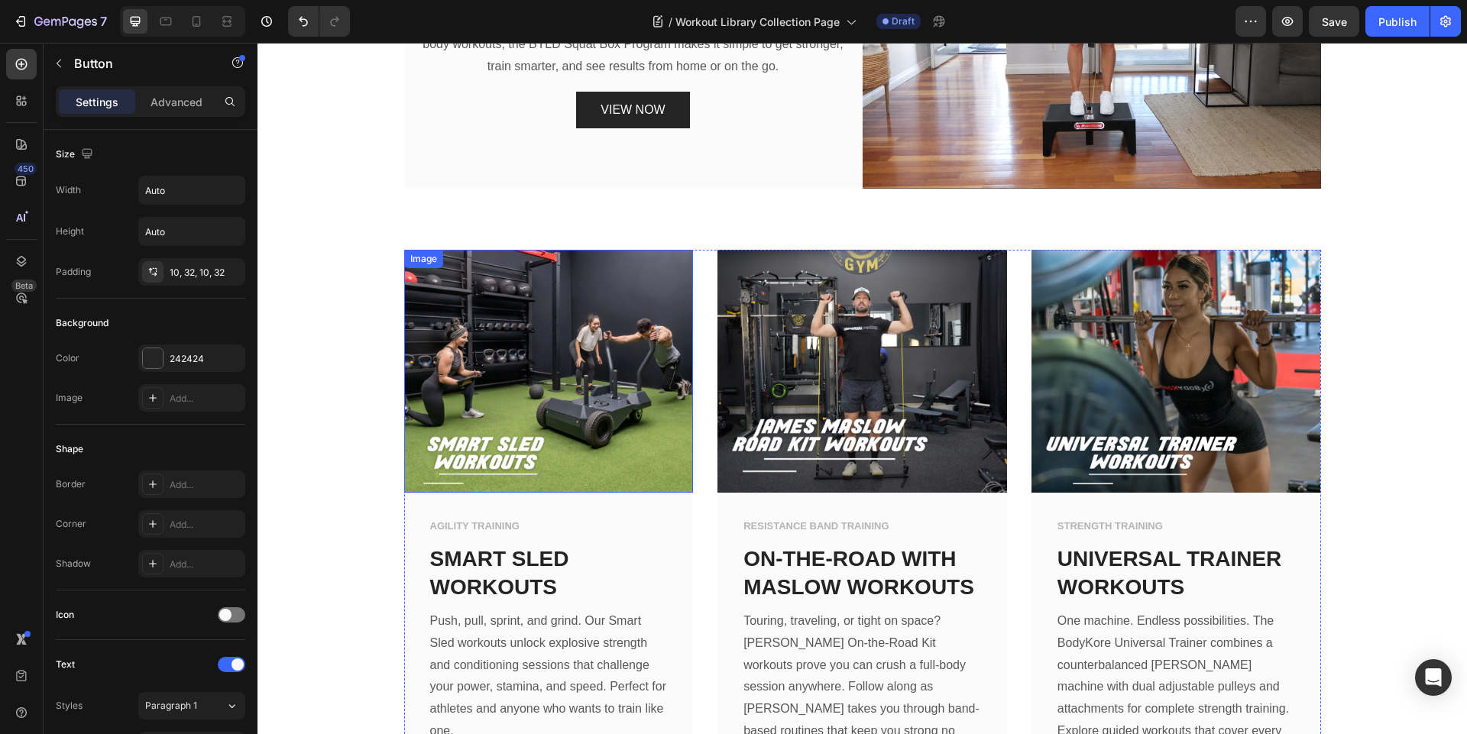
scroll to position [599, 0]
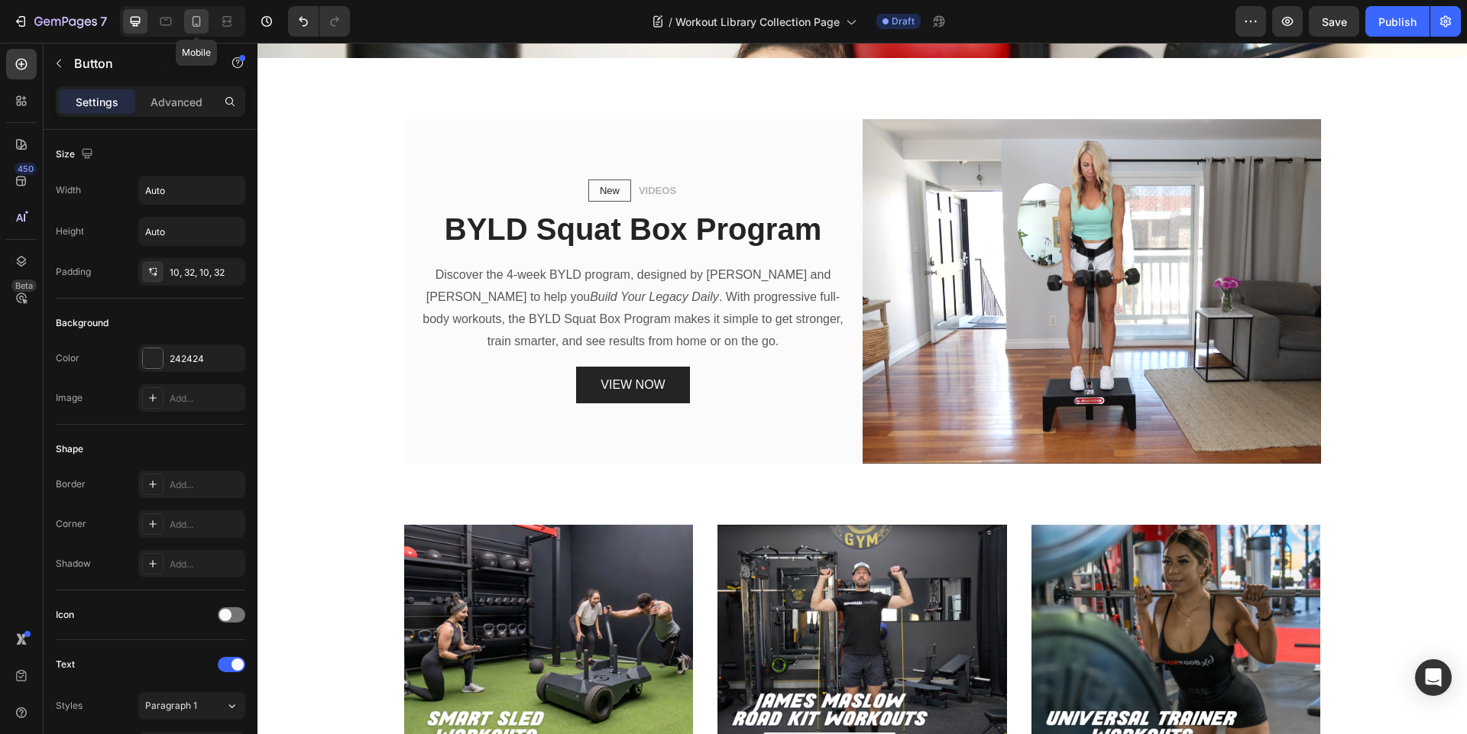
click at [206, 29] on div at bounding box center [196, 21] width 24 height 24
type input "100%"
type input "14"
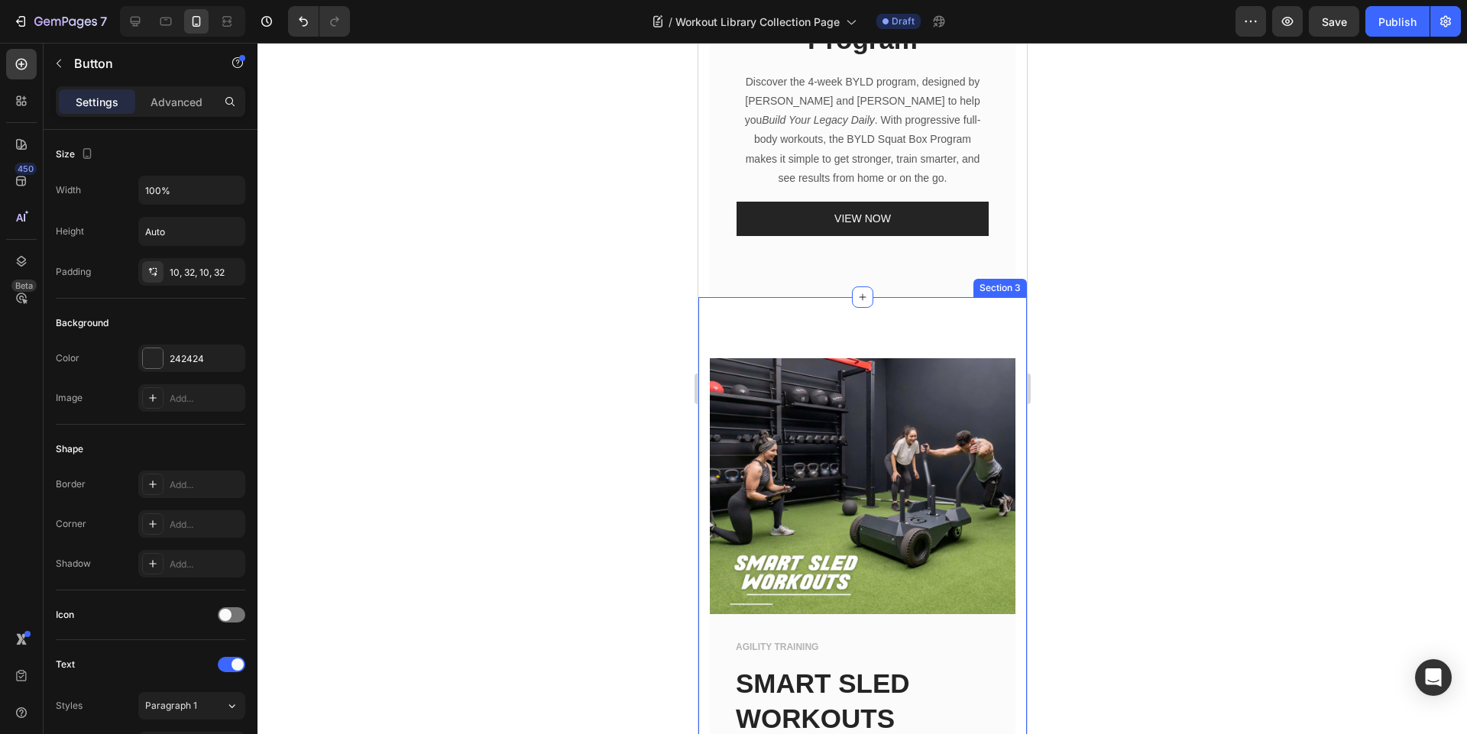
scroll to position [760, 0]
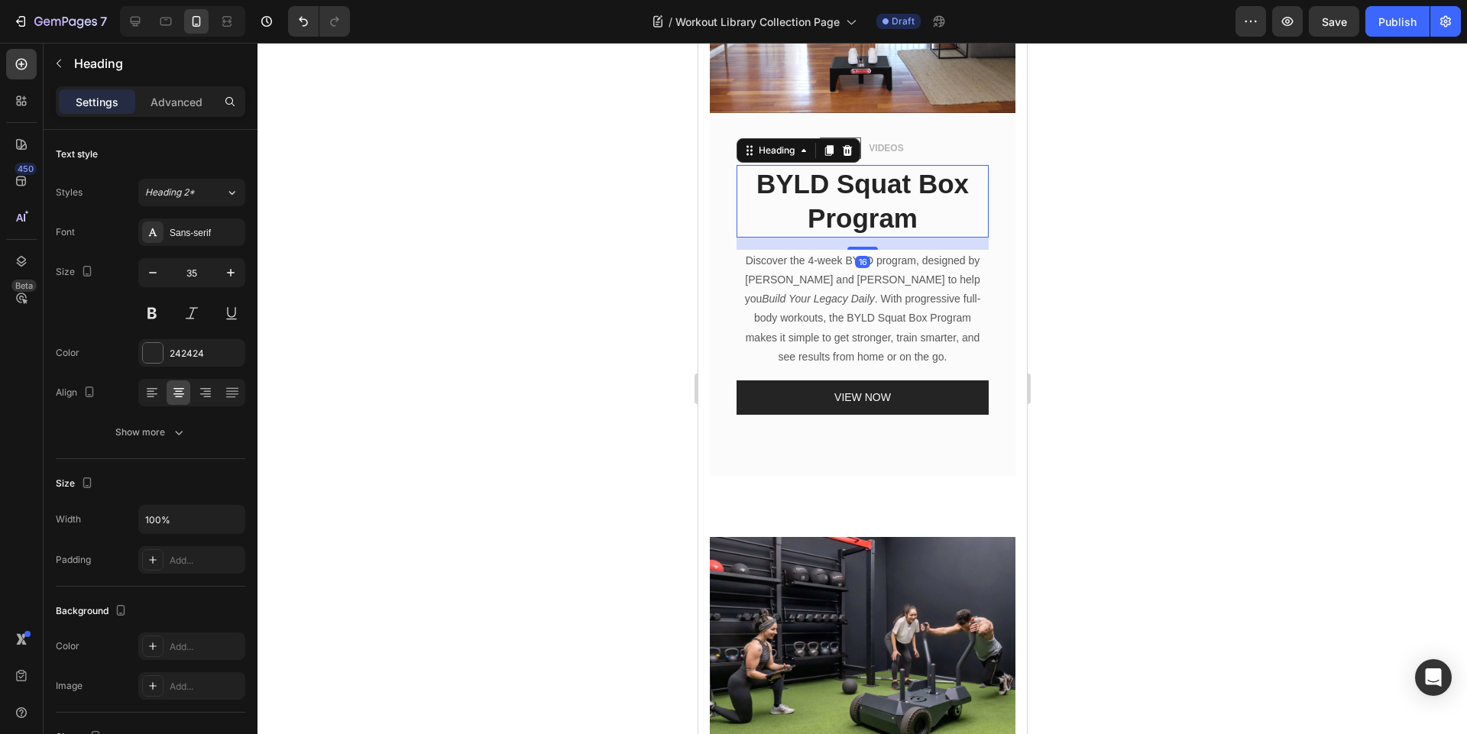
click at [848, 193] on h2 "BYLD Squat Box Program" at bounding box center [862, 201] width 252 height 73
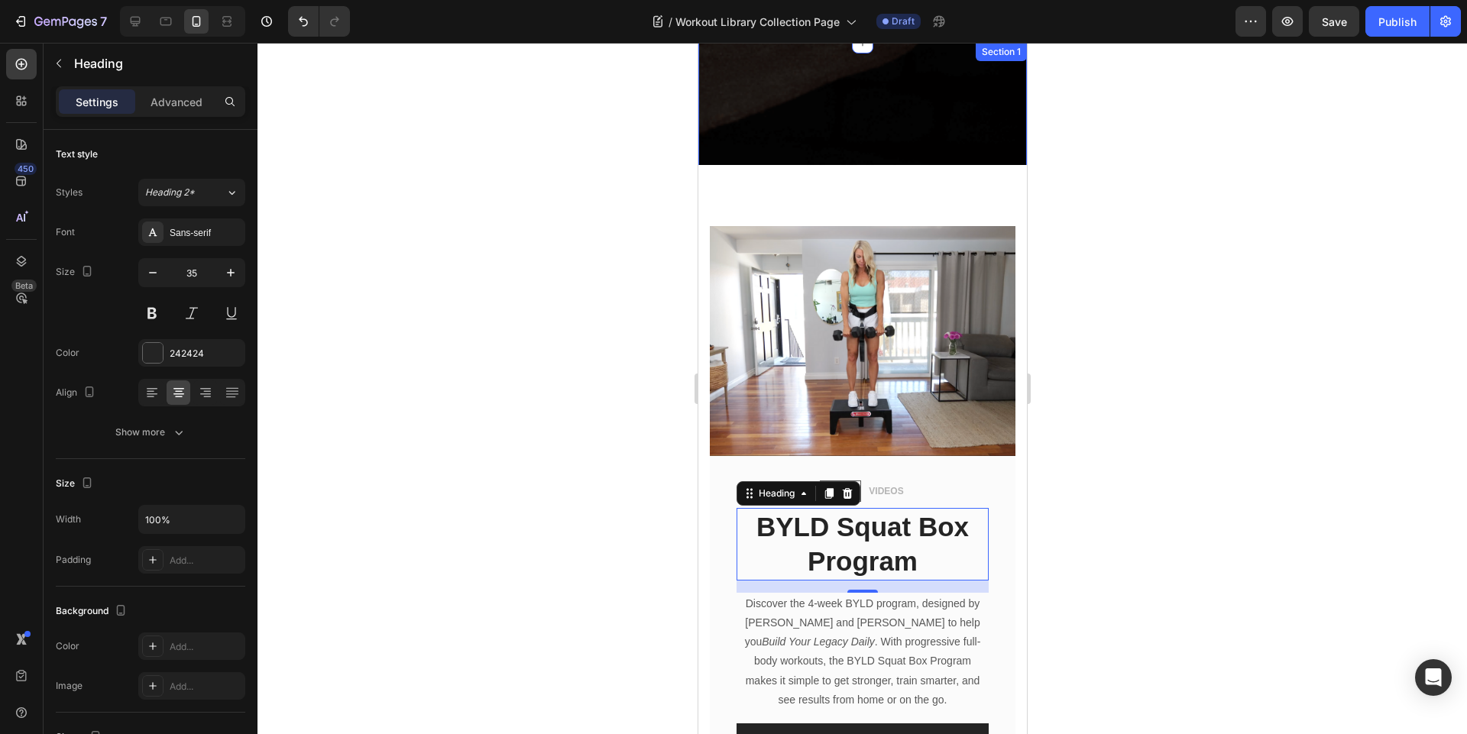
scroll to position [302, 0]
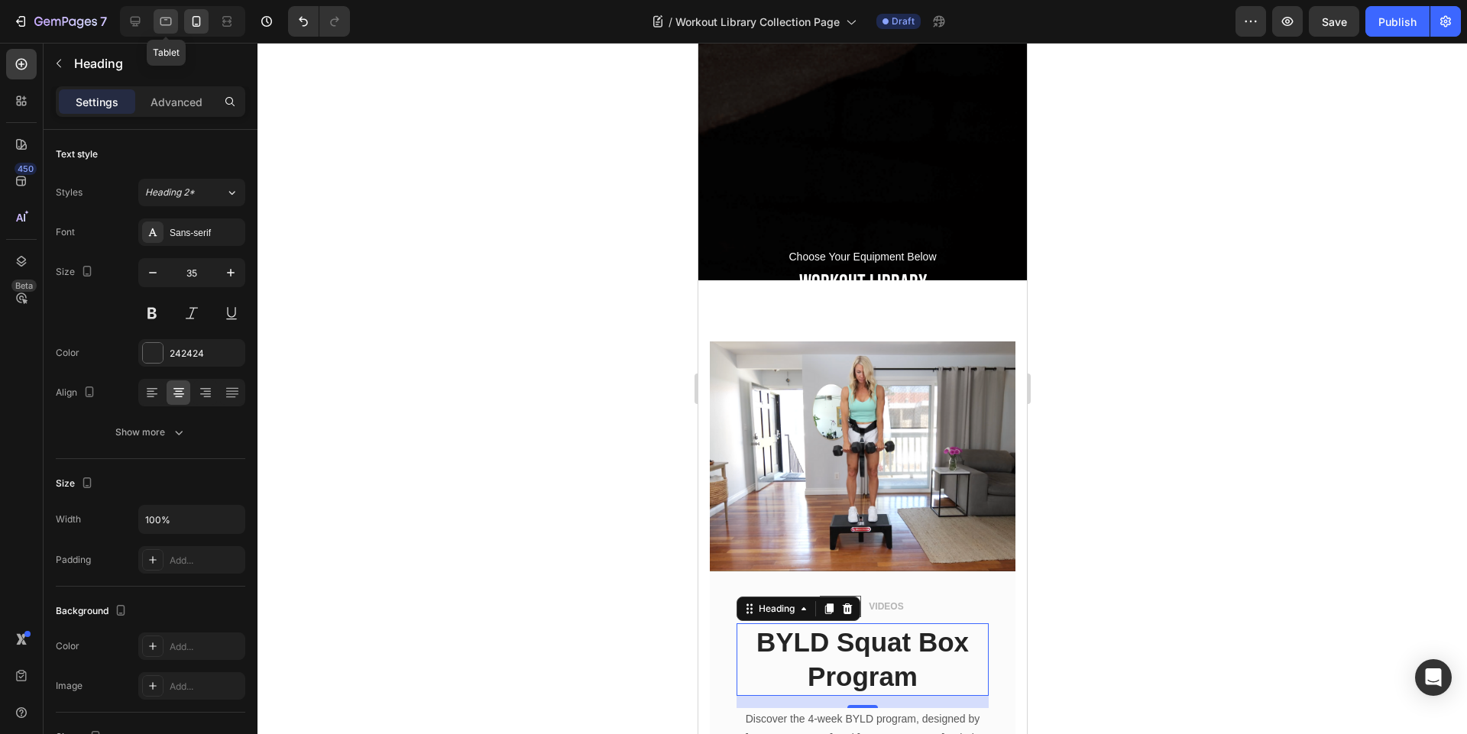
click at [159, 27] on icon at bounding box center [165, 21] width 15 height 15
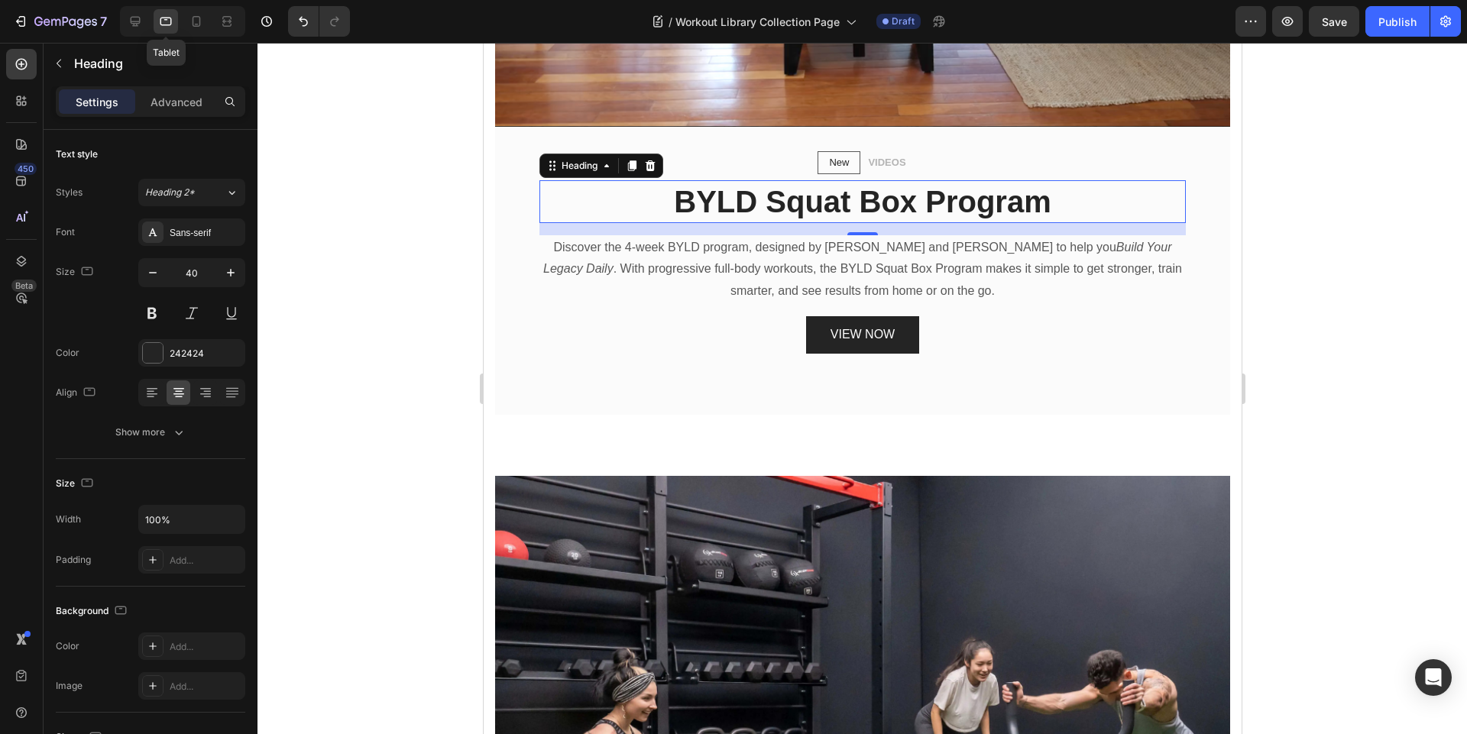
scroll to position [1151, 0]
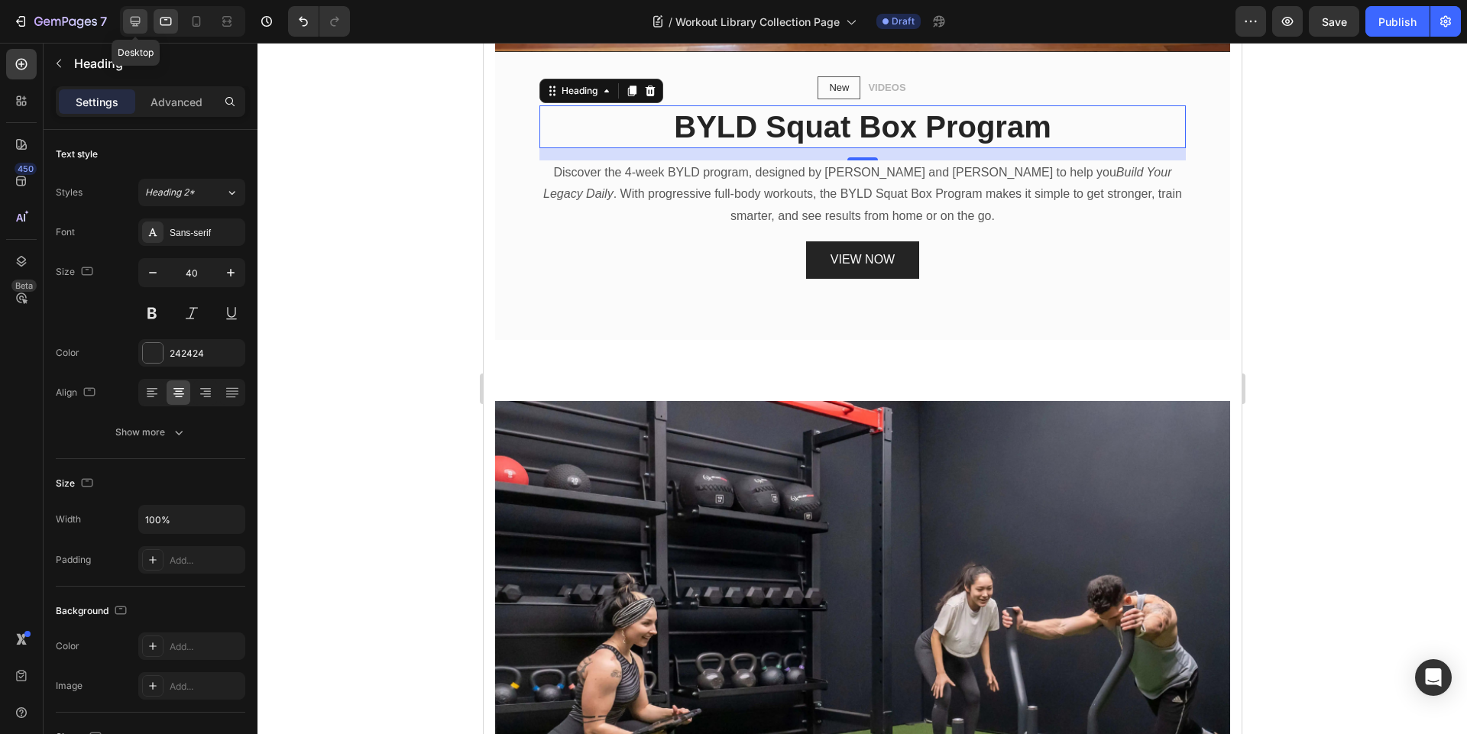
click at [131, 15] on icon at bounding box center [135, 21] width 15 height 15
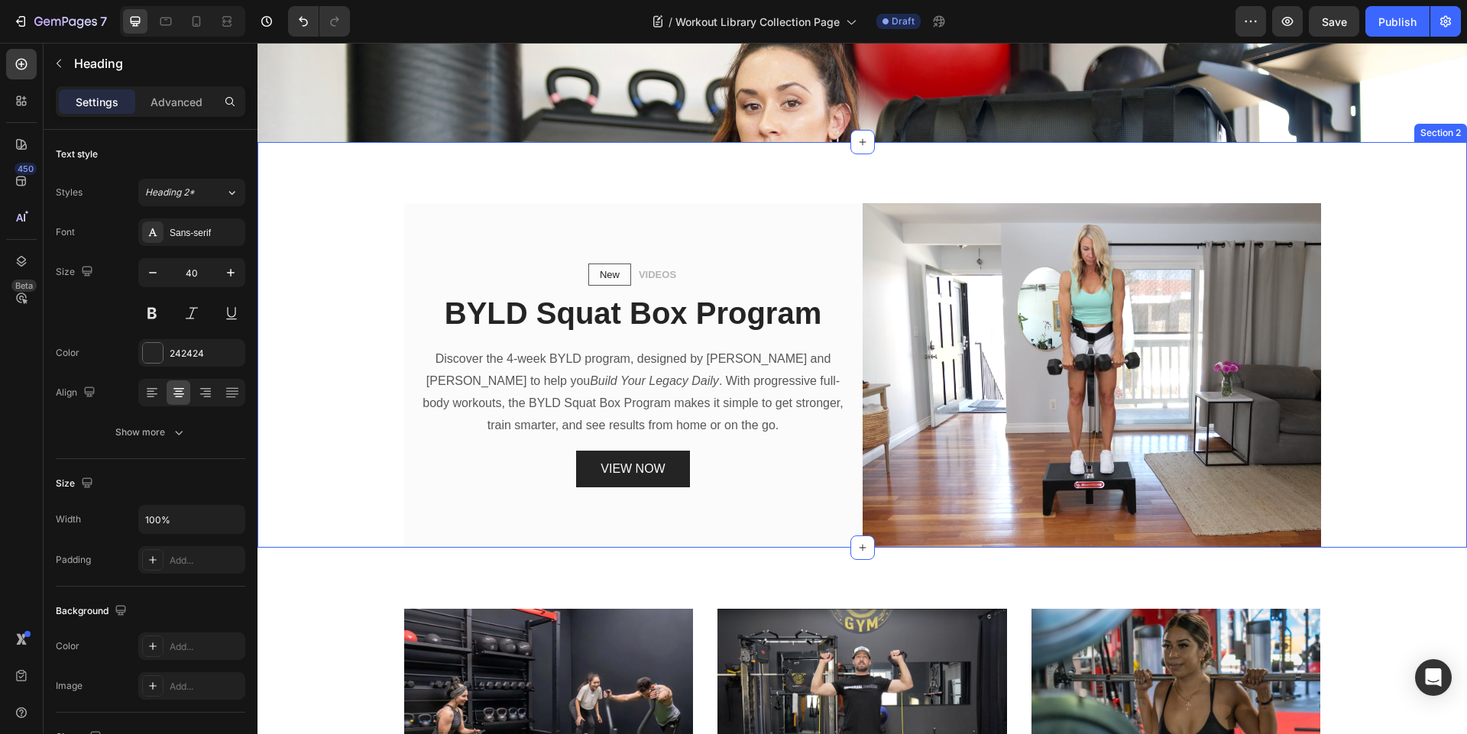
scroll to position [509, 0]
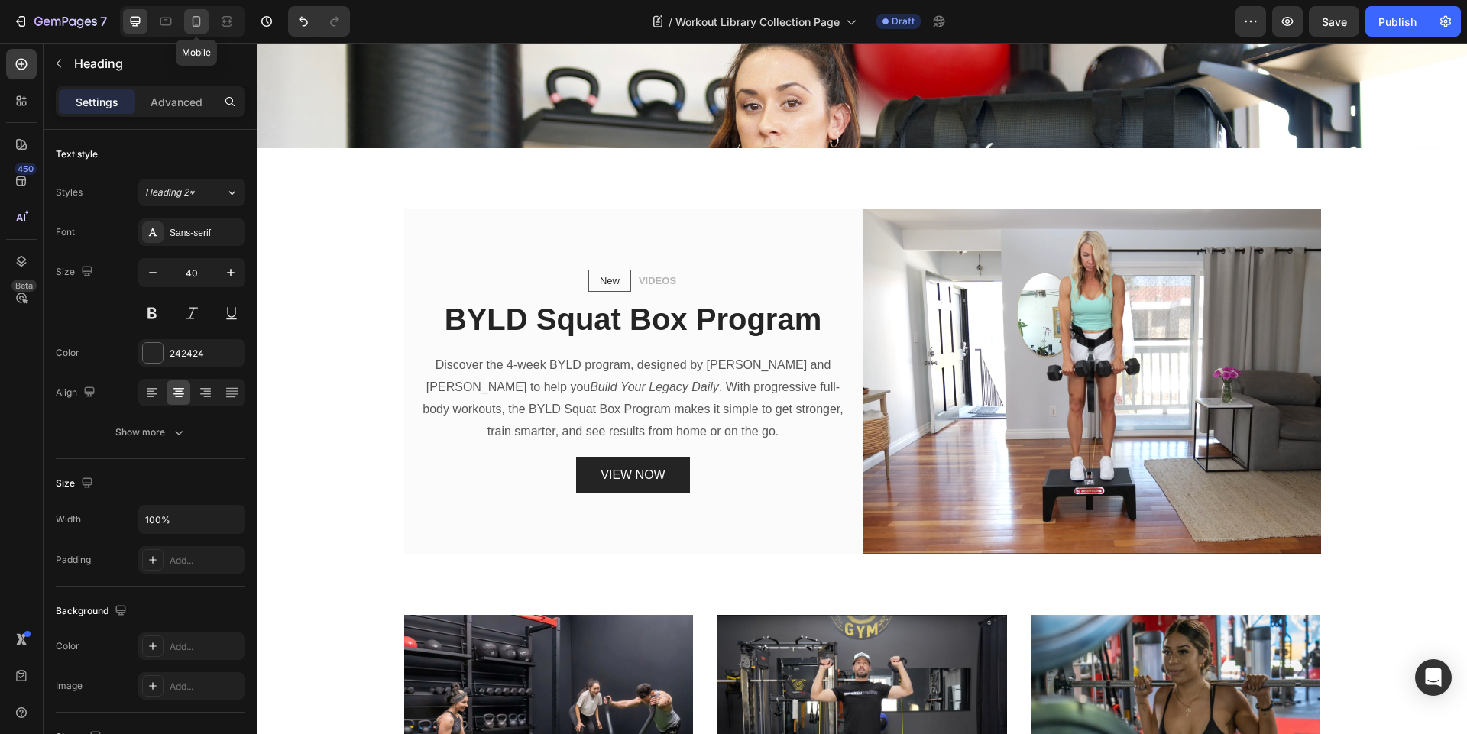
click at [189, 25] on icon at bounding box center [196, 21] width 15 height 15
type input "35"
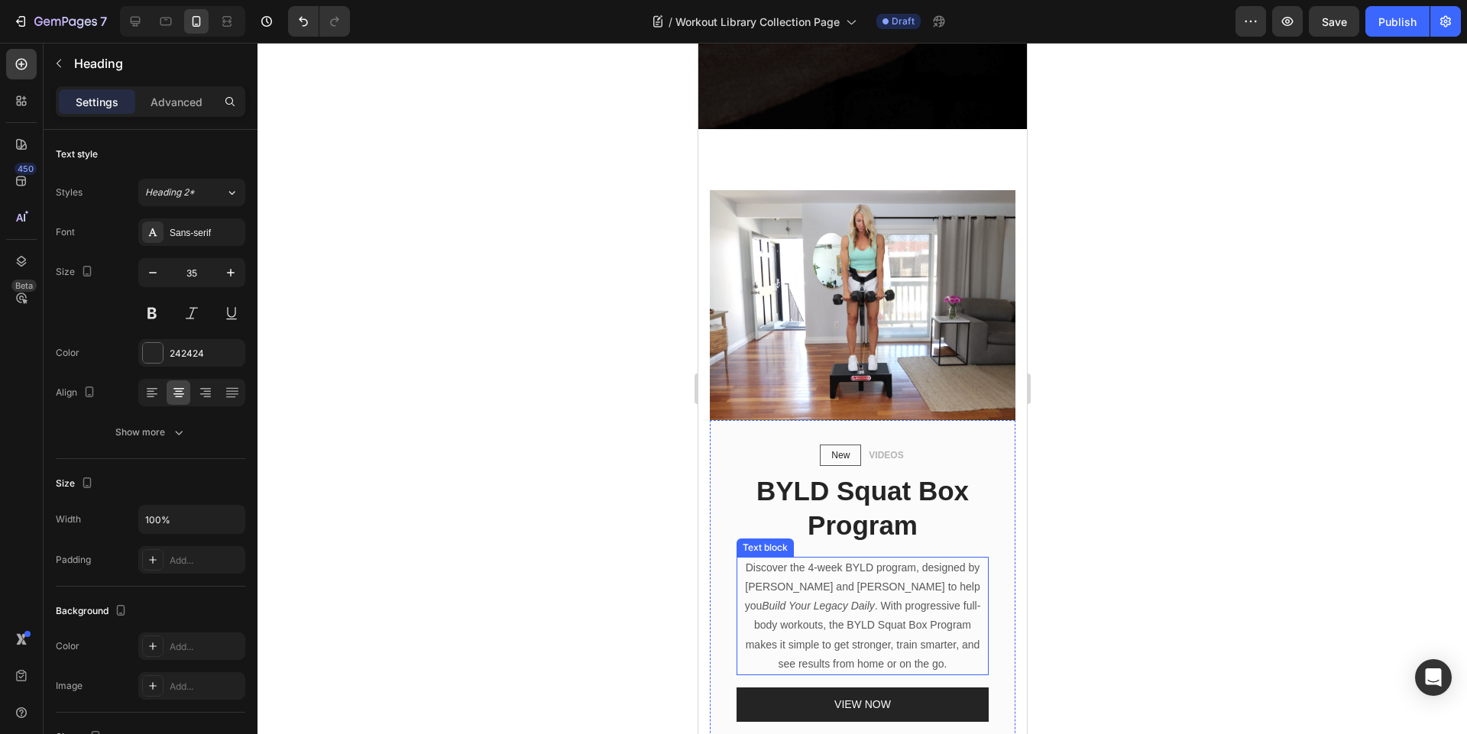
scroll to position [545, 0]
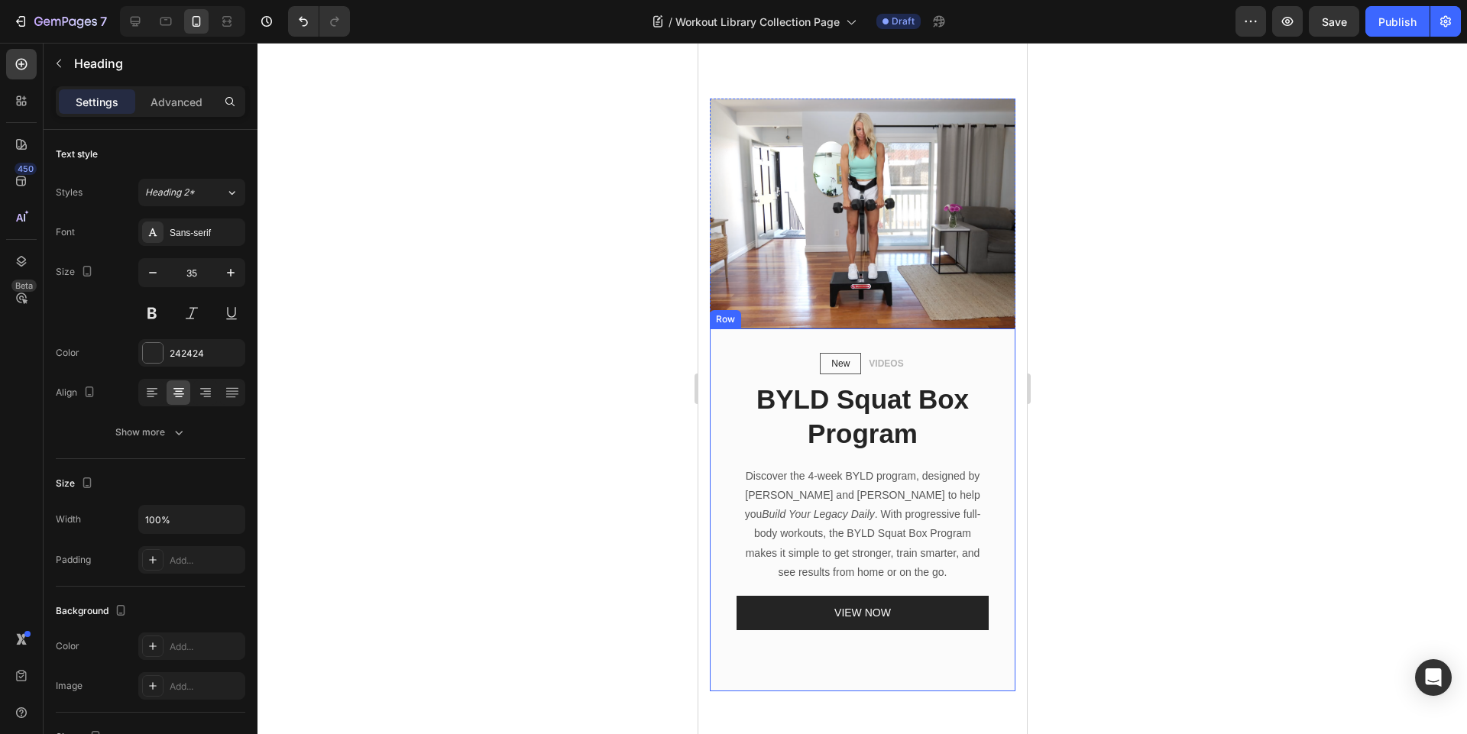
click at [984, 380] on div "New Text block Row VIDEOS Text block Row BYLD Squat Box Program Heading Discove…" at bounding box center [862, 509] width 306 height 363
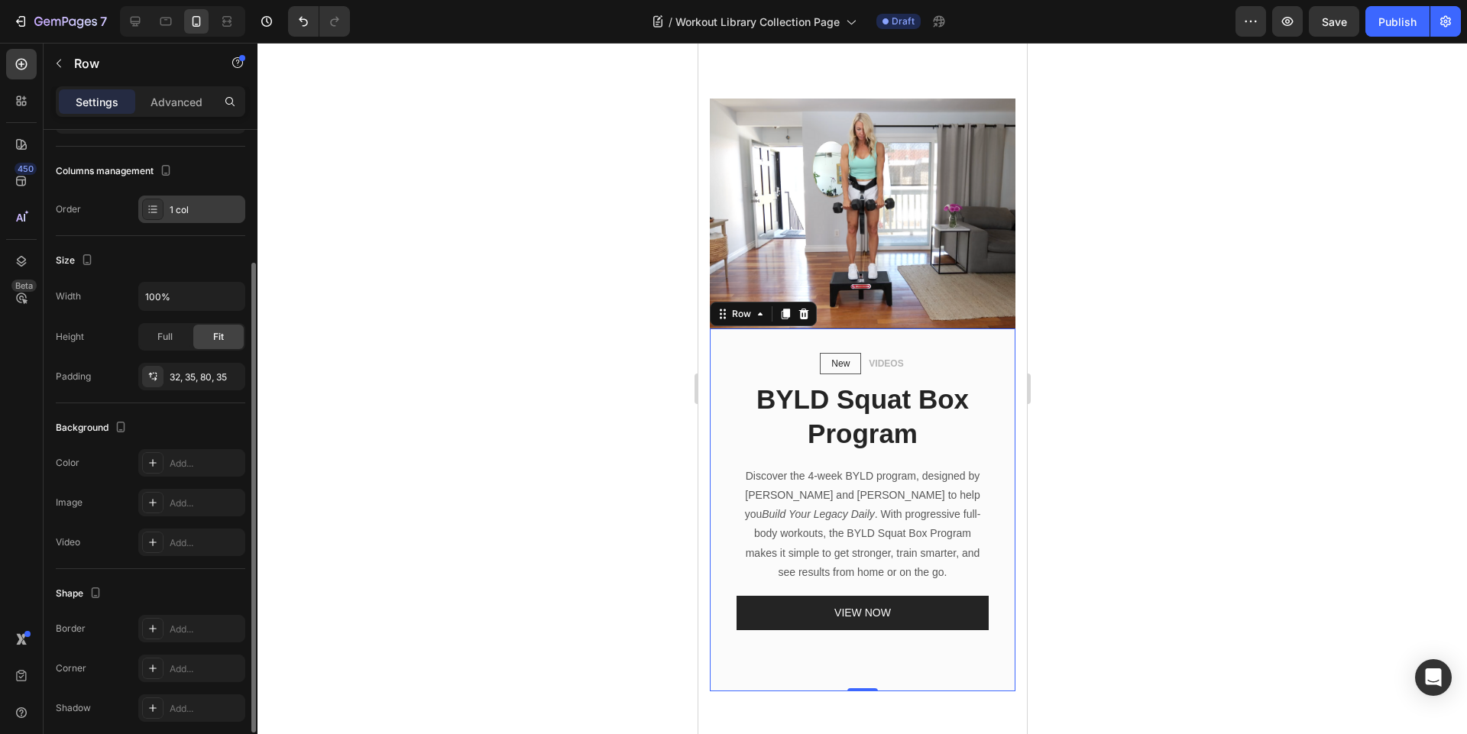
scroll to position [244, 0]
